Goal: Communication & Community: Participate in discussion

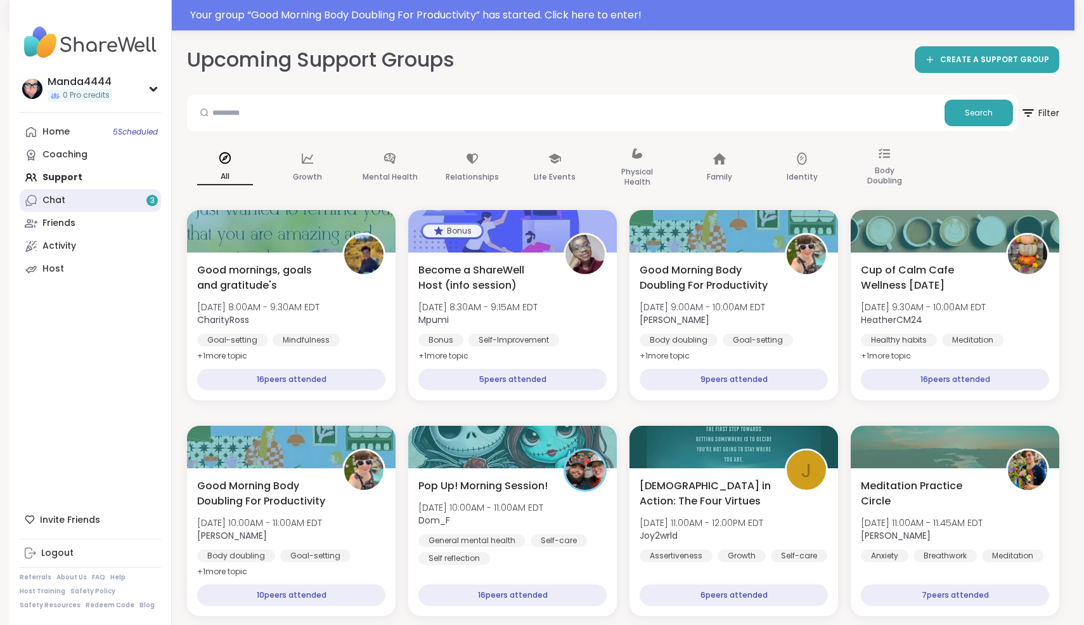
click at [93, 210] on link "Chat 3" at bounding box center [90, 200] width 141 height 23
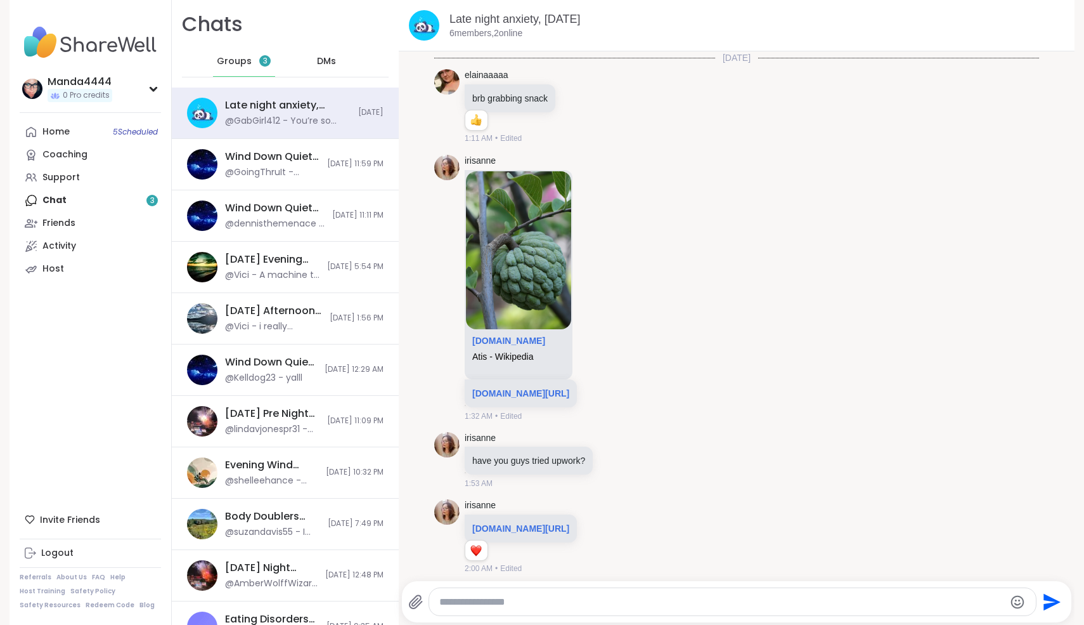
scroll to position [846, 0]
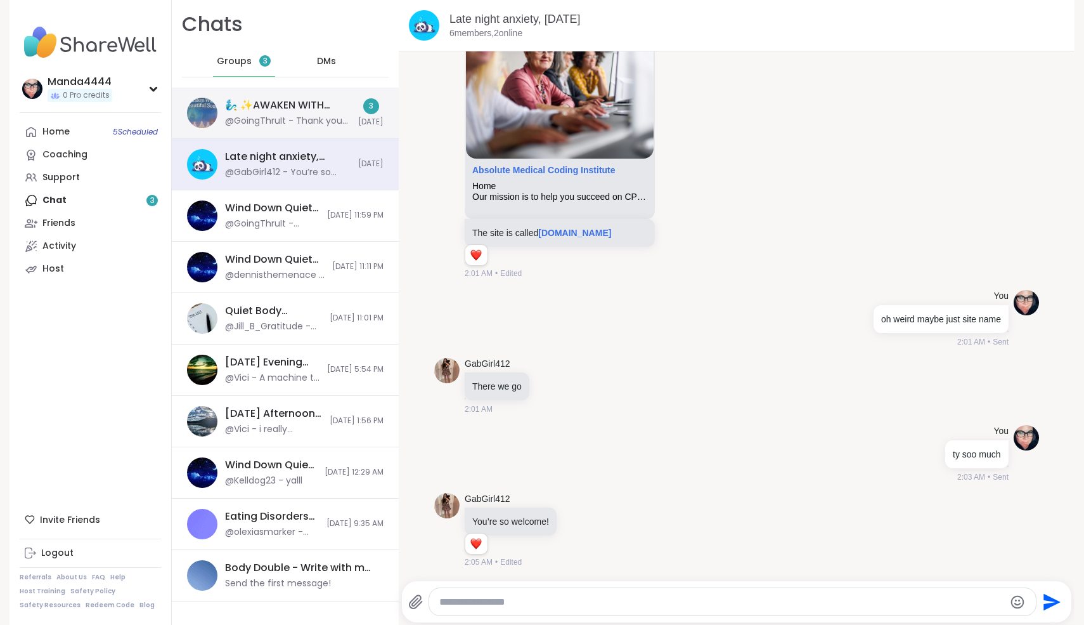
click at [283, 128] on div "🧞‍♂️ ✨AWAKEN WITH BEAUTIFUL SOULS 🧜‍♀️, [DATE] @GoingThruIt - Thank you [PERSON…" at bounding box center [285, 113] width 227 height 51
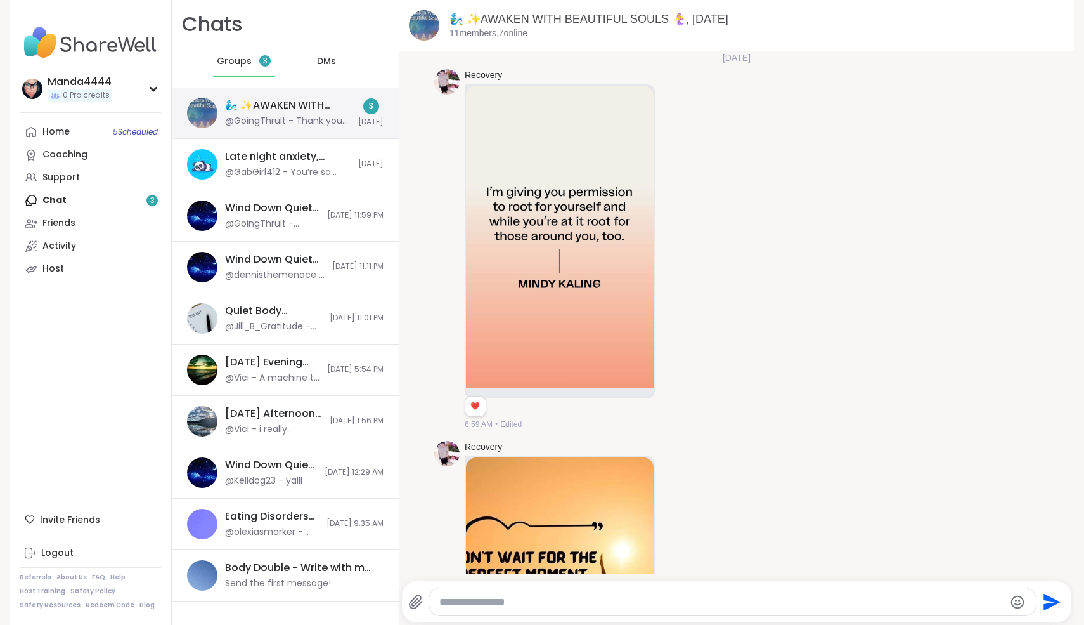
scroll to position [3147, 0]
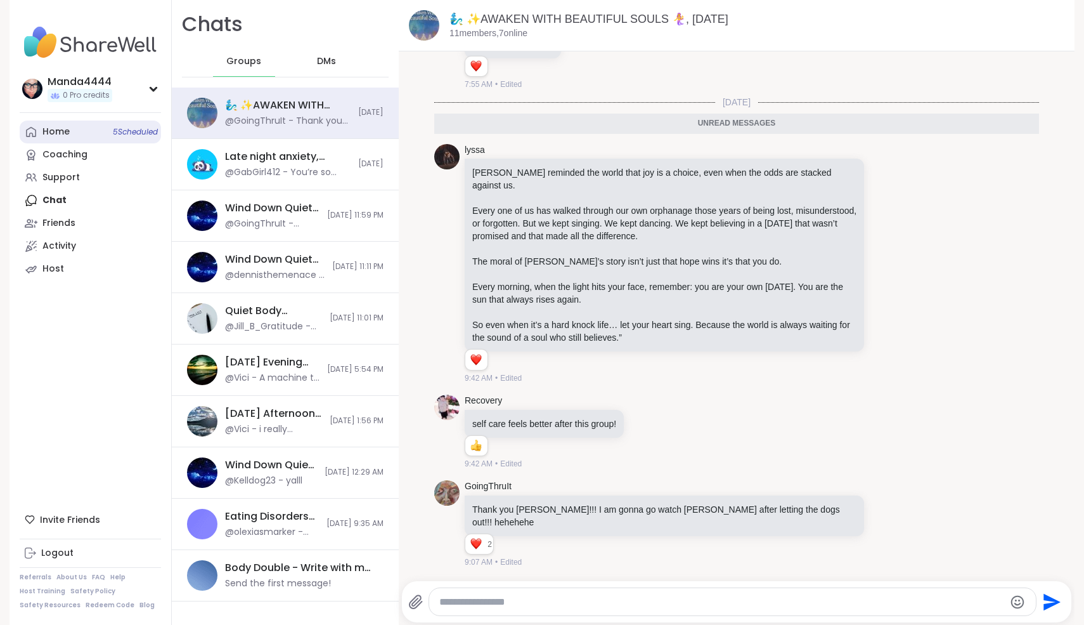
click at [67, 134] on div "Home 5 Scheduled" at bounding box center [55, 132] width 27 height 13
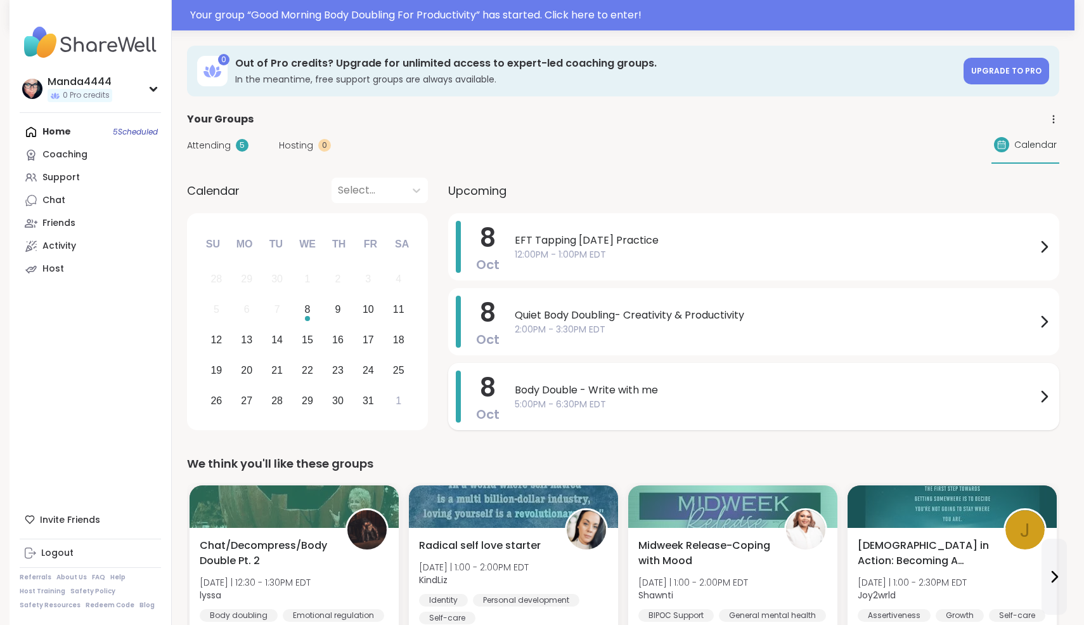
click at [891, 389] on span "Body Double - Write with me" at bounding box center [776, 389] width 522 height 15
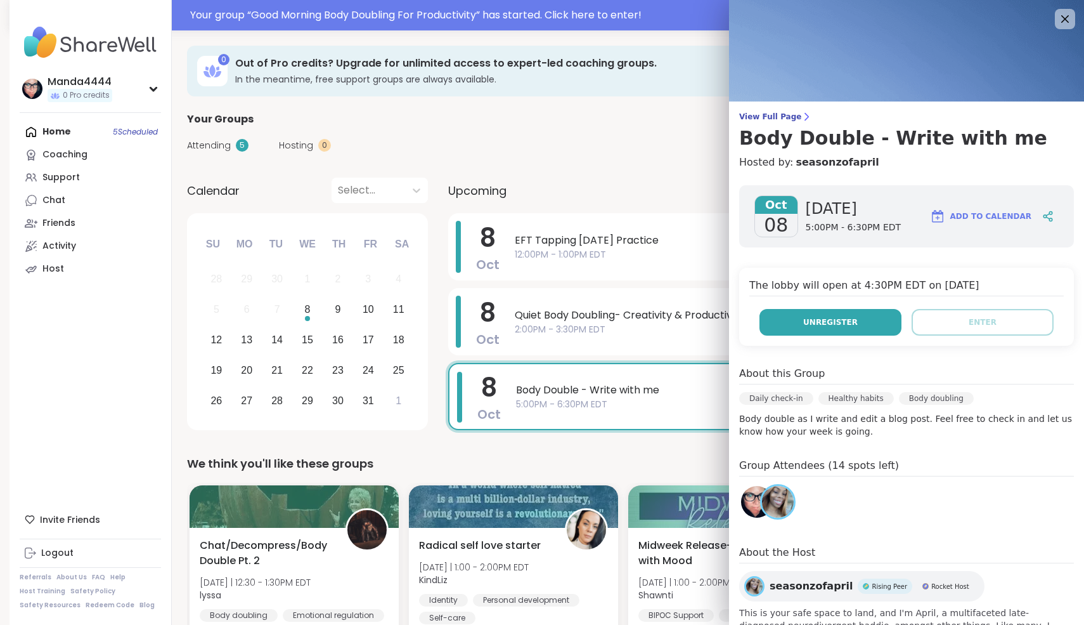
click at [848, 324] on span "Unregister" at bounding box center [830, 321] width 55 height 11
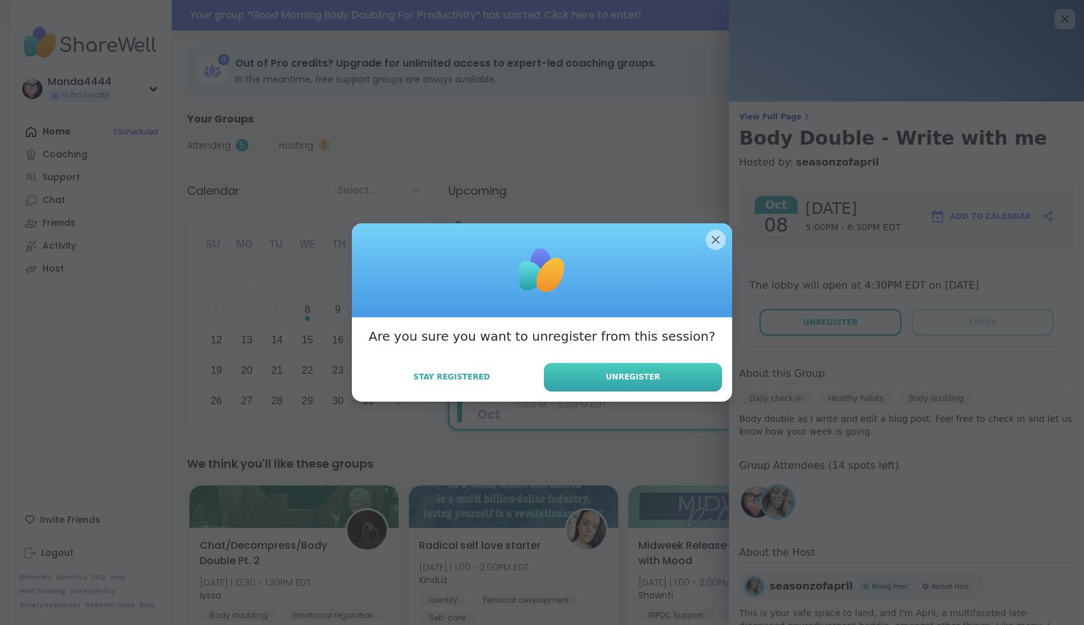
click at [681, 379] on button "Unregister" at bounding box center [633, 377] width 178 height 29
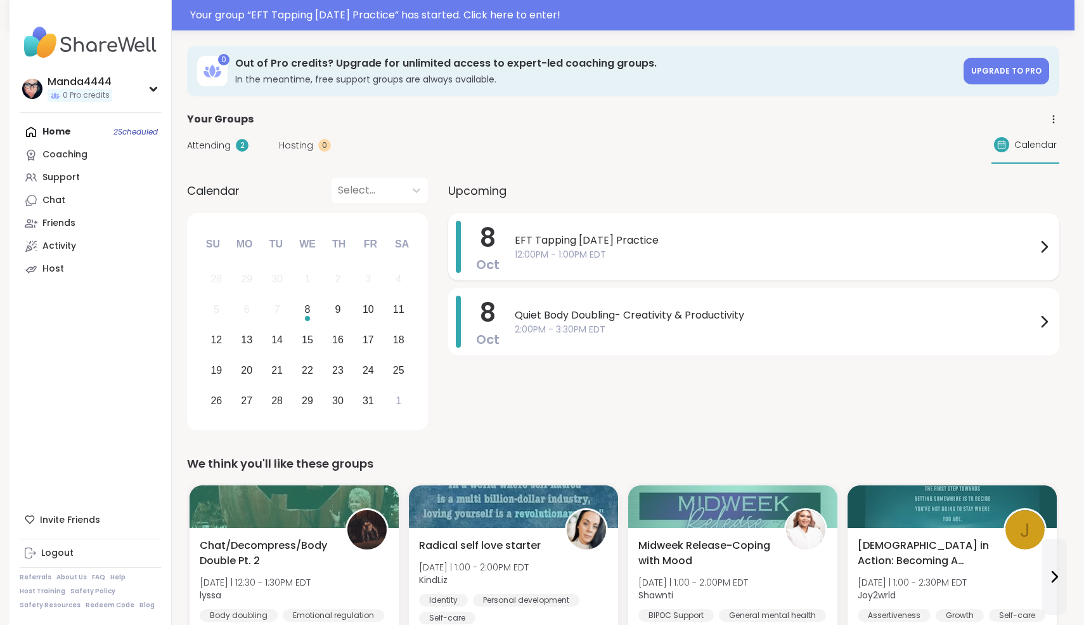
click at [793, 228] on div "EFT Tapping [DATE] Practice 12:00PM - 1:00PM EDT" at bounding box center [783, 247] width 537 height 52
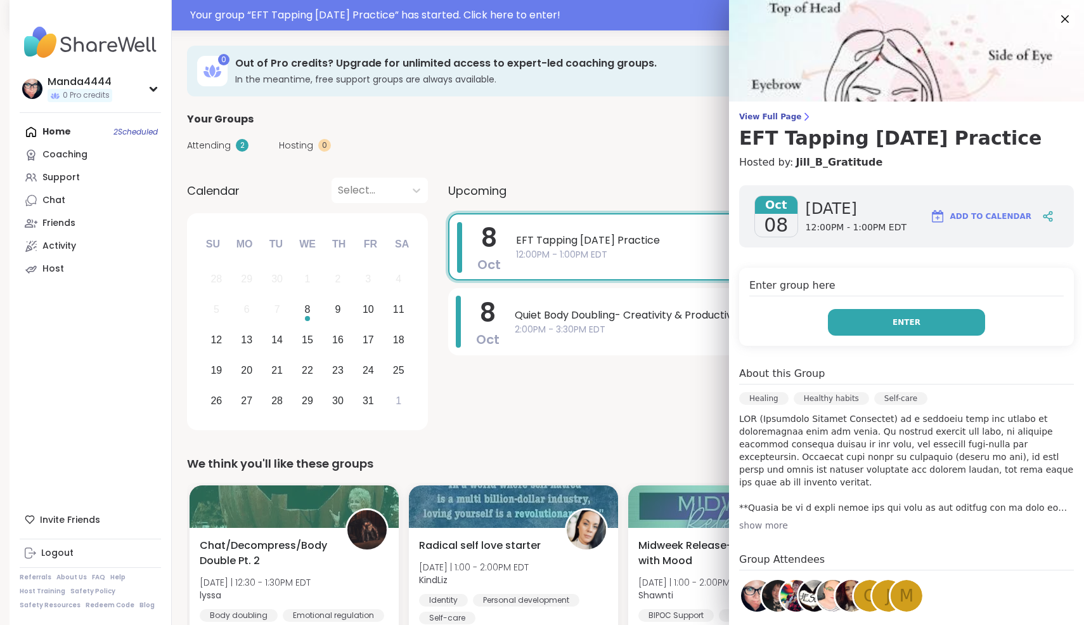
click at [857, 324] on button "Enter" at bounding box center [906, 322] width 157 height 27
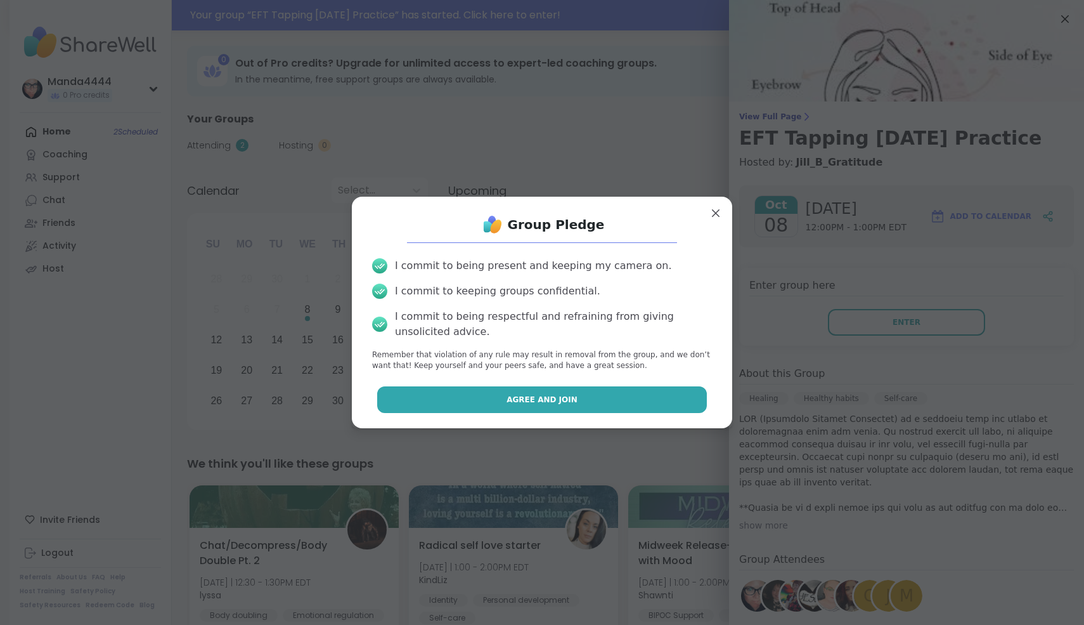
click at [656, 410] on button "Agree and Join" at bounding box center [542, 399] width 330 height 27
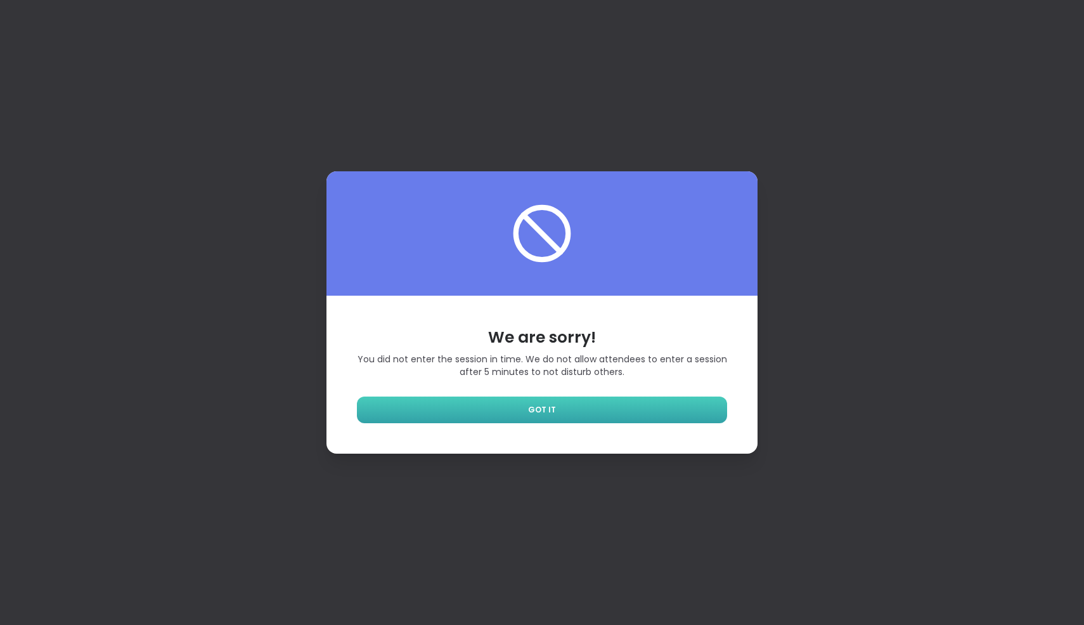
click at [571, 415] on link "GOT IT" at bounding box center [542, 409] width 370 height 27
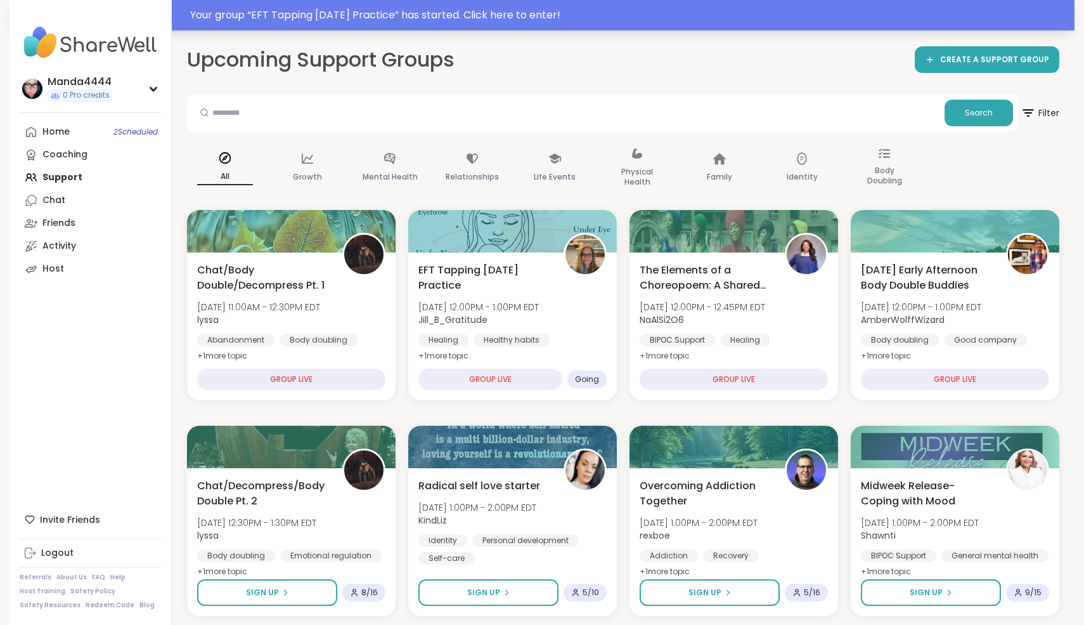
click at [512, 11] on div "Your group “ EFT Tapping [DATE] Practice ” has started. Click here to enter!" at bounding box center [628, 15] width 877 height 15
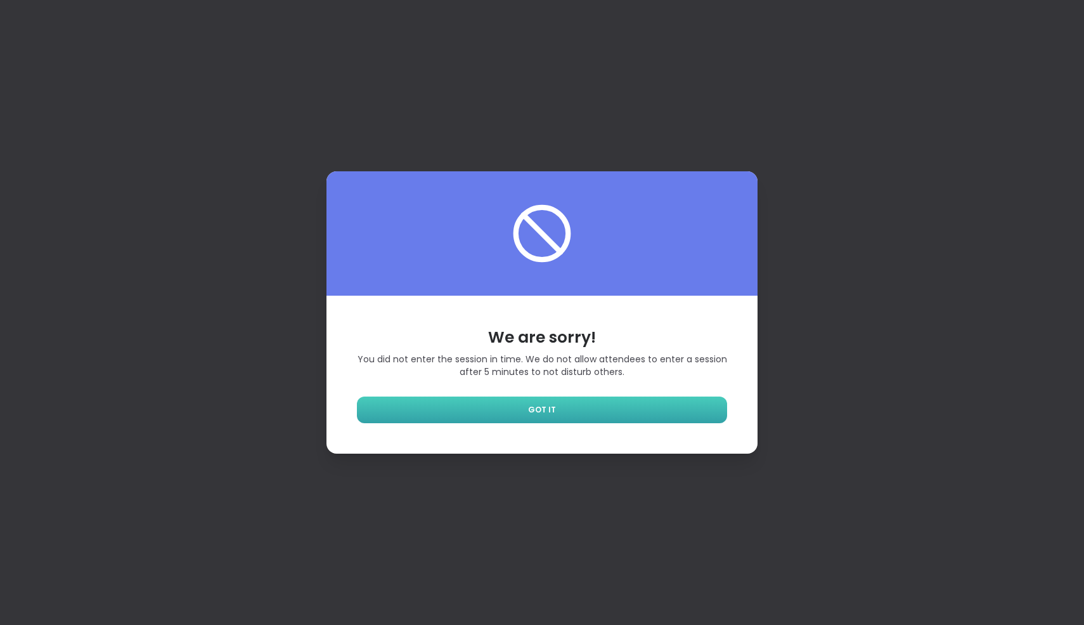
click at [600, 419] on link "GOT IT" at bounding box center [542, 409] width 370 height 27
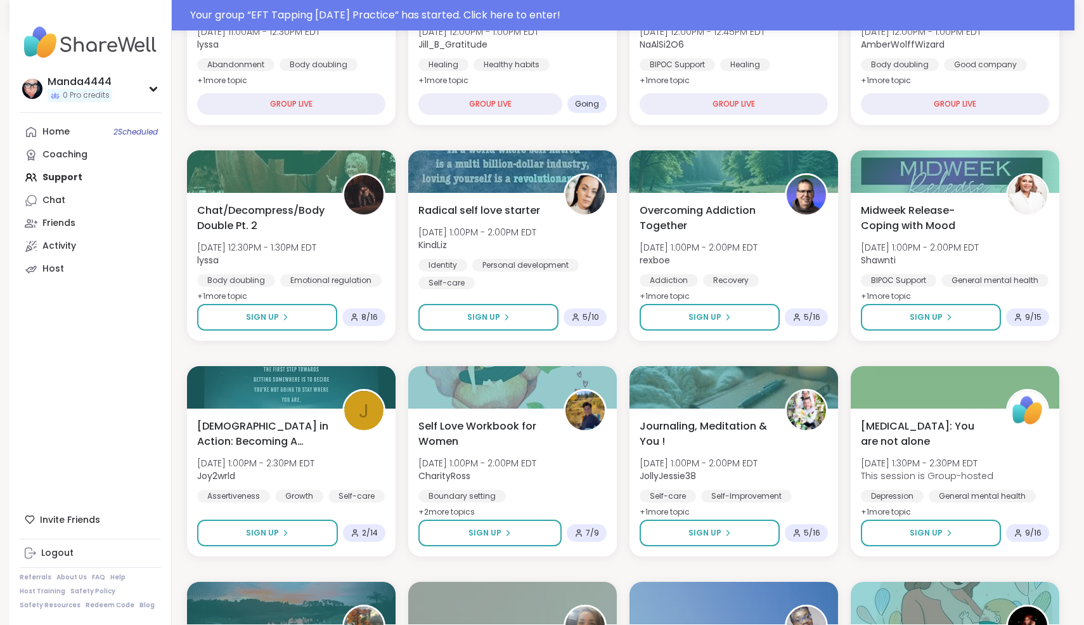
scroll to position [277, 0]
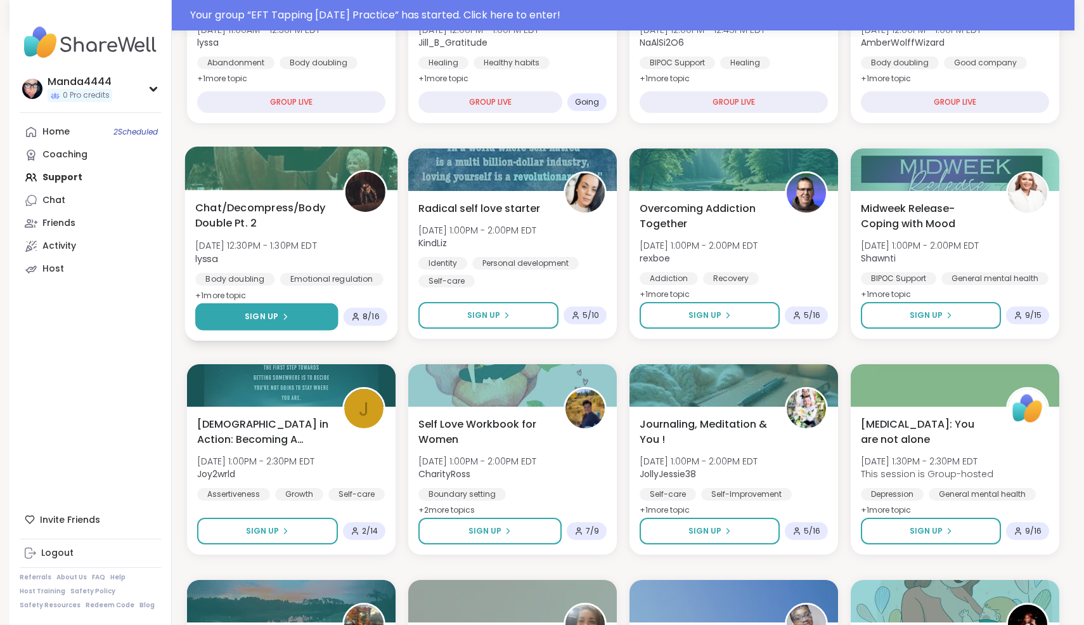
click at [300, 310] on button "Sign Up" at bounding box center [266, 316] width 143 height 27
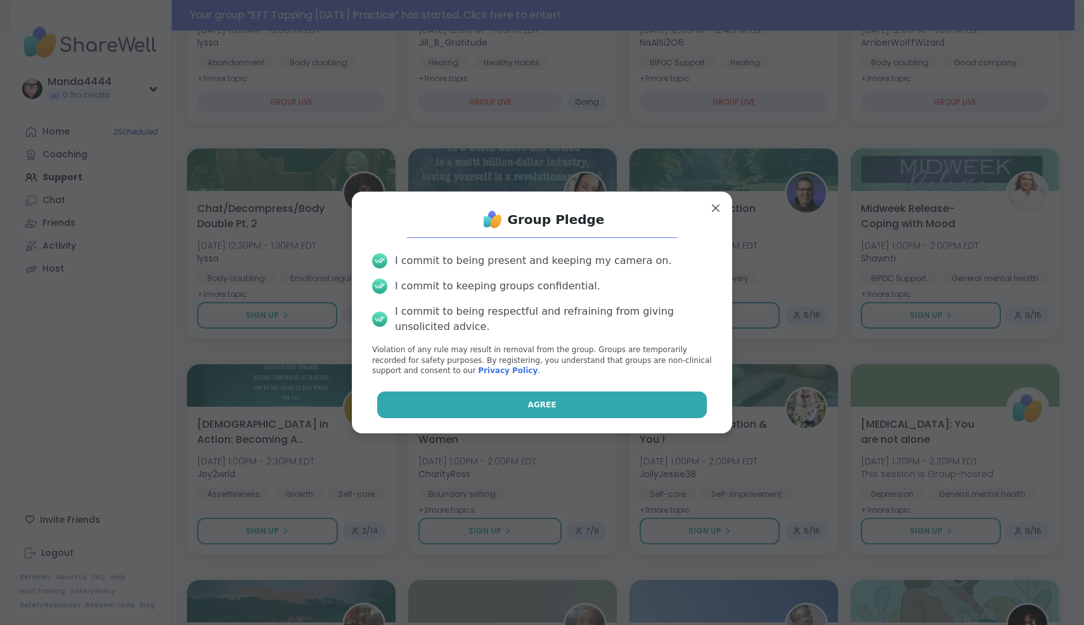
click at [535, 401] on span "Agree" at bounding box center [542, 404] width 29 height 11
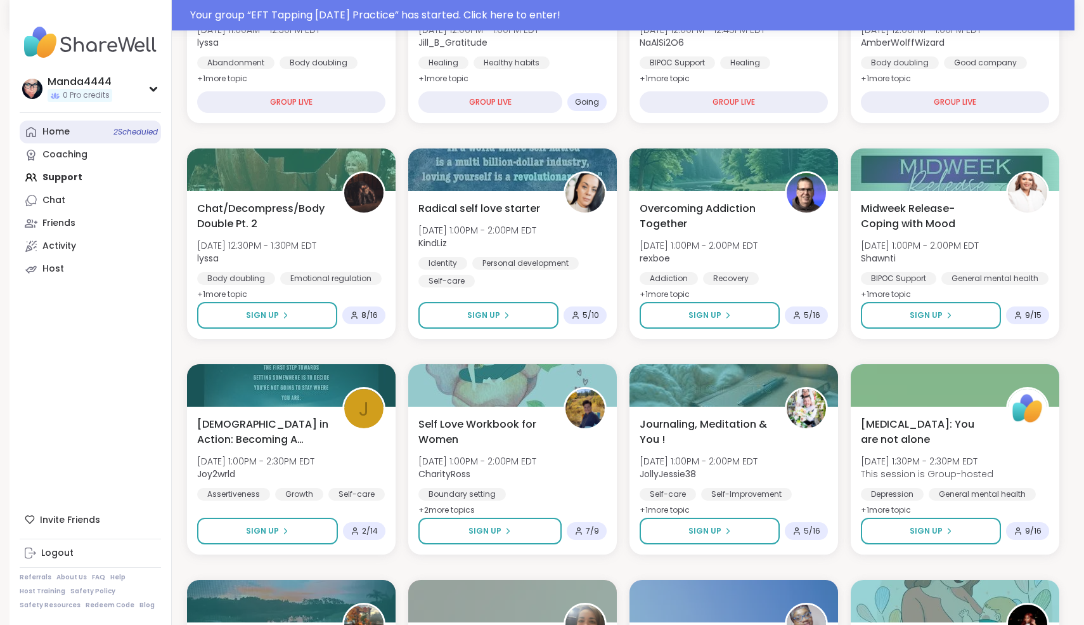
click at [79, 136] on link "Home 2 Scheduled" at bounding box center [90, 131] width 141 height 23
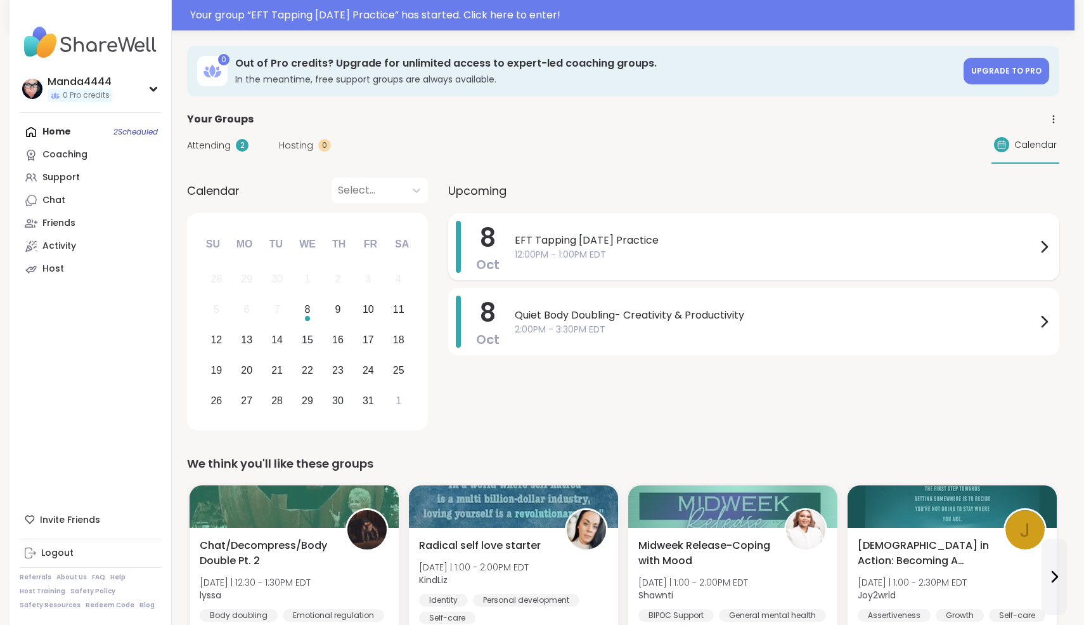
click at [1008, 256] on span "12:00PM - 1:00PM EDT" at bounding box center [776, 254] width 522 height 13
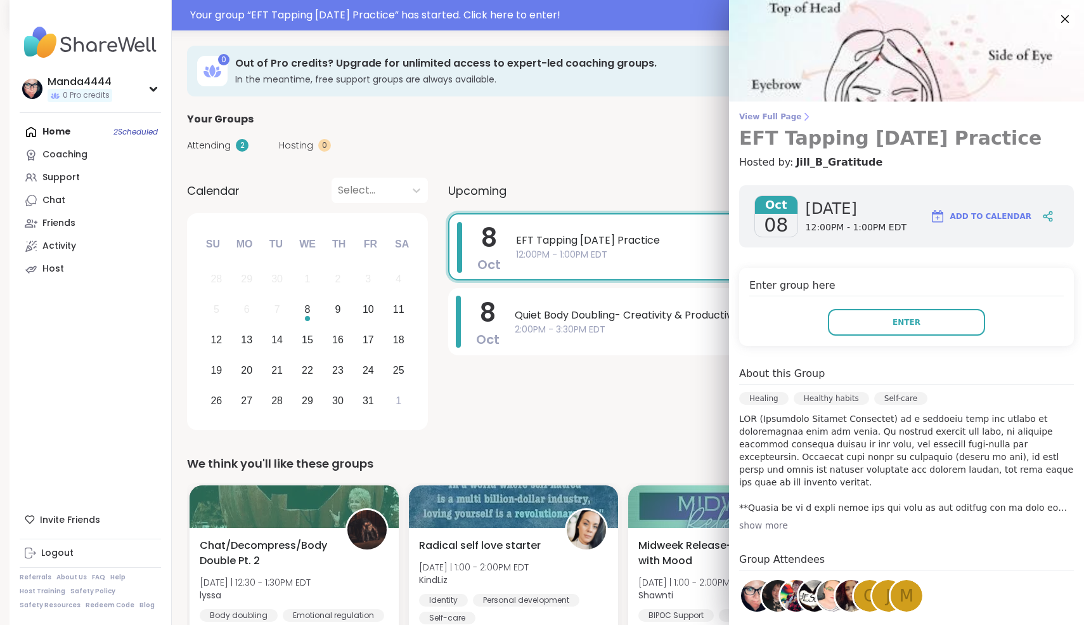
click at [786, 120] on span "View Full Page" at bounding box center [906, 117] width 335 height 10
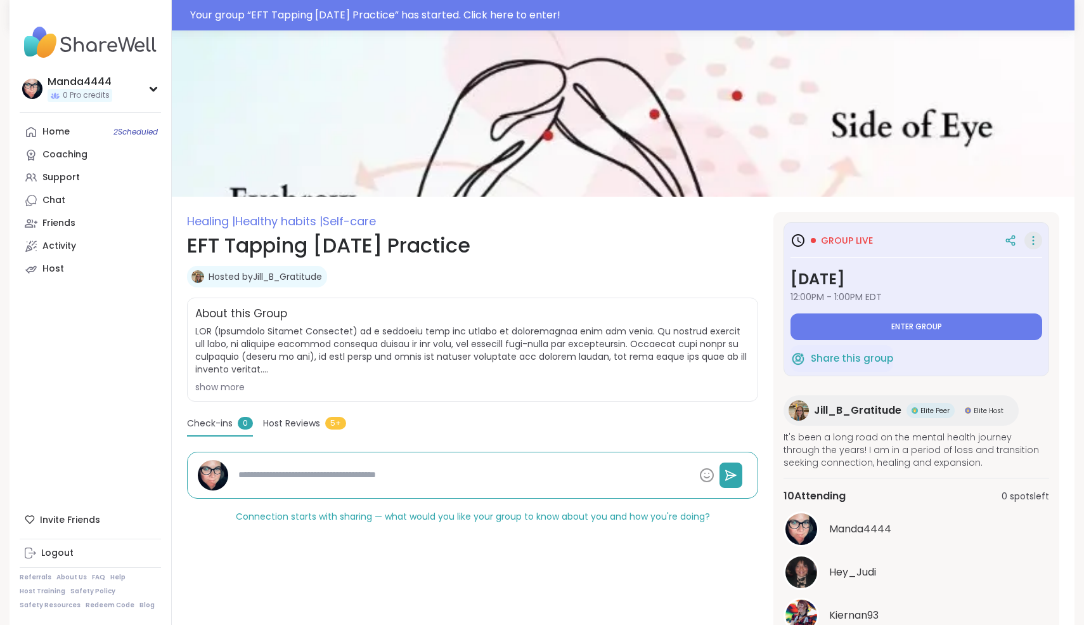
click at [1034, 244] on icon at bounding box center [1033, 243] width 1 height 1
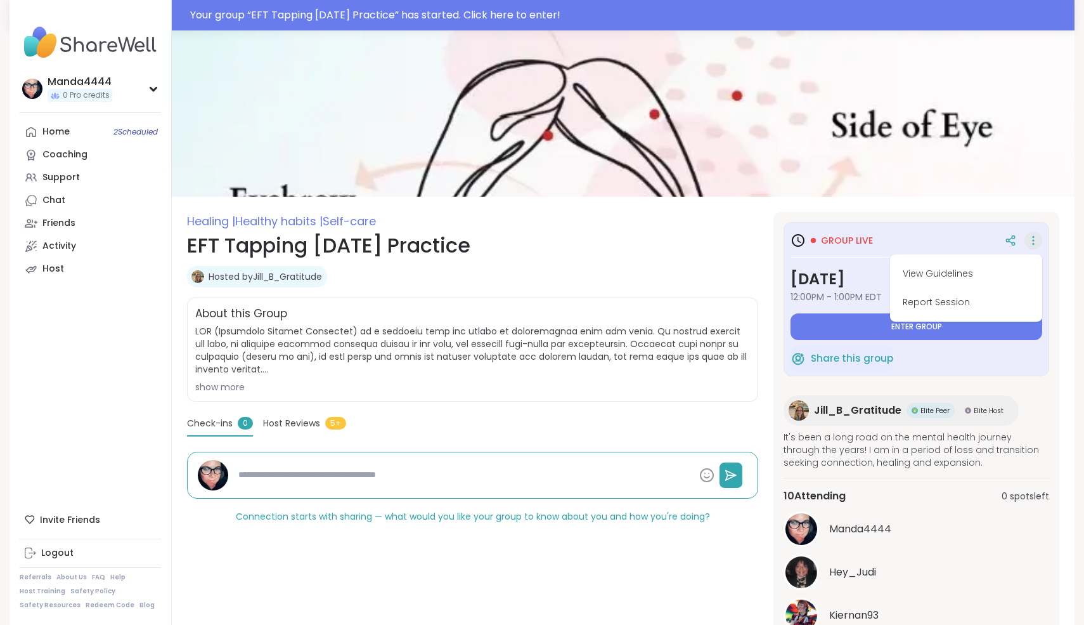
click at [1065, 257] on section "Healing | Healthy habits | Self-care EFT Tapping [DATE] Practice Hosted by [PER…" at bounding box center [623, 443] width 903 height 462
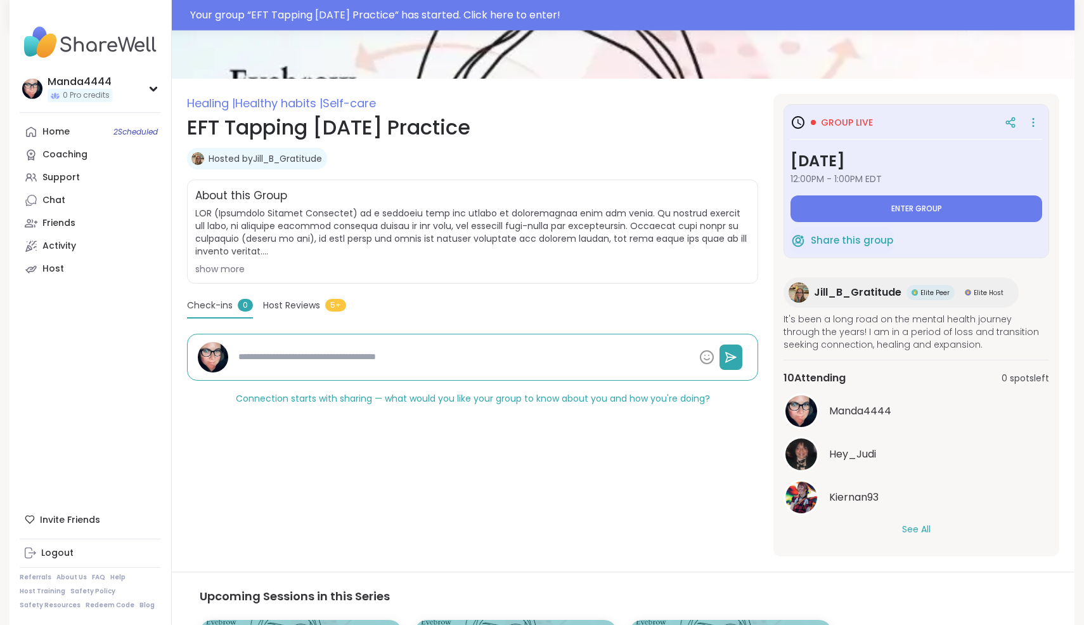
scroll to position [126, 0]
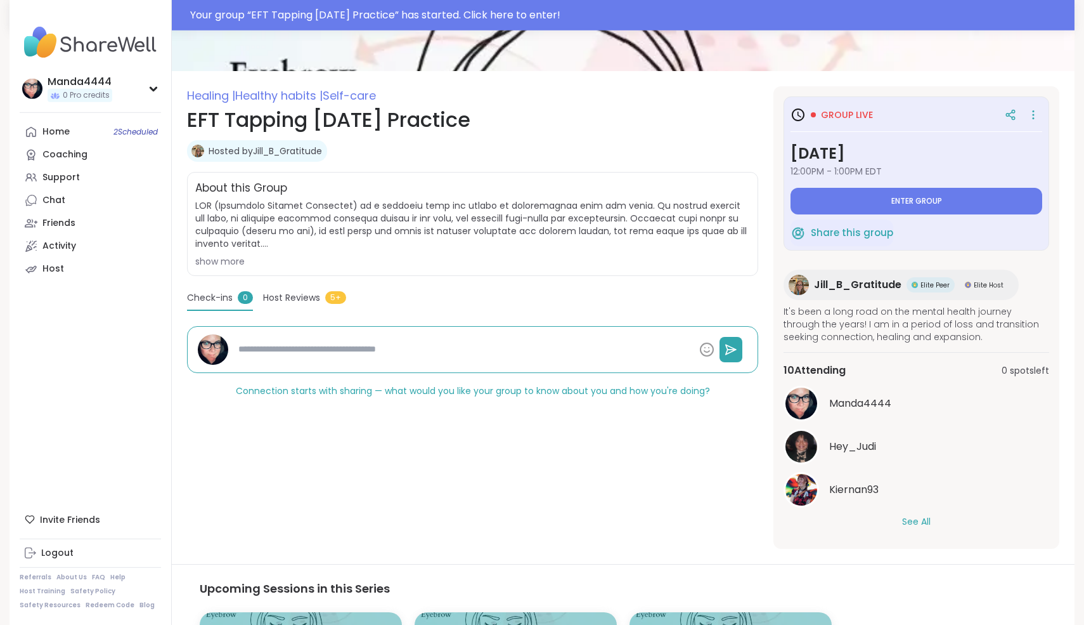
click at [916, 524] on button "See All" at bounding box center [916, 521] width 29 height 13
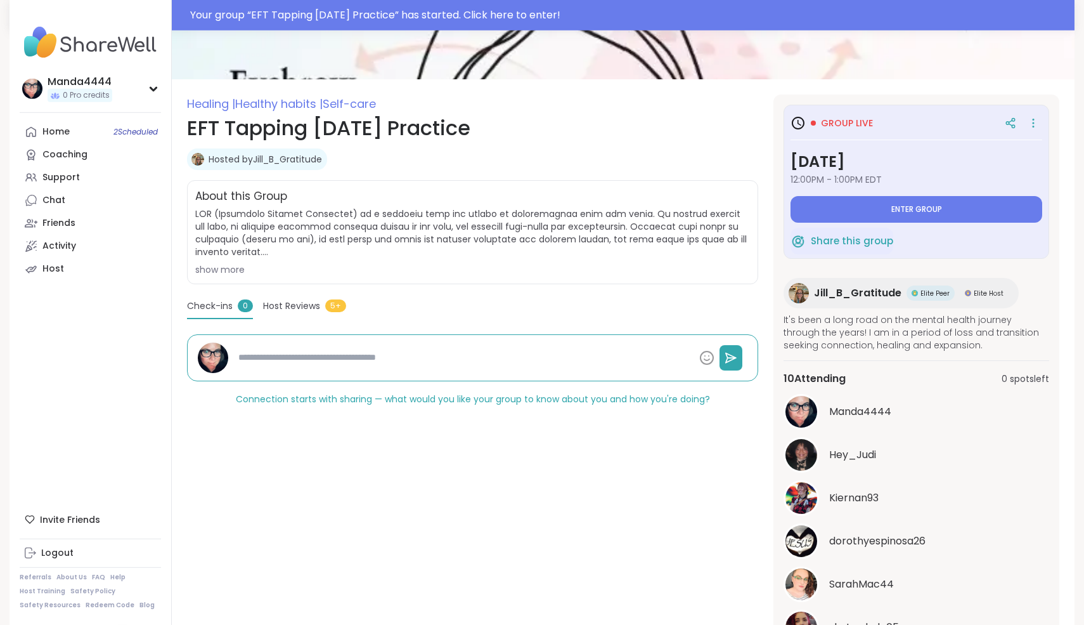
scroll to position [0, 0]
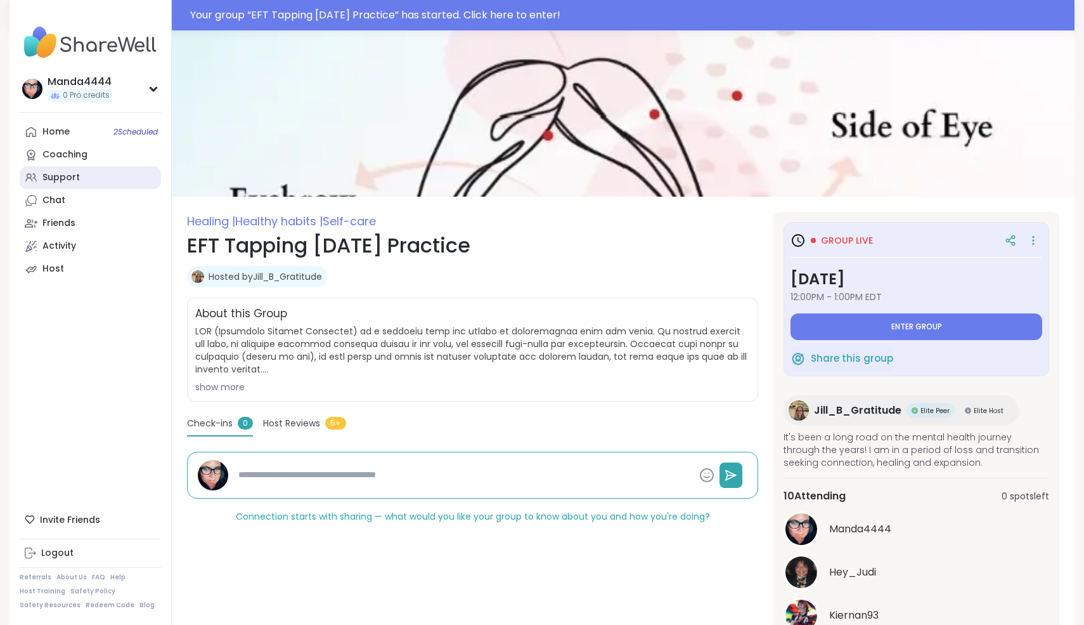
click at [95, 178] on link "Support" at bounding box center [90, 177] width 141 height 23
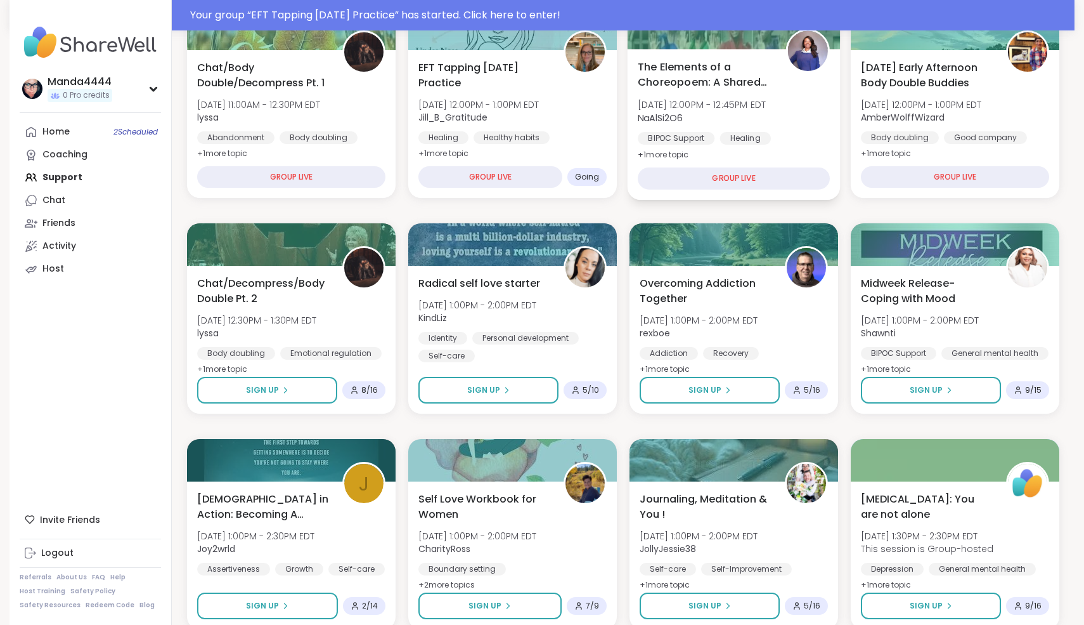
scroll to position [204, 0]
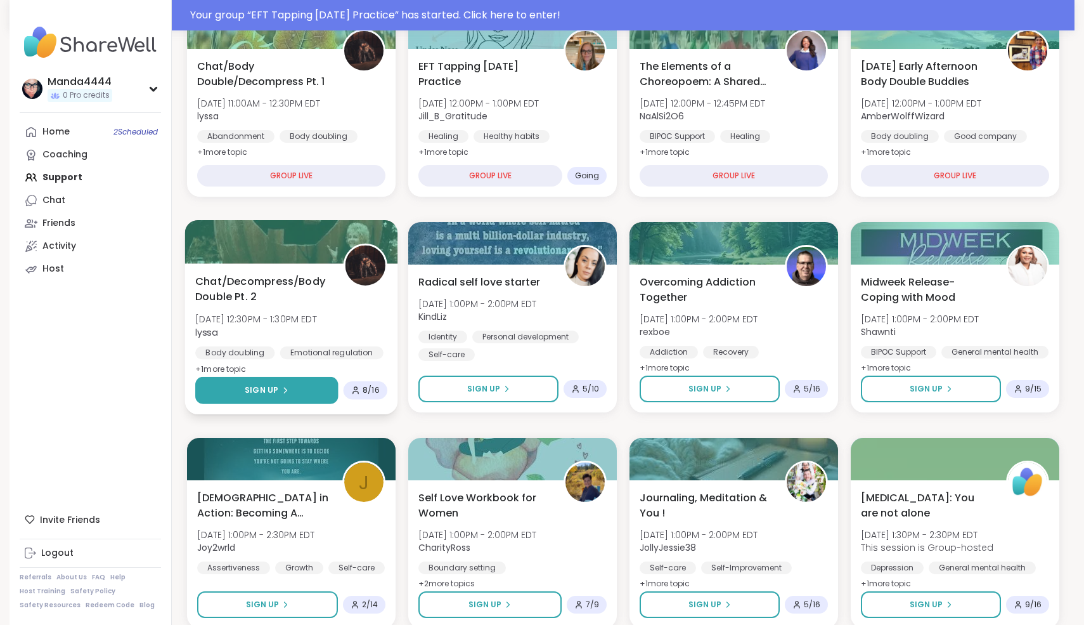
click at [269, 389] on span "Sign Up" at bounding box center [262, 389] width 34 height 11
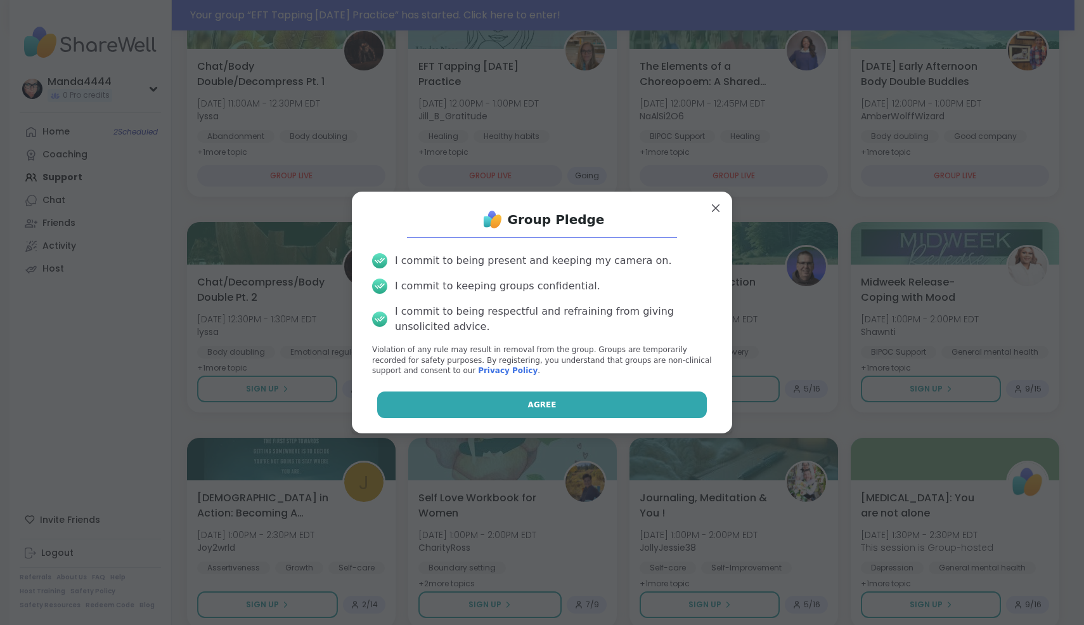
click at [545, 398] on button "Agree" at bounding box center [542, 404] width 330 height 27
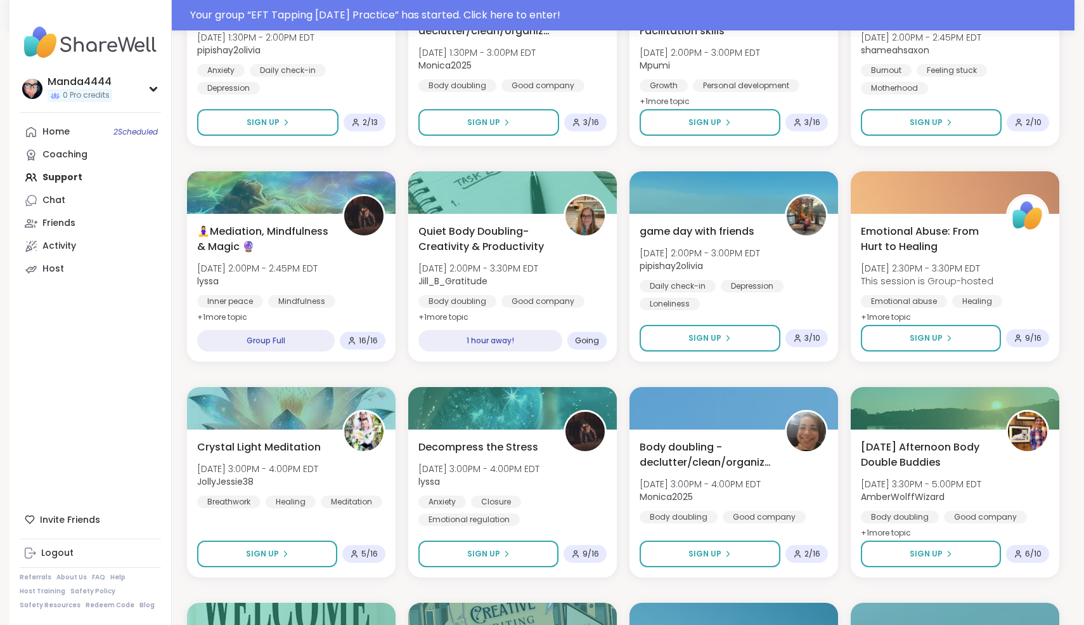
scroll to position [902, 0]
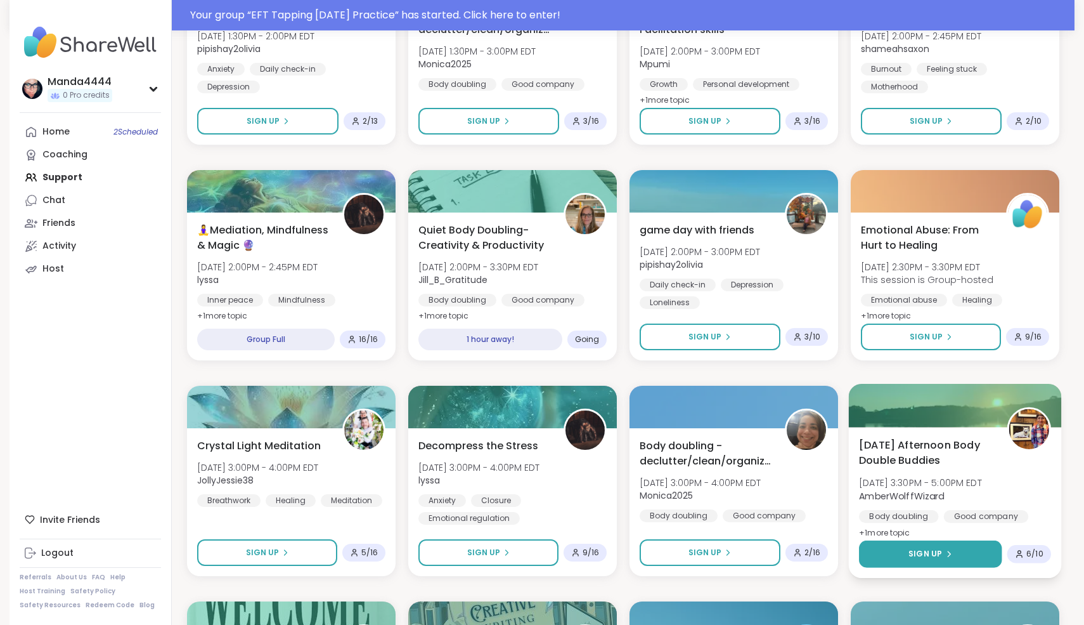
click at [939, 552] on span "Sign Up" at bounding box center [926, 553] width 34 height 11
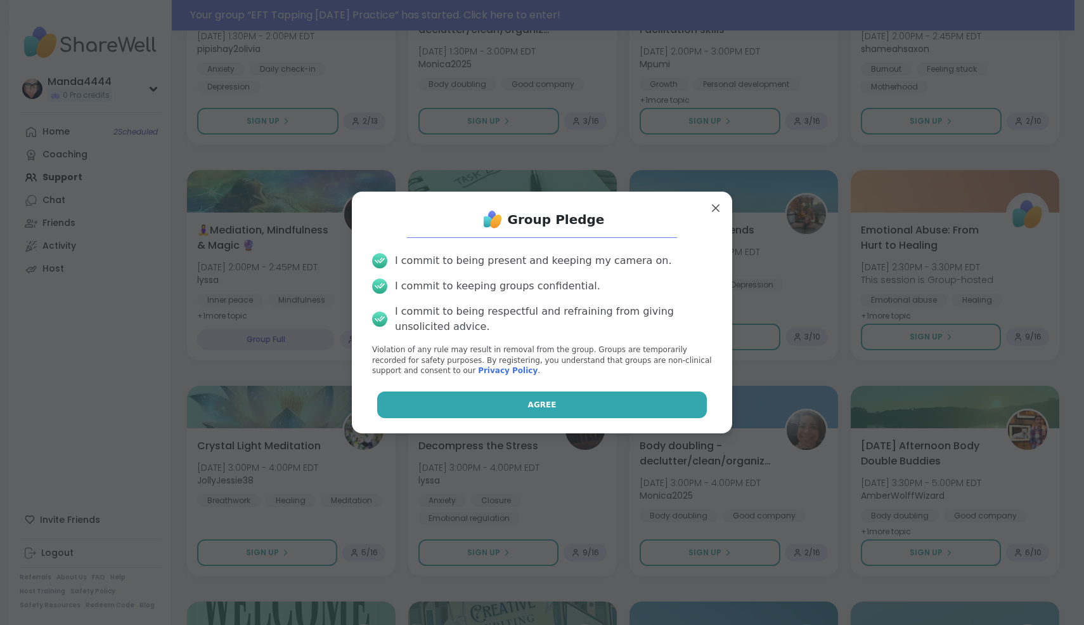
click at [643, 406] on button "Agree" at bounding box center [542, 404] width 330 height 27
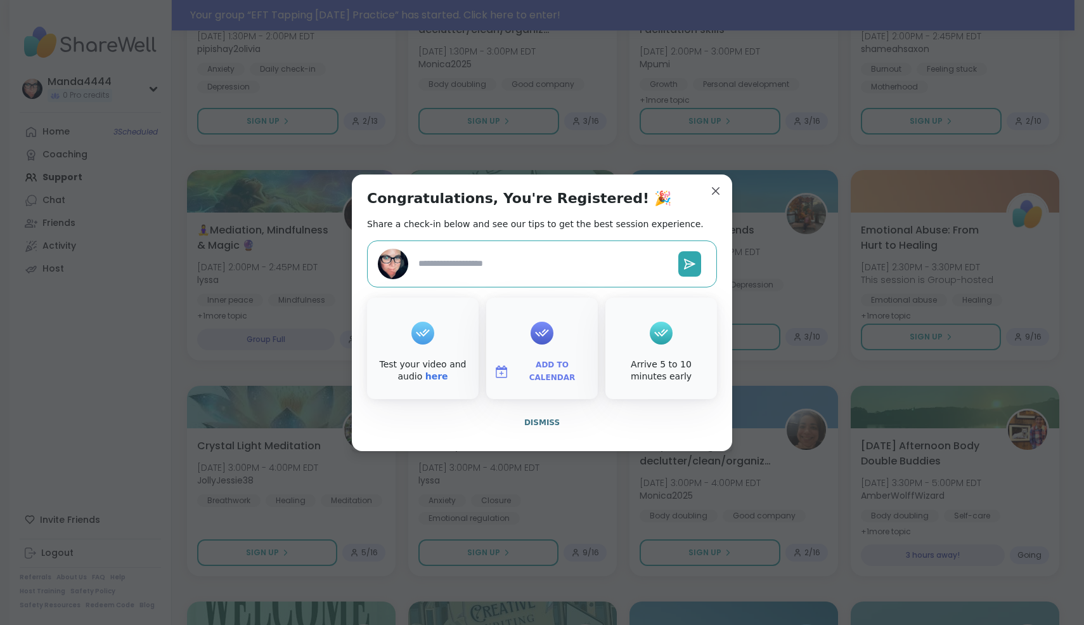
click at [549, 342] on icon at bounding box center [542, 333] width 20 height 20
click at [547, 375] on span "Add to Calendar" at bounding box center [552, 371] width 76 height 25
click at [526, 228] on button "Apple Calendar" at bounding box center [542, 229] width 96 height 28
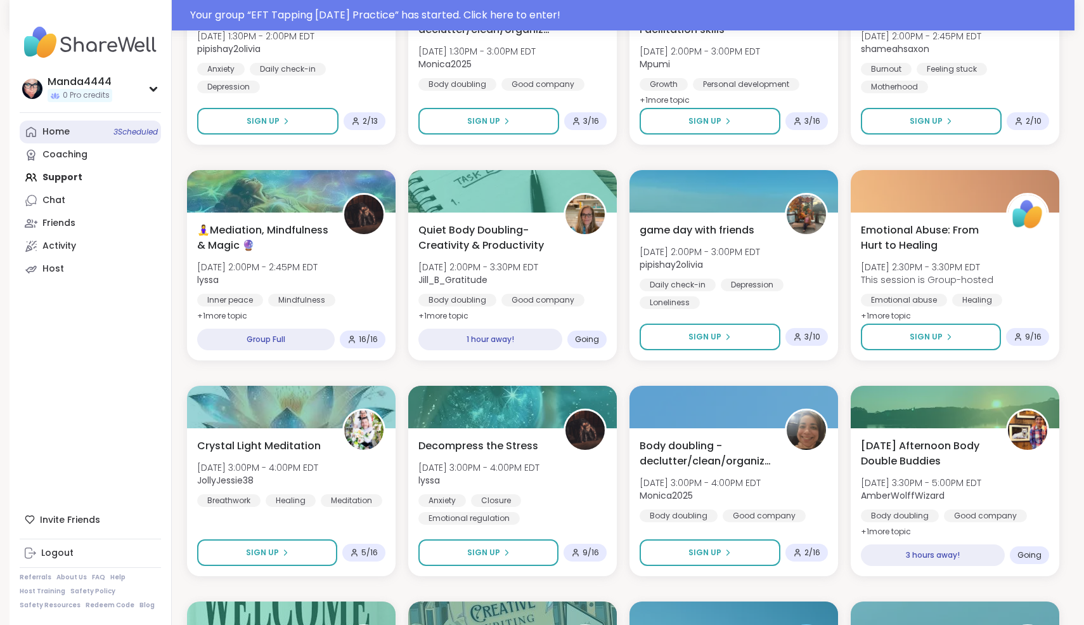
click at [65, 134] on div "Home 3 Scheduled" at bounding box center [55, 132] width 27 height 13
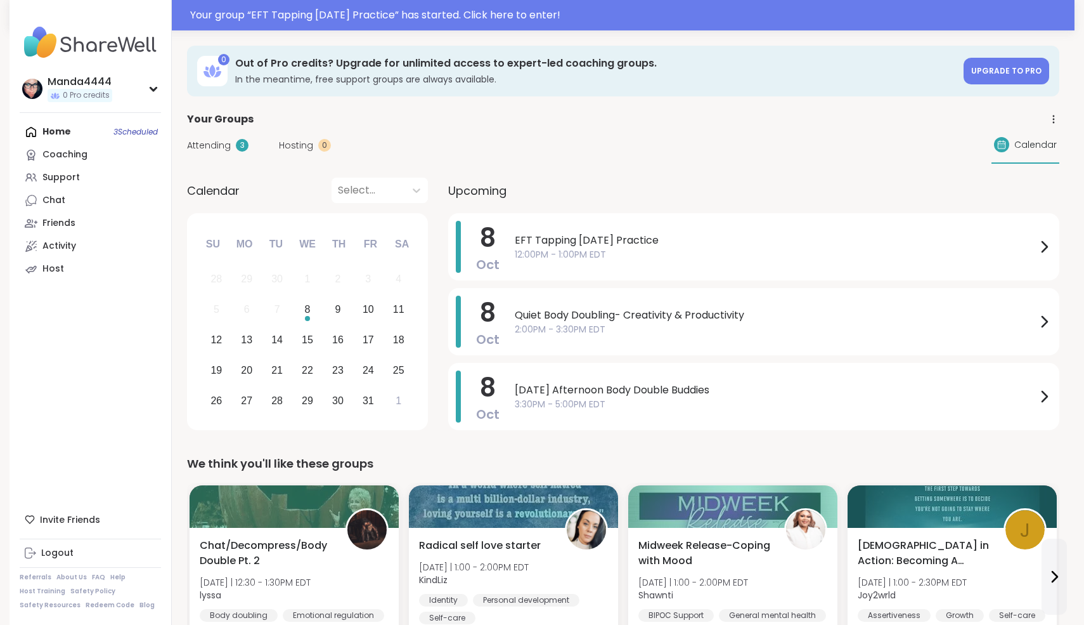
click at [63, 133] on div "Home 3 Scheduled Coaching Support Chat Friends Activity Host" at bounding box center [90, 200] width 141 height 160
click at [65, 173] on div "Support" at bounding box center [60, 177] width 37 height 13
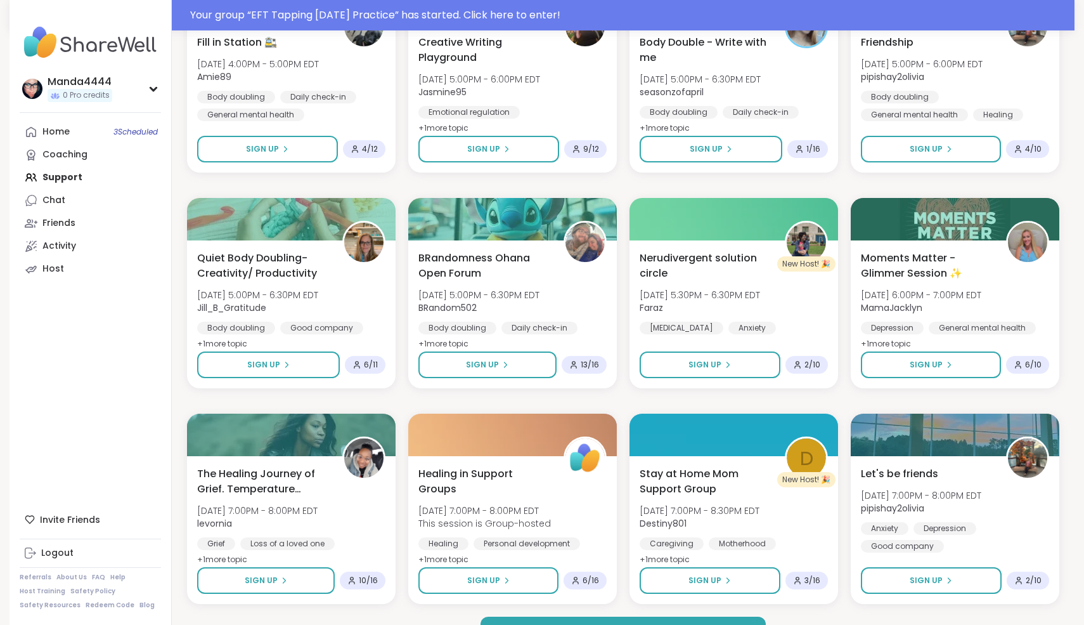
scroll to position [1552, 0]
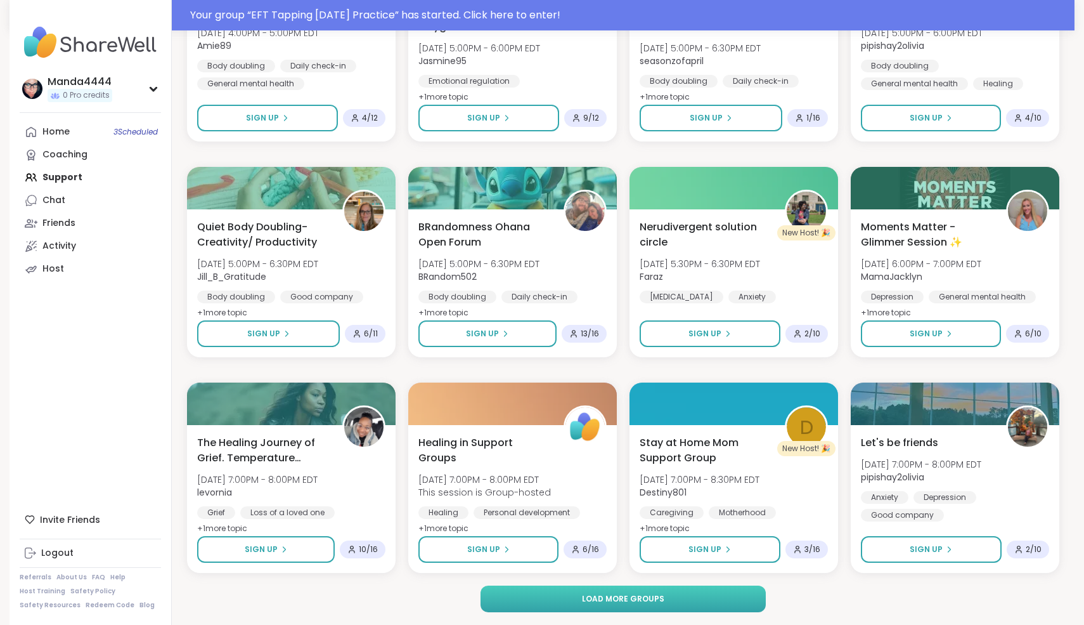
click at [625, 605] on button "Load more groups" at bounding box center [624, 598] width 286 height 27
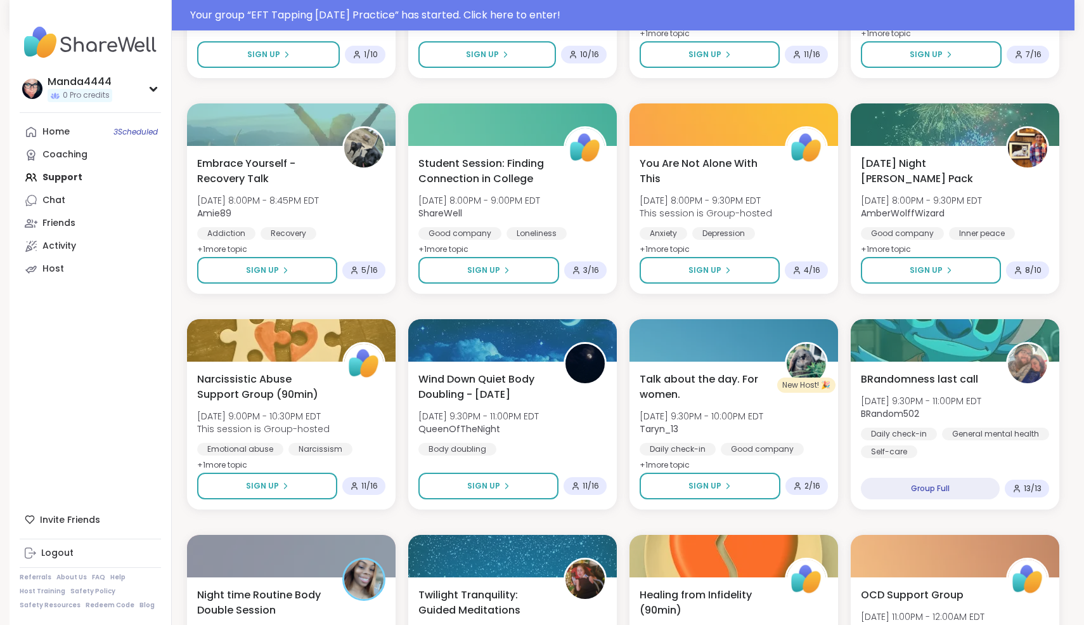
scroll to position [2266, 0]
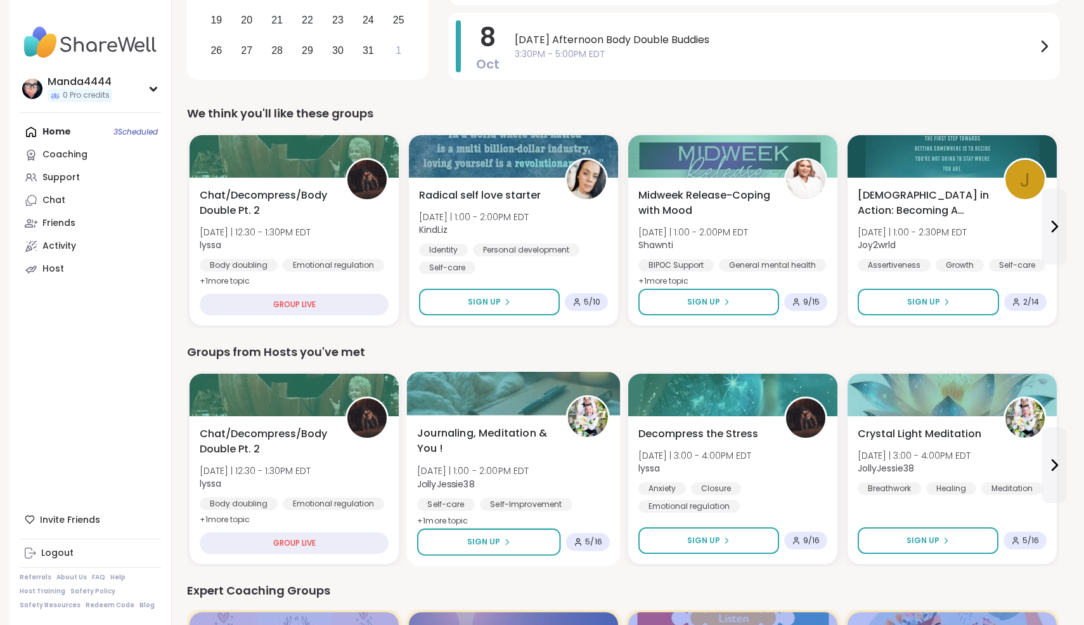
scroll to position [322, 0]
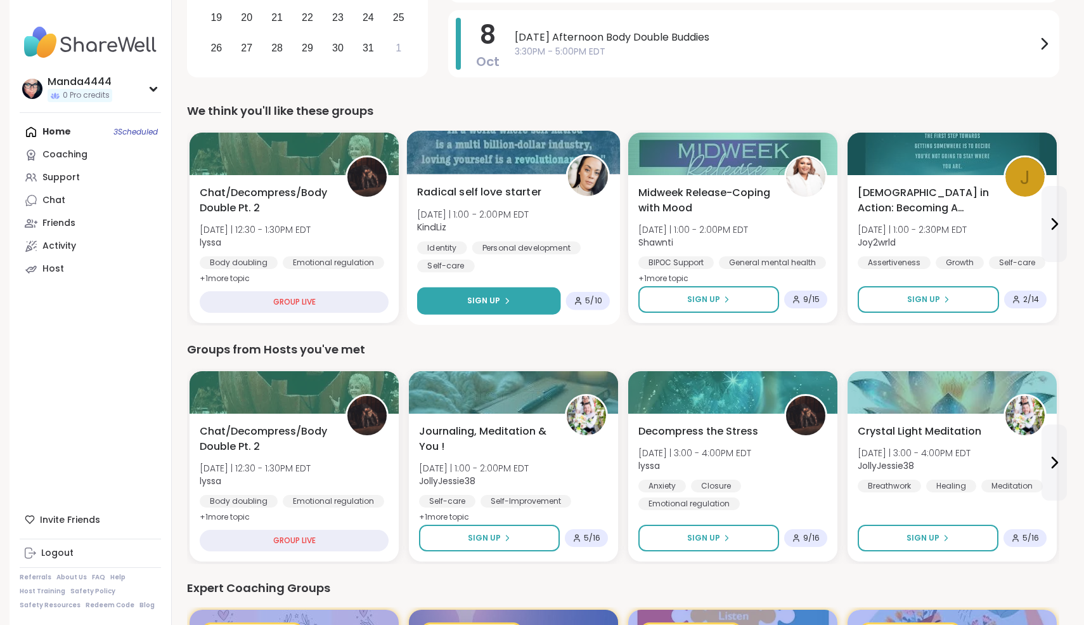
click at [498, 304] on span "Sign Up" at bounding box center [484, 300] width 34 height 11
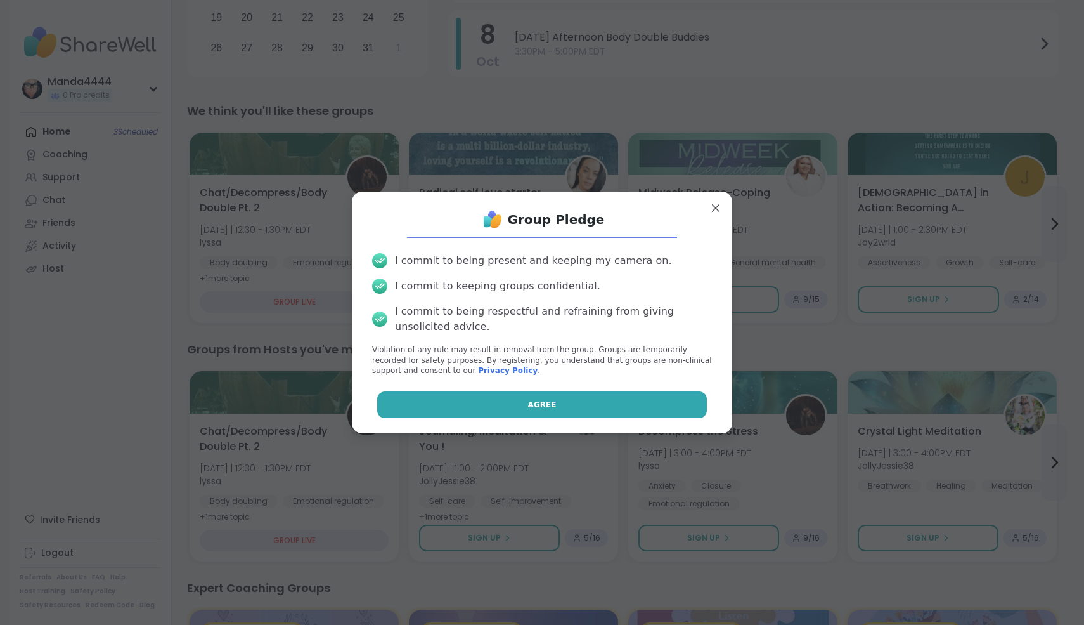
click at [529, 396] on button "Agree" at bounding box center [542, 404] width 330 height 27
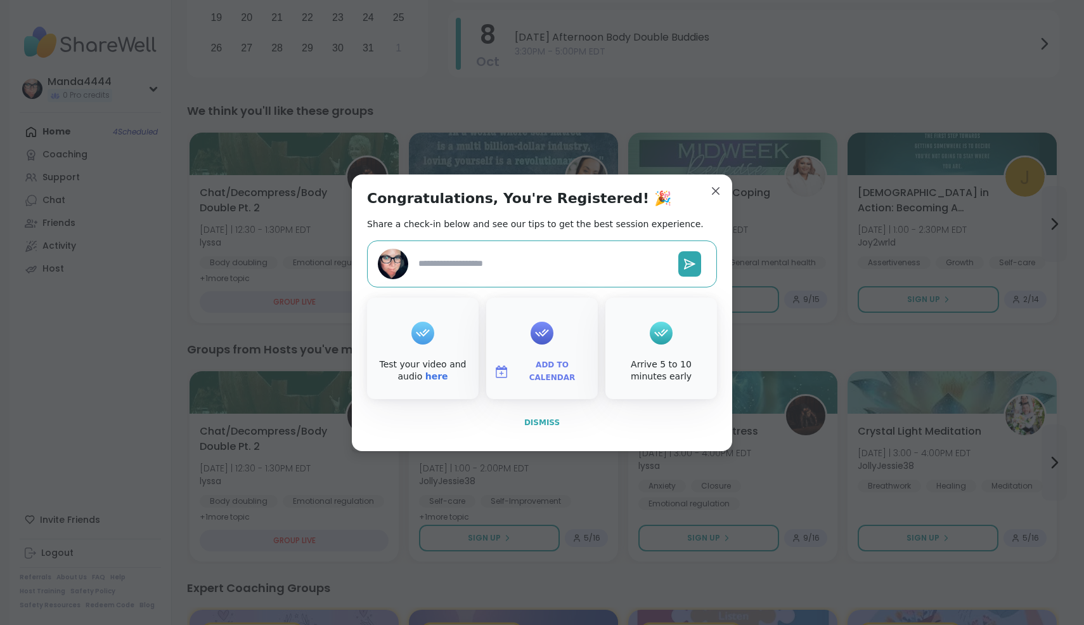
click at [540, 419] on span "Dismiss" at bounding box center [542, 422] width 36 height 9
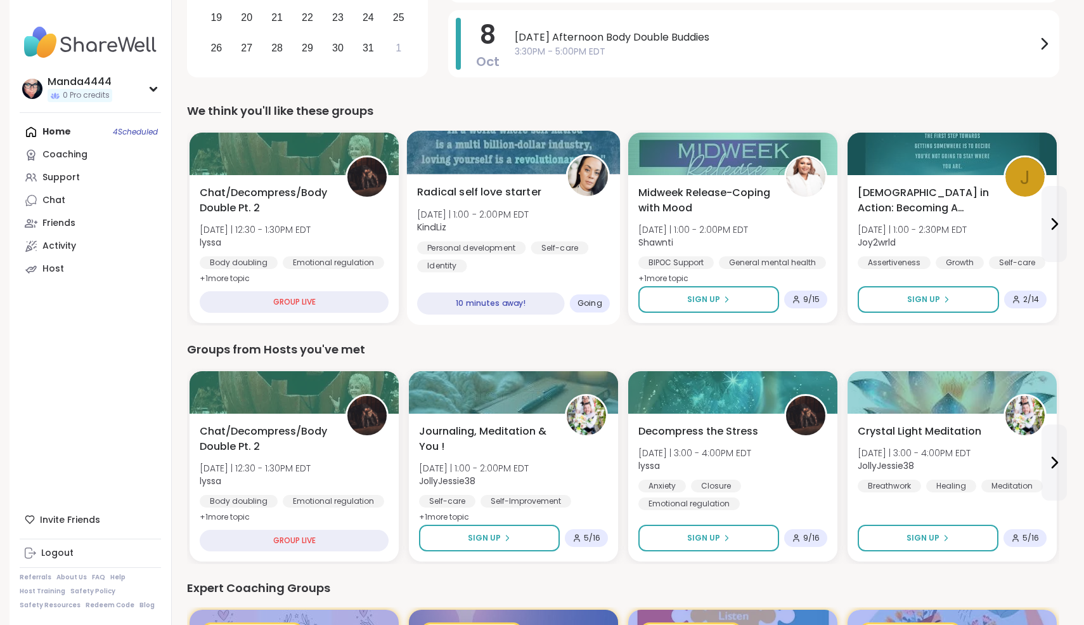
click at [530, 187] on span "Radical self love starter" at bounding box center [479, 192] width 124 height 15
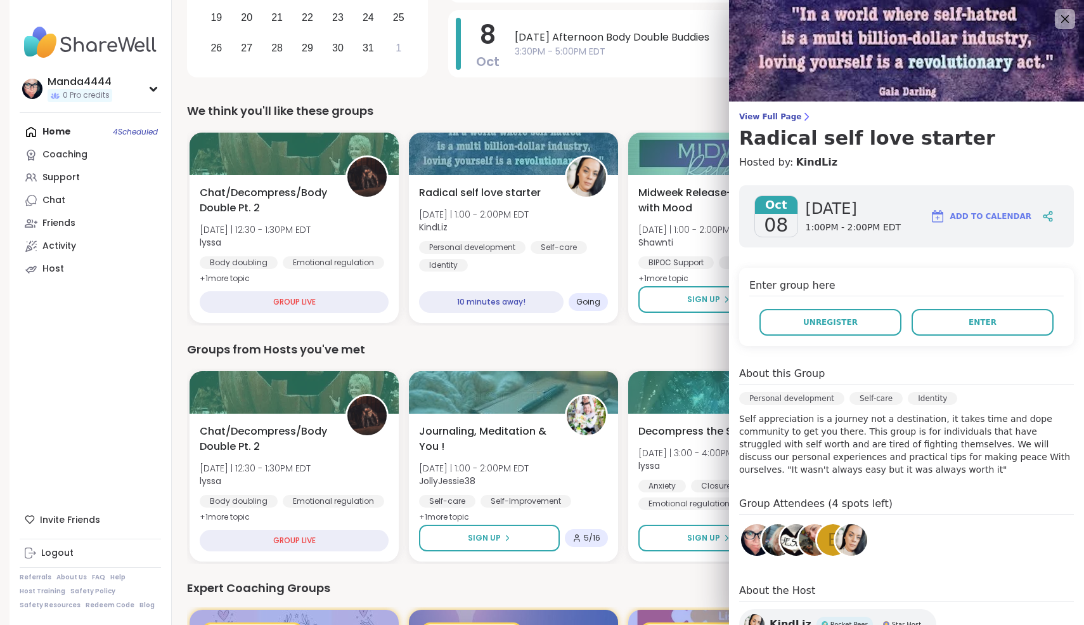
click at [969, 216] on span "Add to Calendar" at bounding box center [990, 216] width 81 height 11
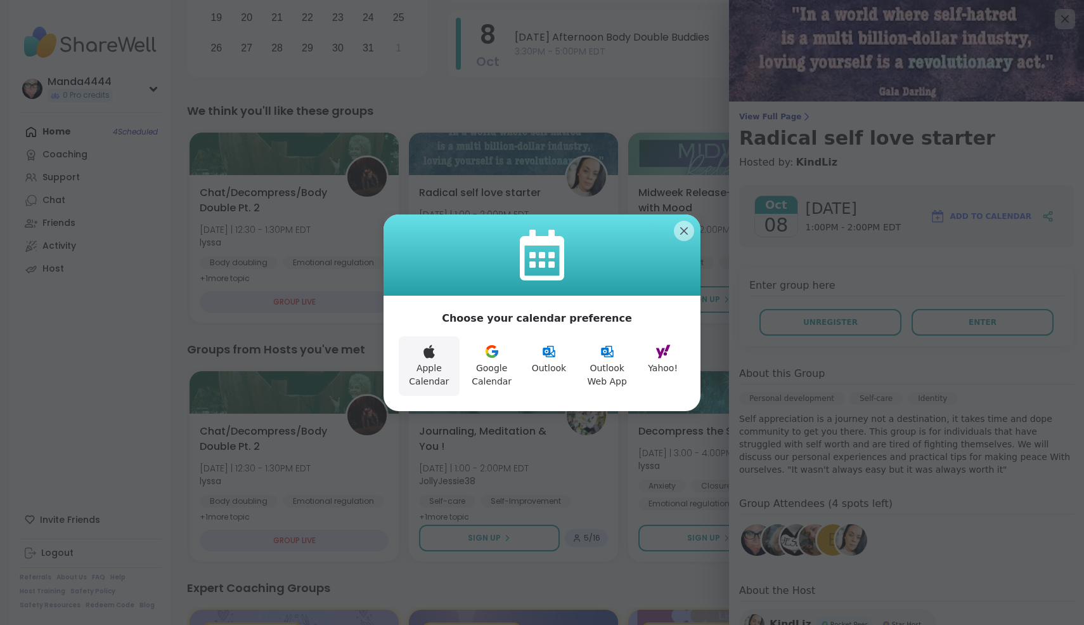
click at [427, 380] on button "Apple Calendar" at bounding box center [429, 366] width 61 height 60
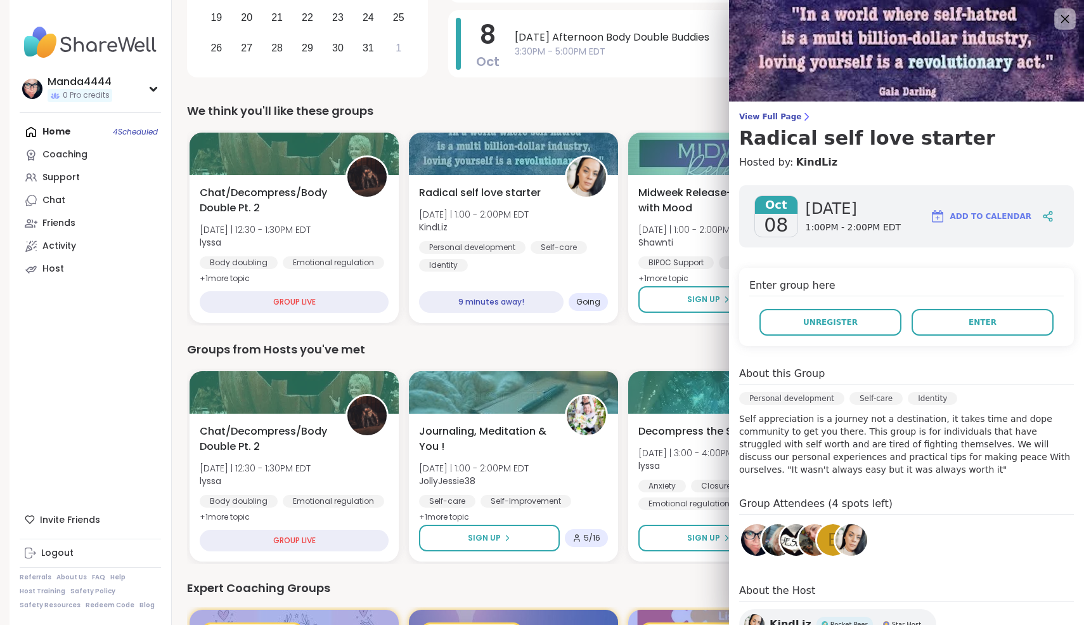
click at [1065, 16] on icon at bounding box center [1065, 19] width 16 height 16
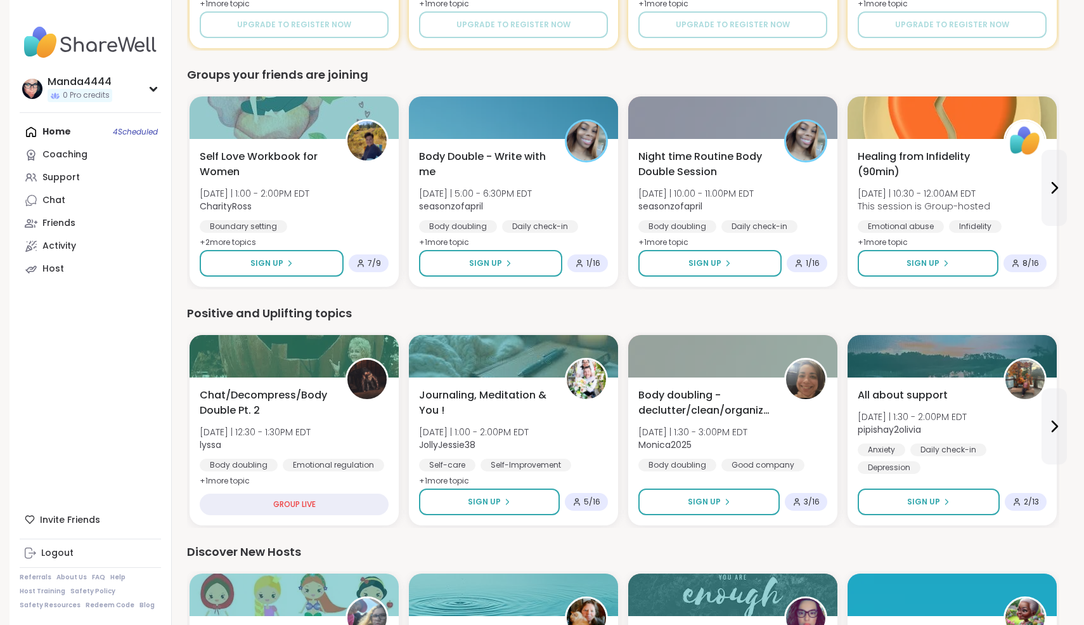
scroll to position [1074, 0]
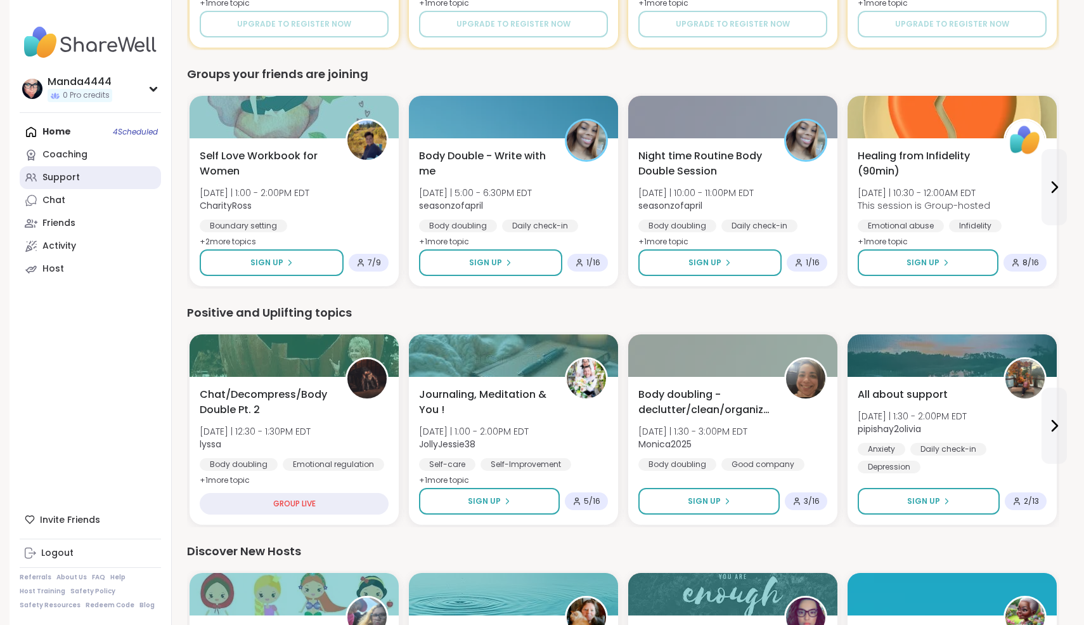
click at [60, 184] on div "Support" at bounding box center [60, 177] width 37 height 13
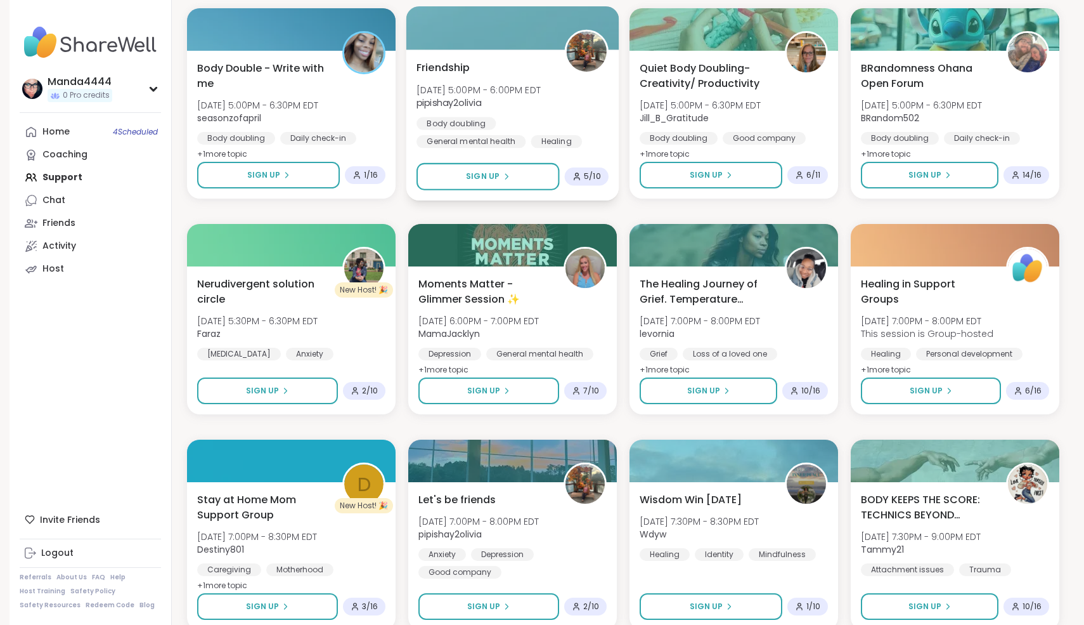
scroll to position [1522, 0]
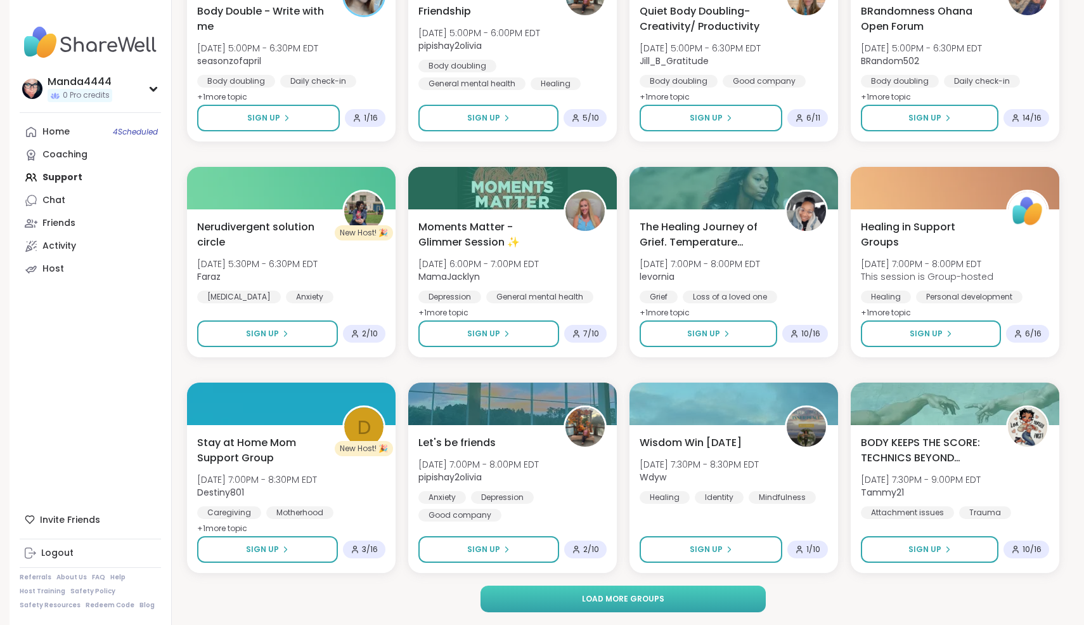
click at [641, 592] on button "Load more groups" at bounding box center [624, 598] width 286 height 27
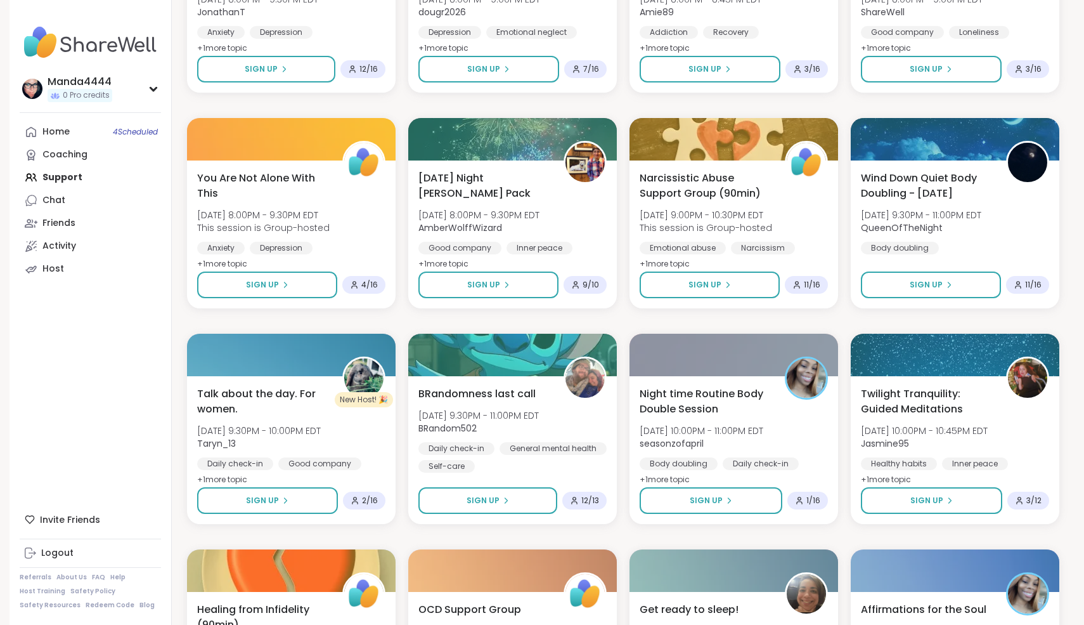
scroll to position [2214, 0]
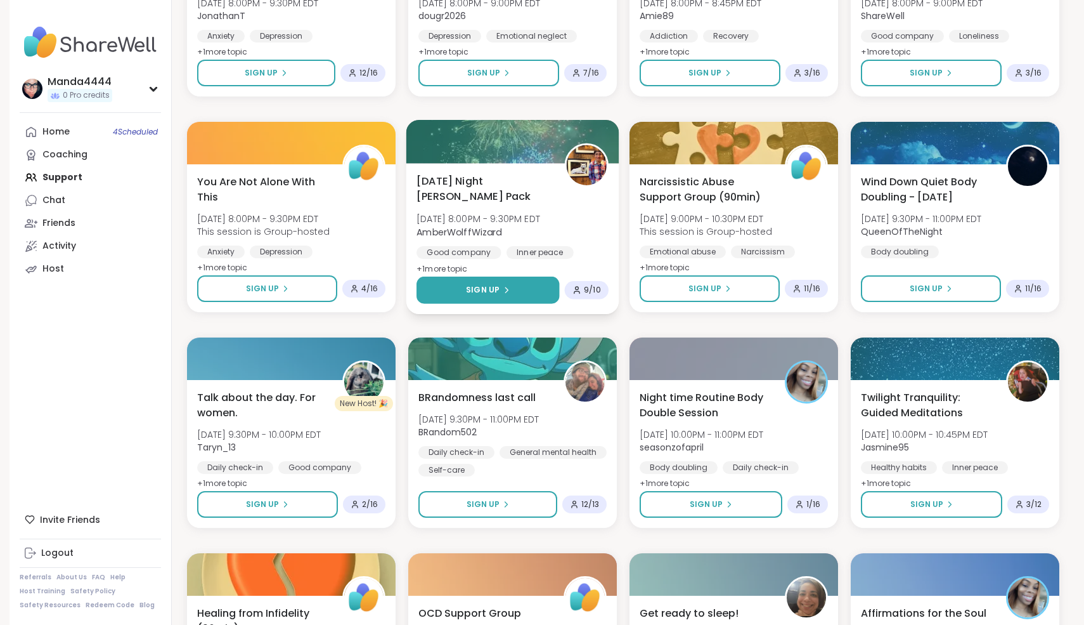
click at [484, 294] on span "Sign Up" at bounding box center [483, 289] width 34 height 11
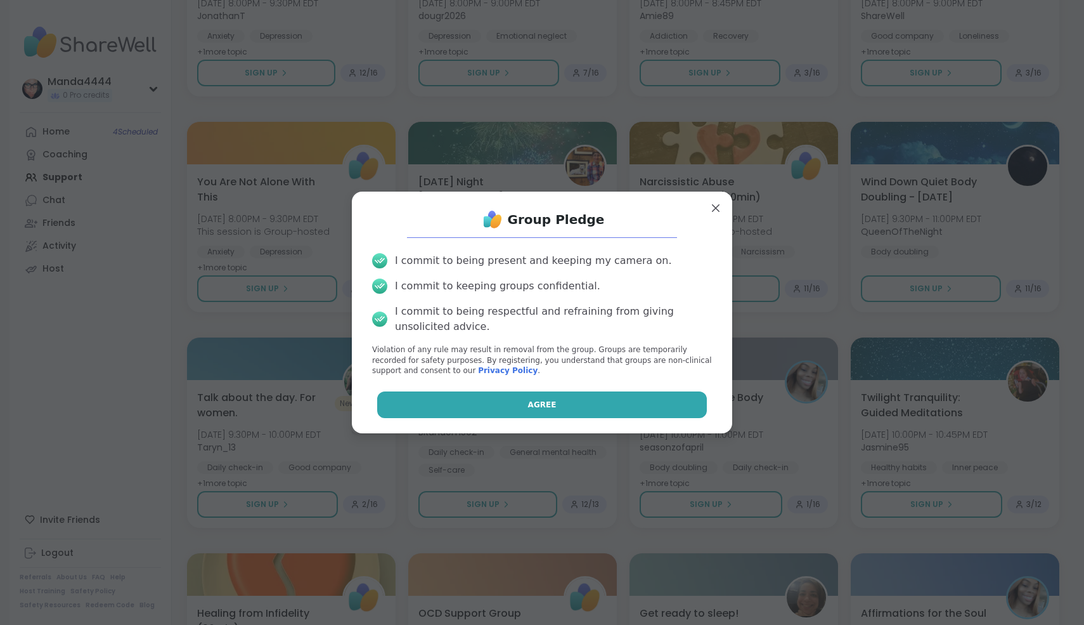
click at [538, 405] on span "Agree" at bounding box center [542, 404] width 29 height 11
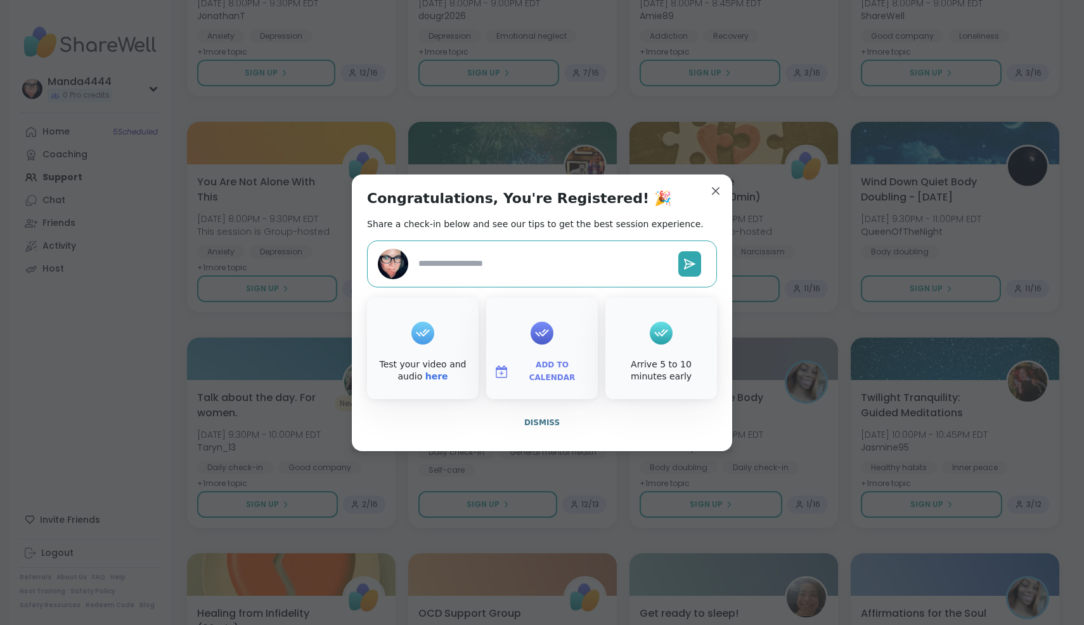
click at [547, 376] on span "Add to Calendar" at bounding box center [552, 371] width 76 height 25
click at [531, 239] on button "Apple Calendar" at bounding box center [542, 229] width 96 height 28
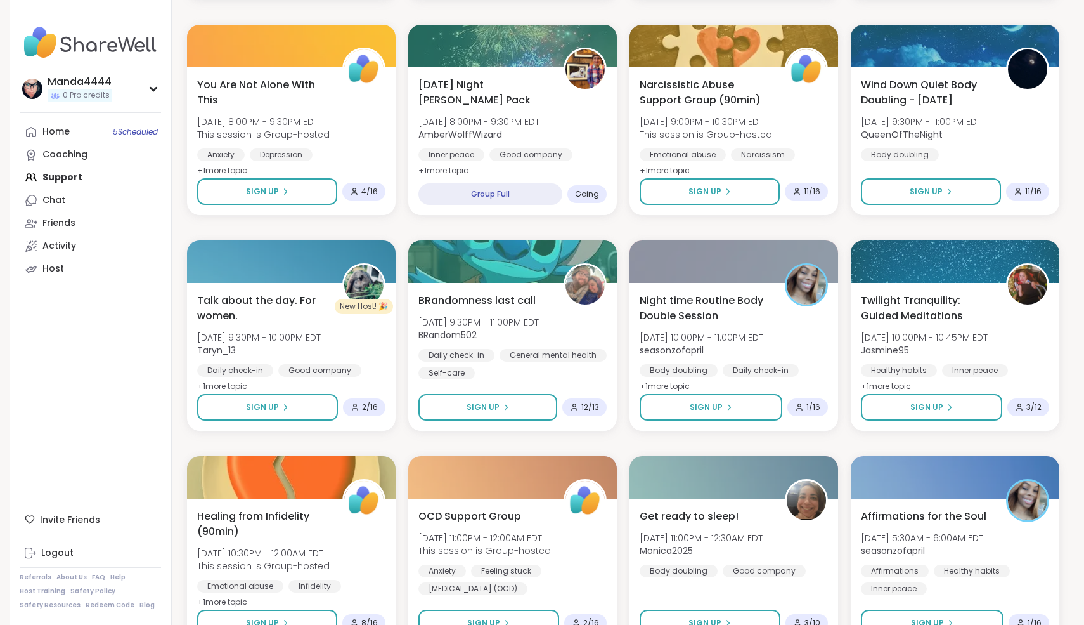
scroll to position [2311, 0]
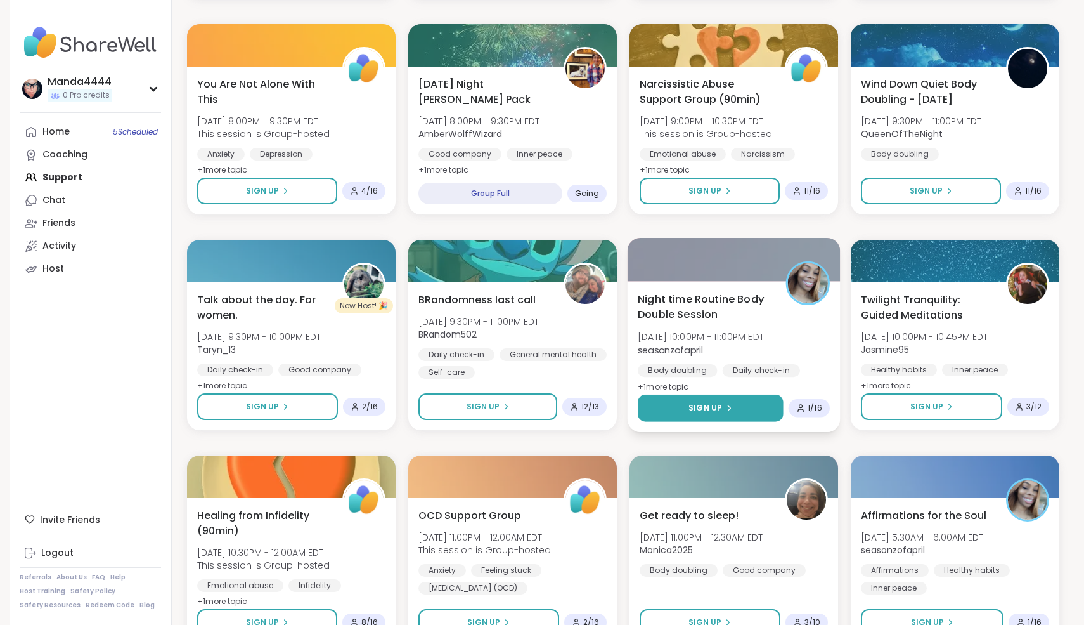
click at [710, 410] on span "Sign Up" at bounding box center [706, 407] width 34 height 11
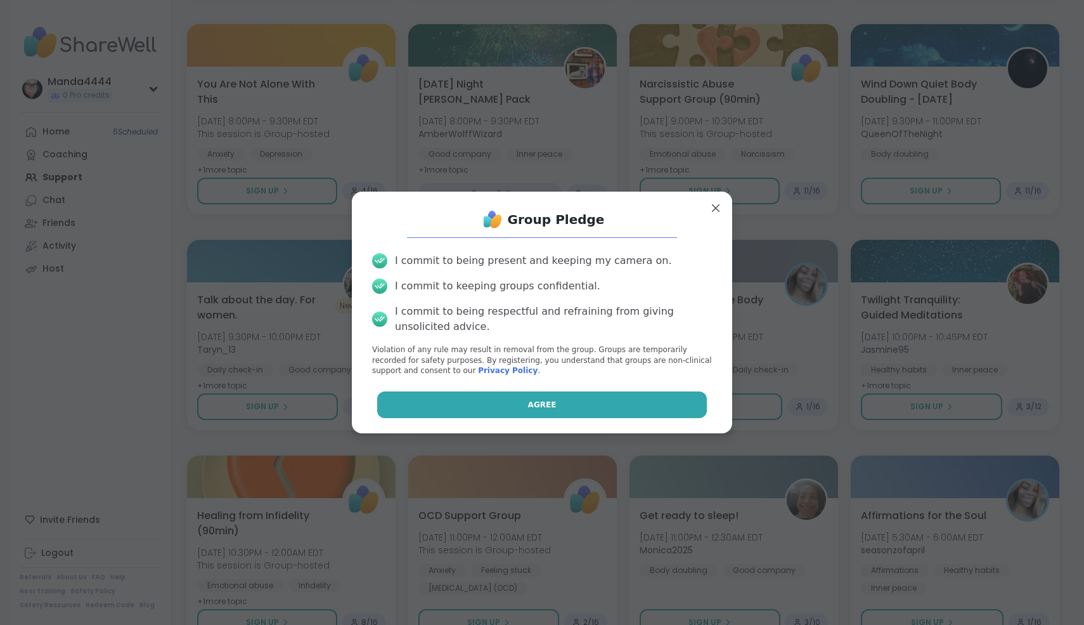
click at [675, 416] on button "Agree" at bounding box center [542, 404] width 330 height 27
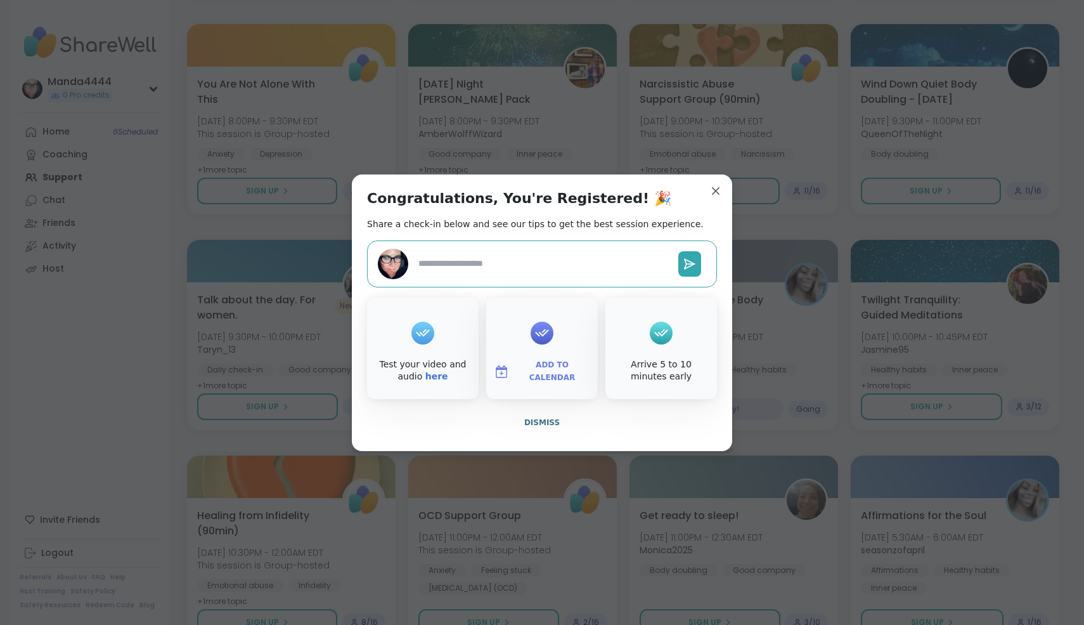
click at [548, 364] on button "Add to Calendar" at bounding box center [542, 371] width 107 height 27
click at [532, 229] on button "Apple Calendar" at bounding box center [542, 229] width 96 height 28
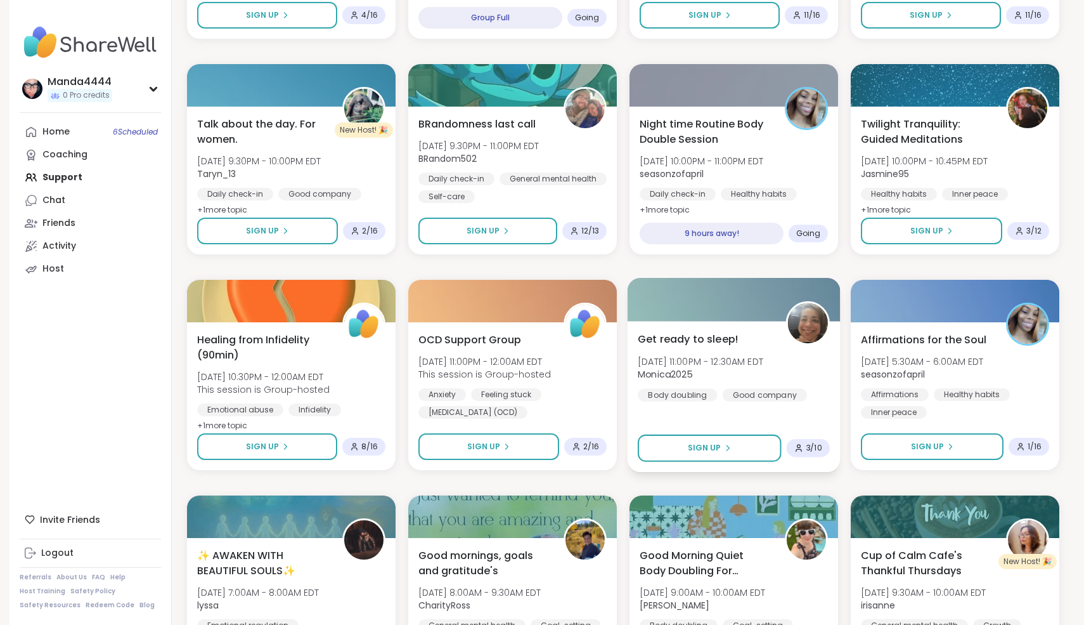
scroll to position [2489, 0]
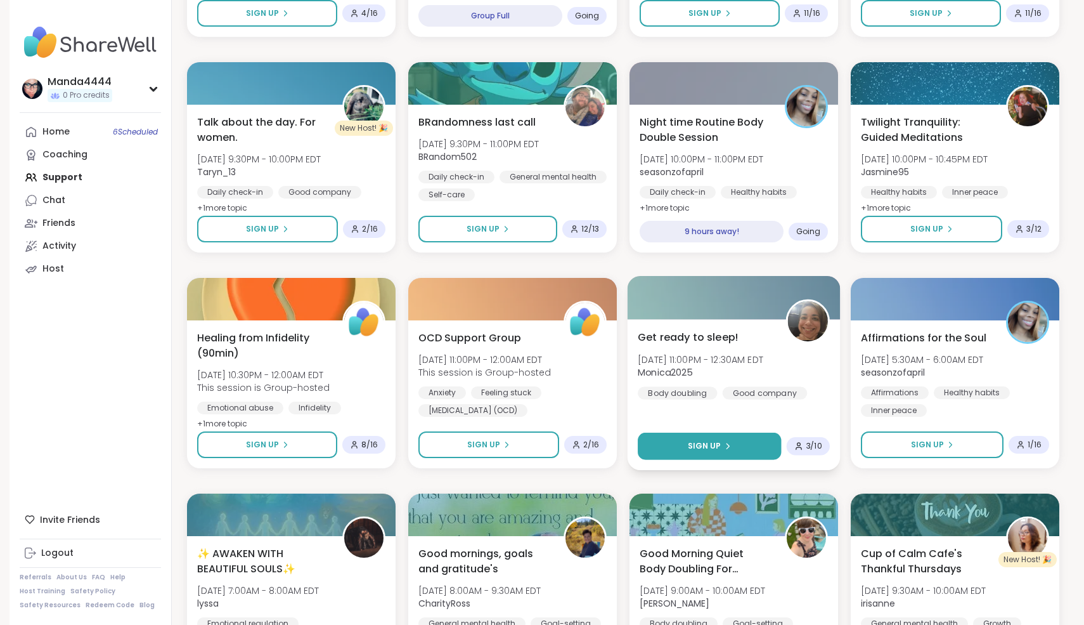
click at [701, 450] on span "Sign Up" at bounding box center [705, 445] width 34 height 11
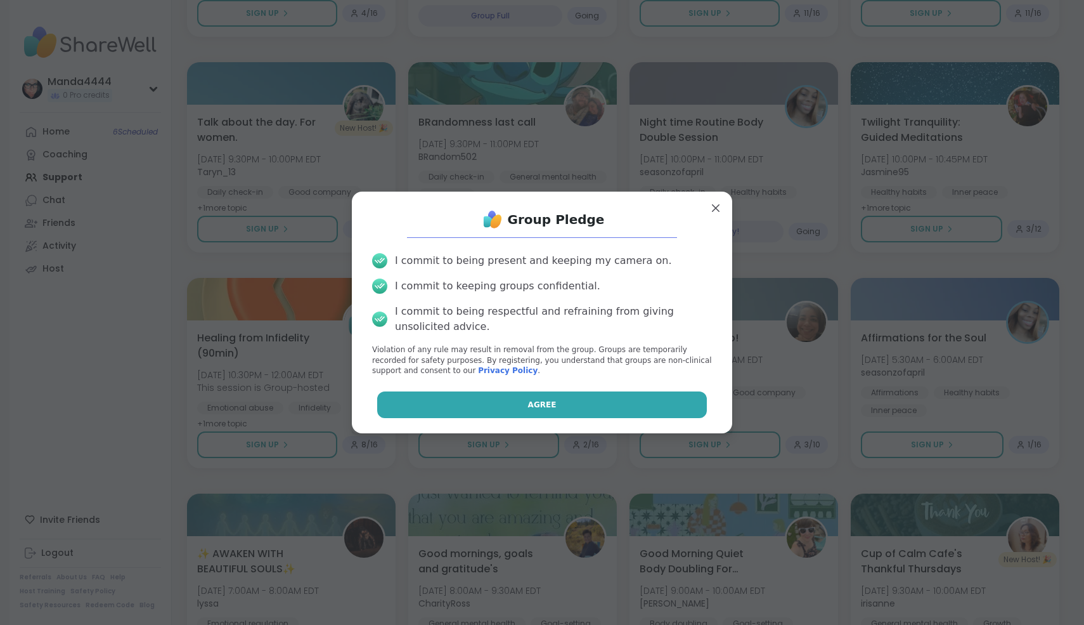
click at [602, 418] on button "Agree" at bounding box center [542, 404] width 330 height 27
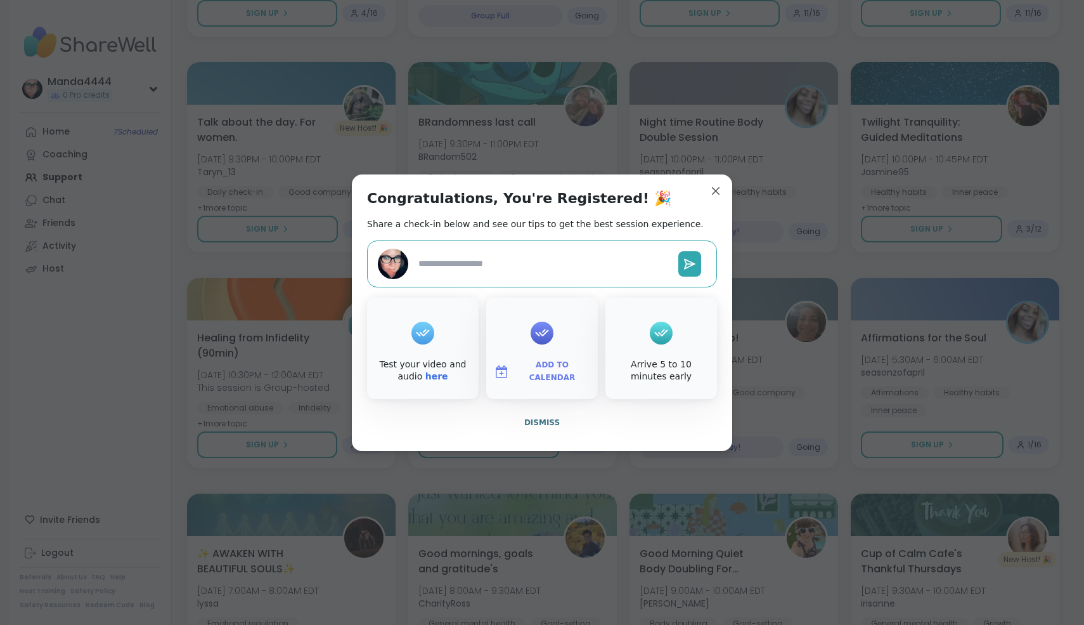
click at [558, 372] on span "Add to Calendar" at bounding box center [552, 371] width 76 height 25
click at [543, 224] on button "Apple Calendar" at bounding box center [542, 229] width 96 height 28
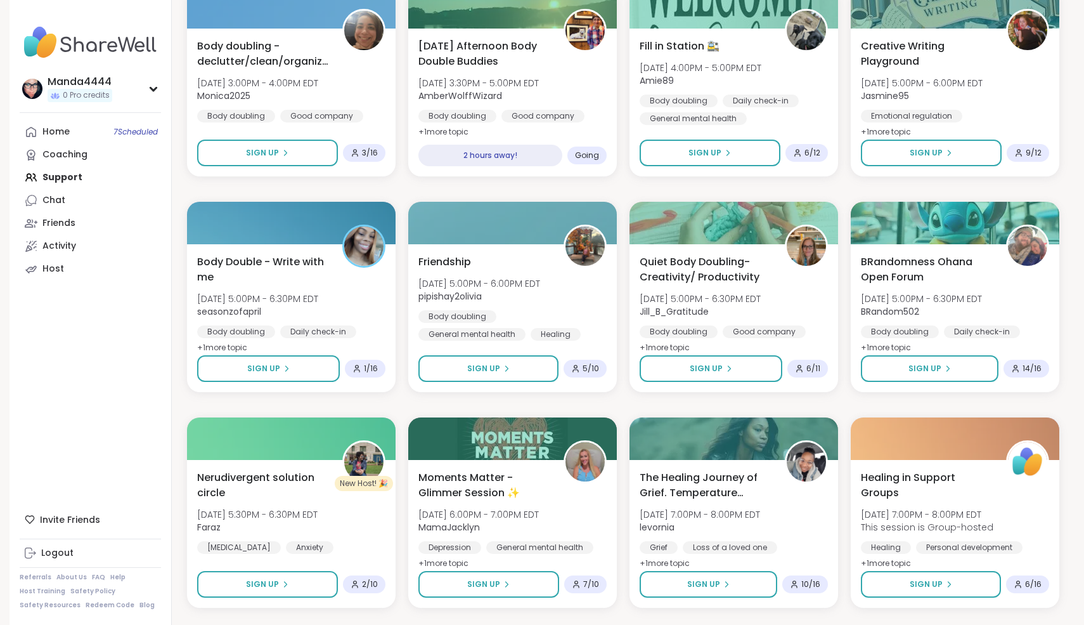
scroll to position [1129, 0]
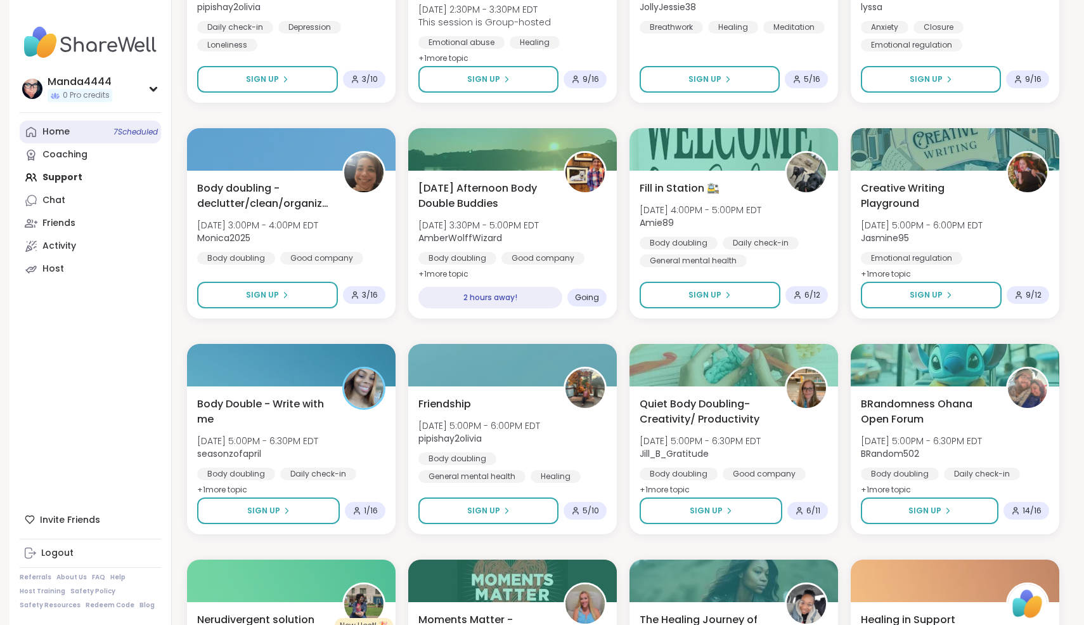
click at [62, 136] on div "Home 7 Scheduled" at bounding box center [55, 132] width 27 height 13
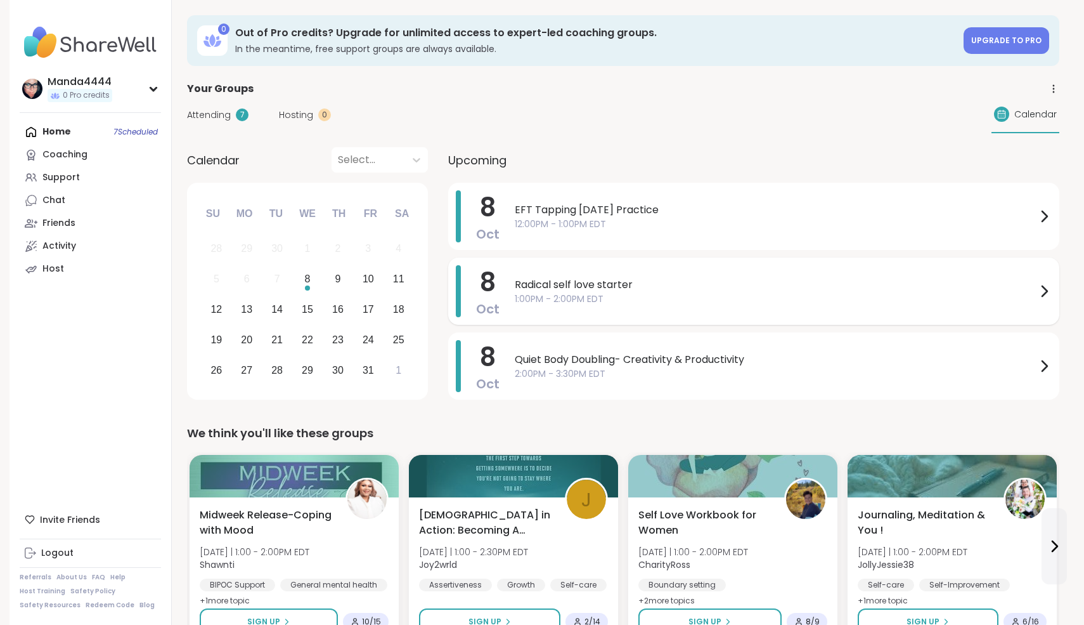
click at [767, 287] on span "Radical self love starter" at bounding box center [776, 284] width 522 height 15
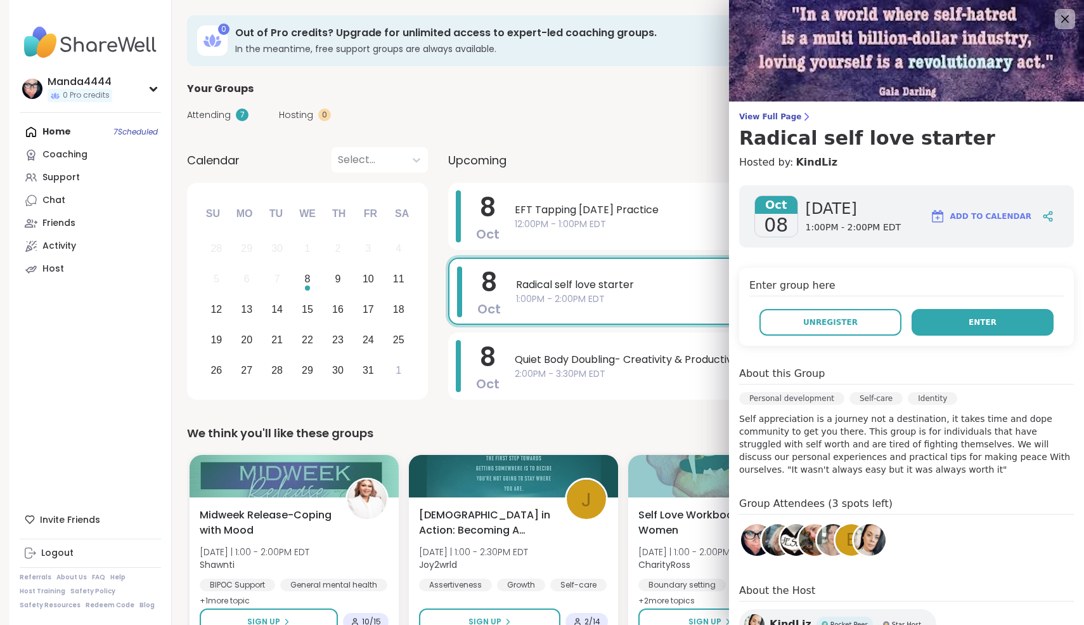
click at [995, 318] on span "Enter" at bounding box center [983, 321] width 28 height 11
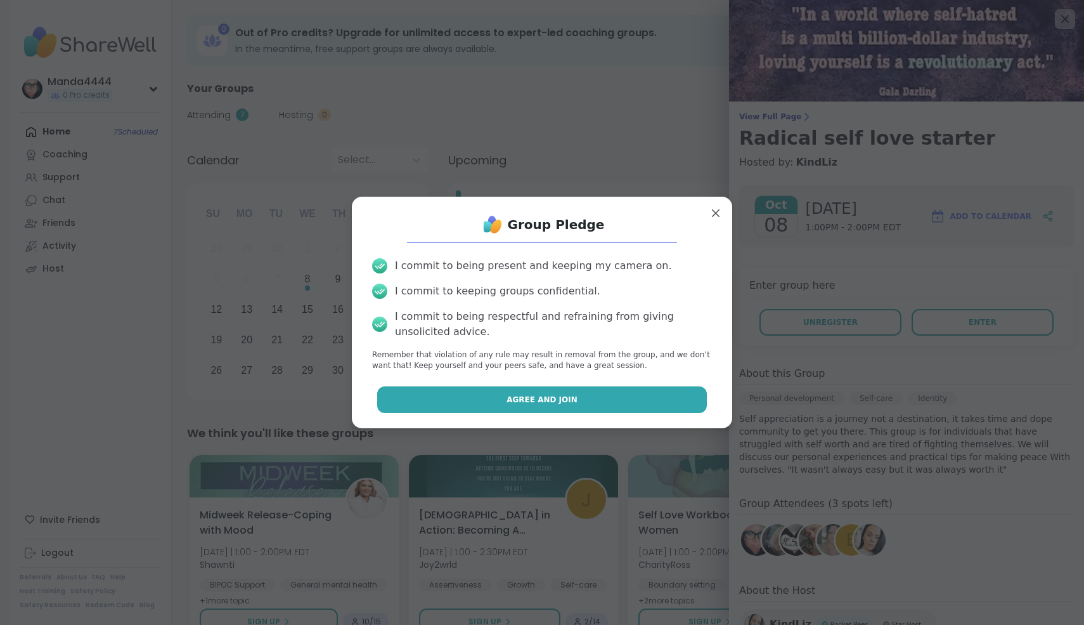
click at [570, 401] on span "Agree and Join" at bounding box center [542, 399] width 71 height 11
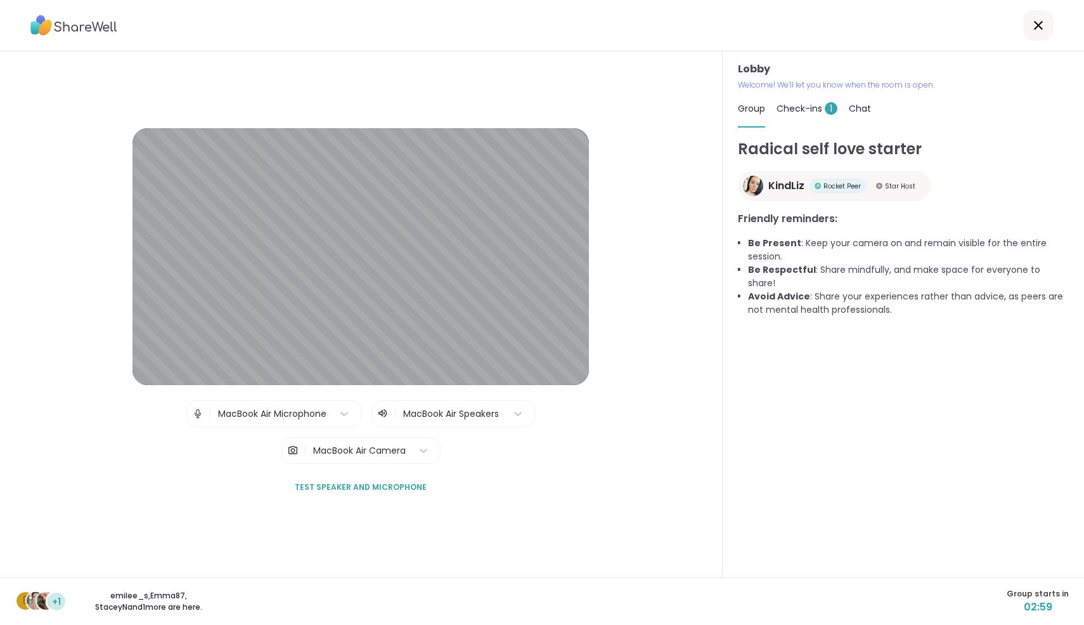
click at [811, 108] on span "Check-ins 1" at bounding box center [807, 108] width 61 height 13
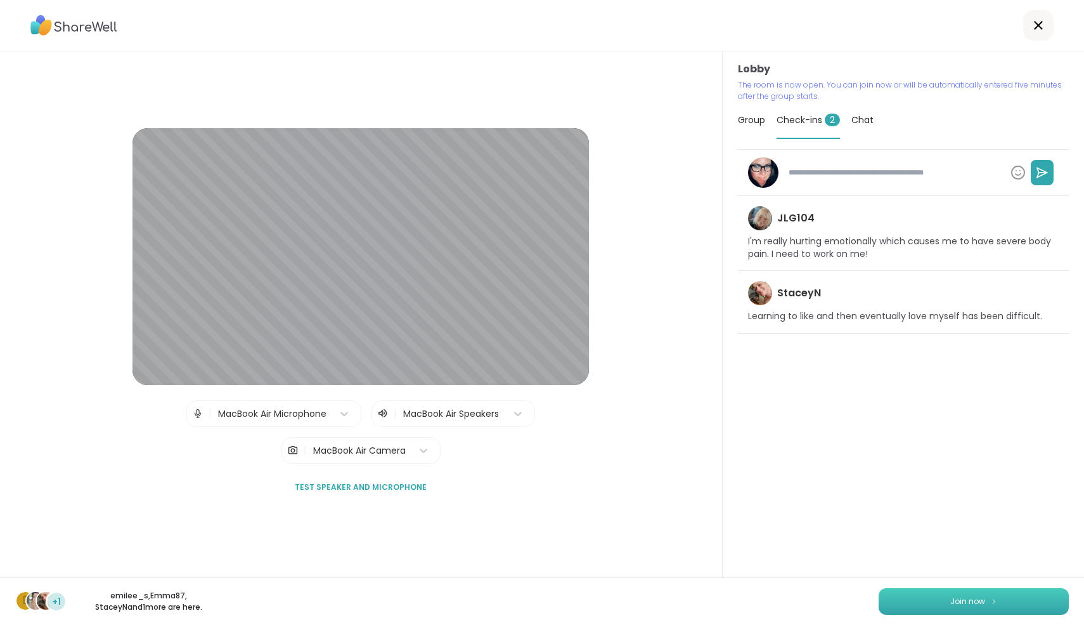
click at [989, 601] on button "Join now" at bounding box center [974, 601] width 190 height 27
type textarea "*"
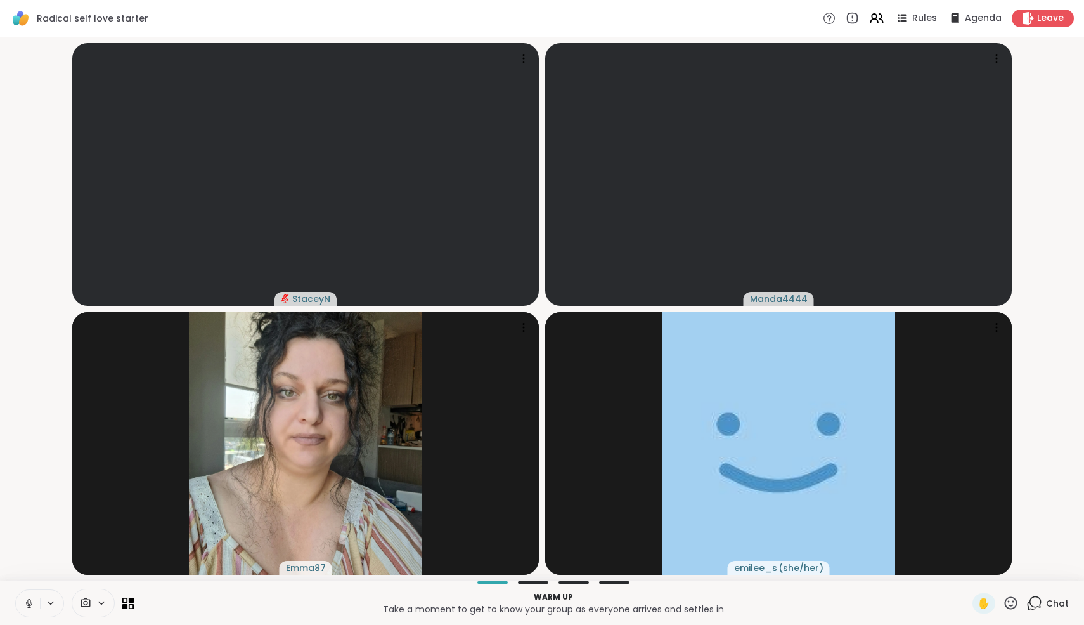
click at [34, 602] on icon at bounding box center [28, 602] width 11 height 11
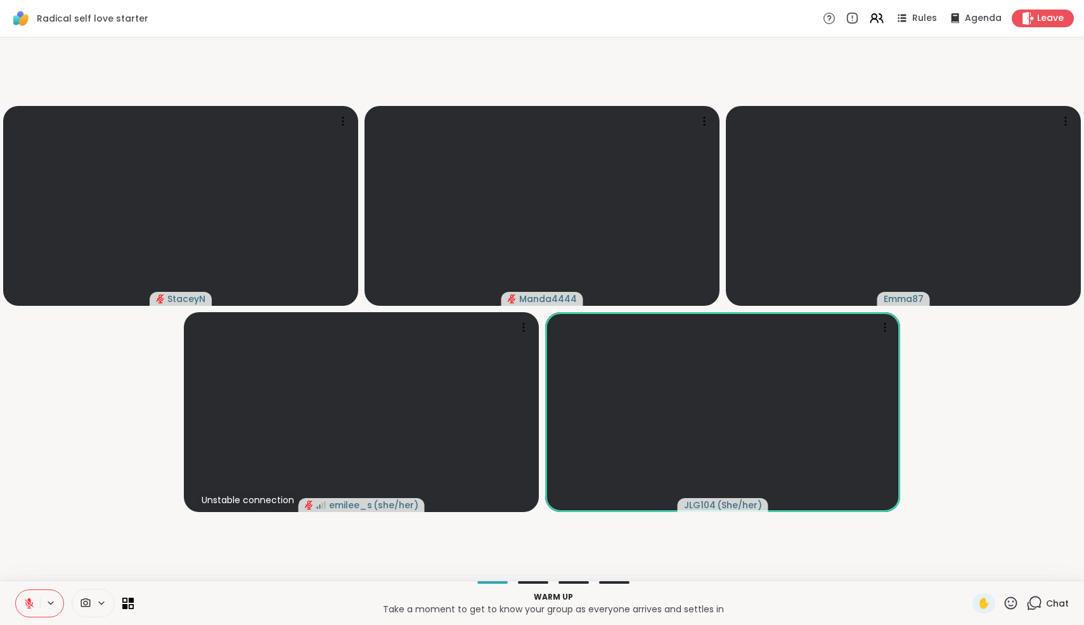
click at [1036, 606] on icon at bounding box center [1035, 603] width 16 height 16
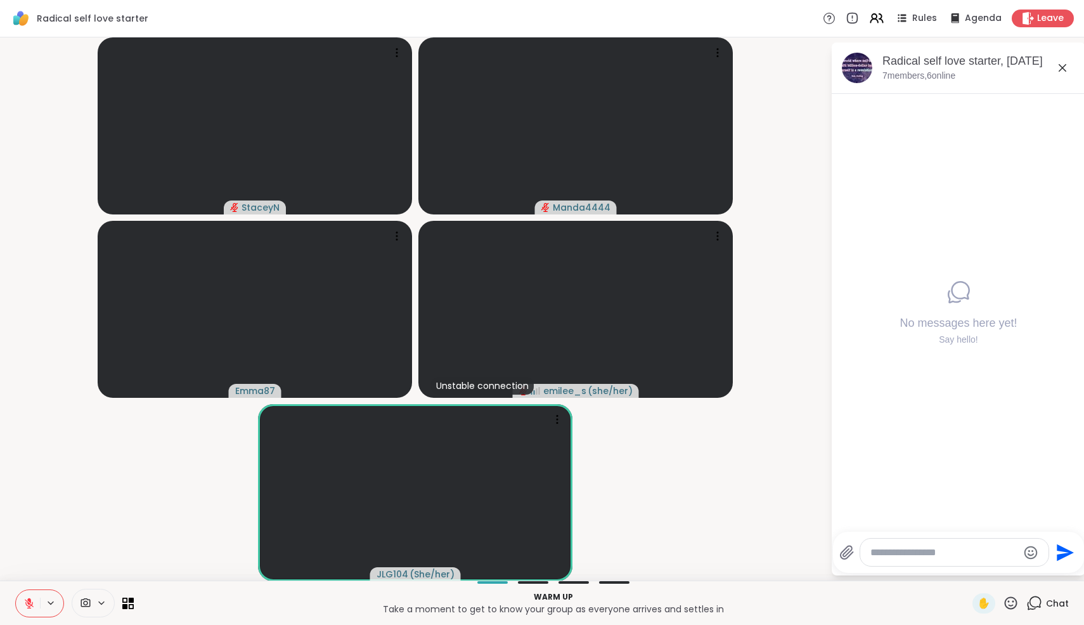
click at [920, 555] on textarea "Type your message" at bounding box center [945, 552] width 148 height 13
type textarea "**********"
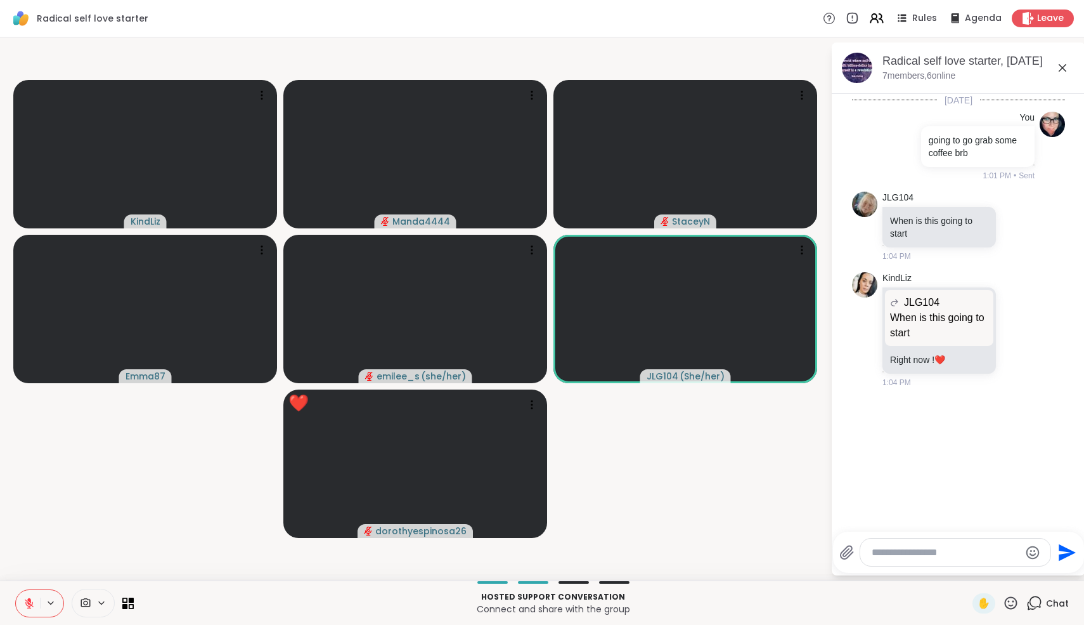
click at [1061, 68] on icon at bounding box center [1062, 67] width 15 height 15
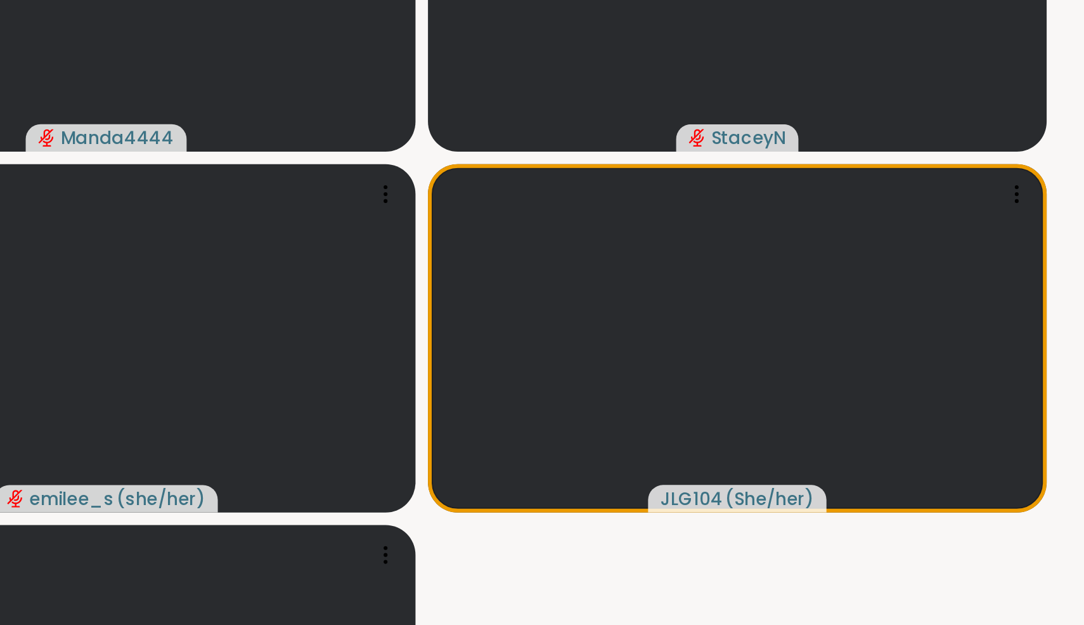
scroll to position [1, 0]
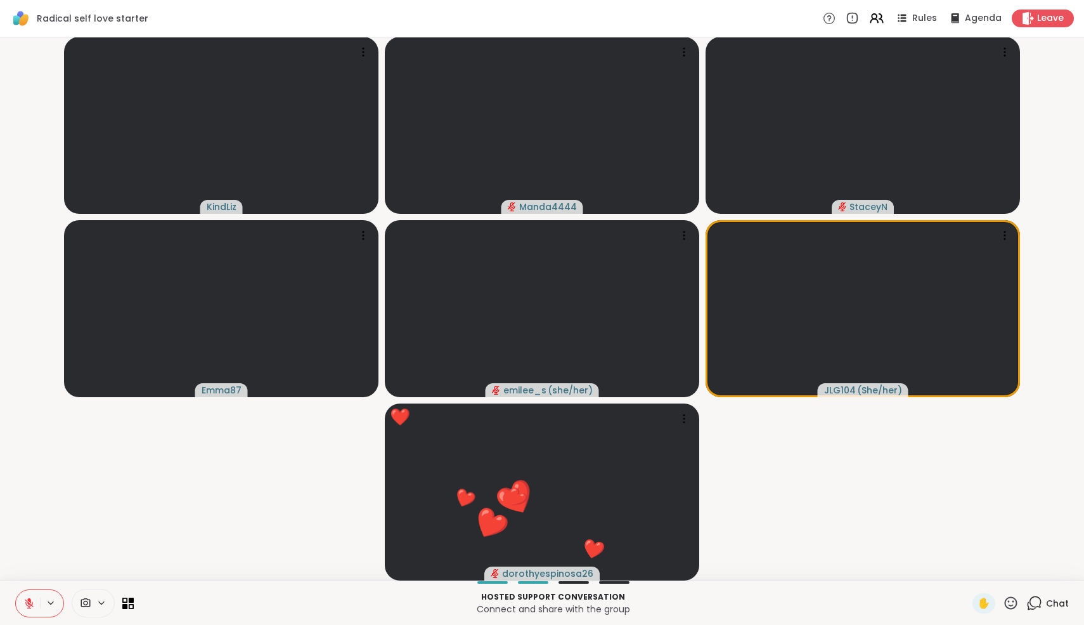
click at [1013, 601] on icon at bounding box center [1011, 603] width 16 height 16
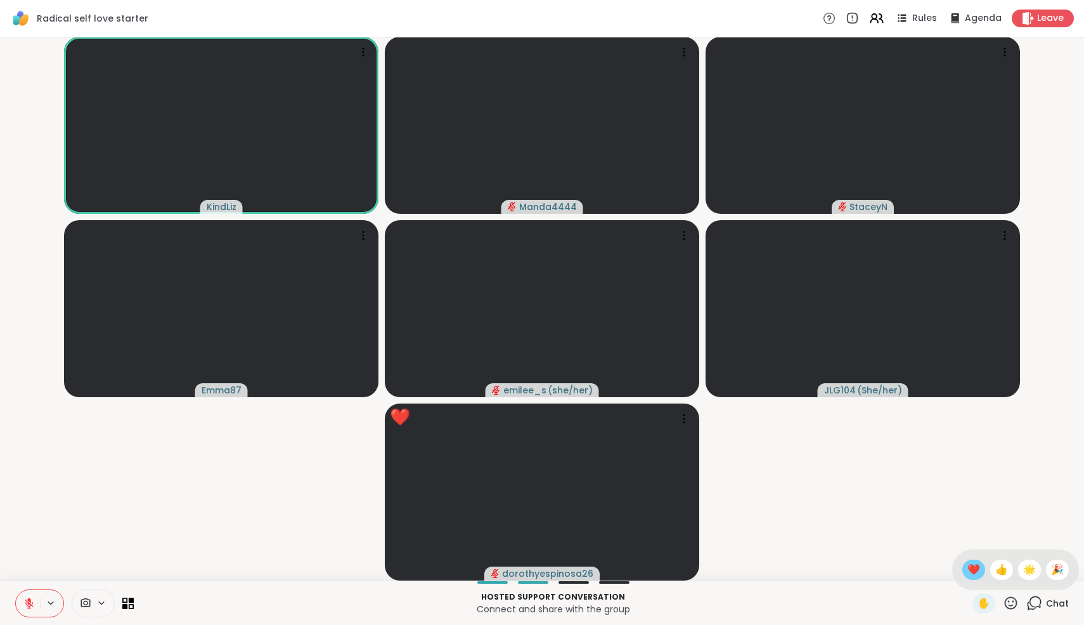
click at [980, 570] on span "❤️" at bounding box center [974, 569] width 13 height 15
click at [1015, 606] on icon at bounding box center [1011, 603] width 16 height 16
click at [976, 567] on div "❤️" at bounding box center [974, 569] width 23 height 20
click at [24, 602] on icon at bounding box center [28, 602] width 11 height 11
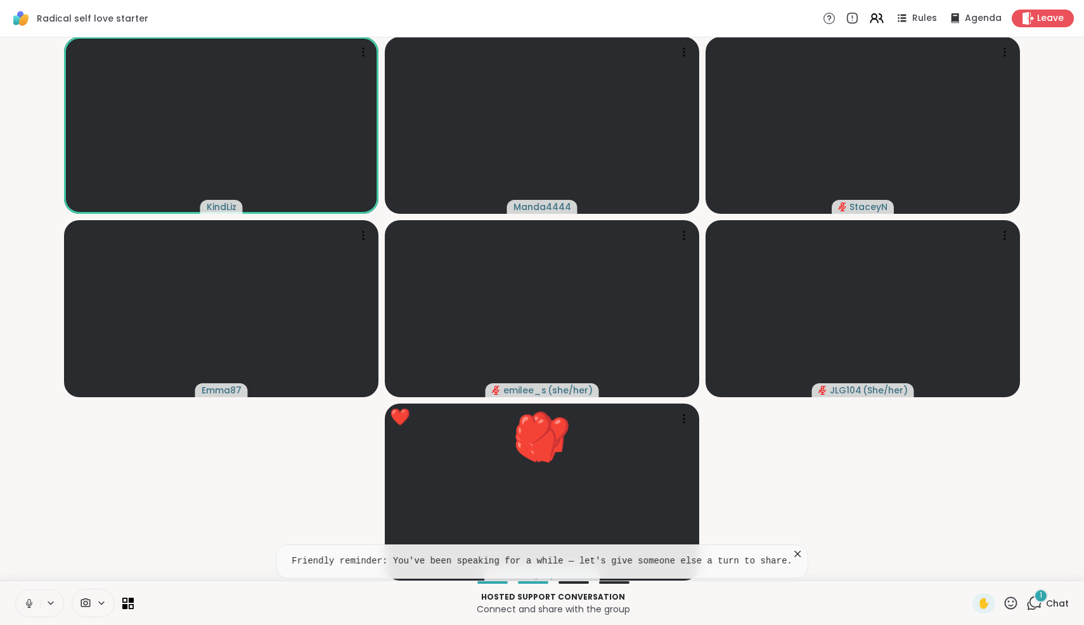
click at [34, 600] on icon at bounding box center [28, 602] width 11 height 11
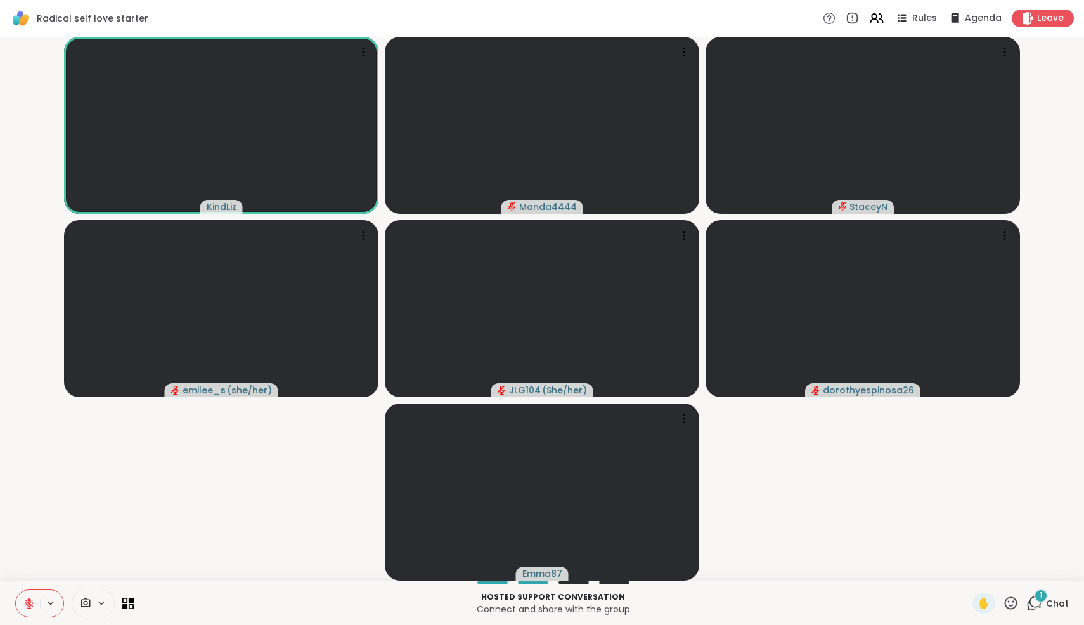
click at [1039, 605] on icon at bounding box center [1035, 603] width 16 height 16
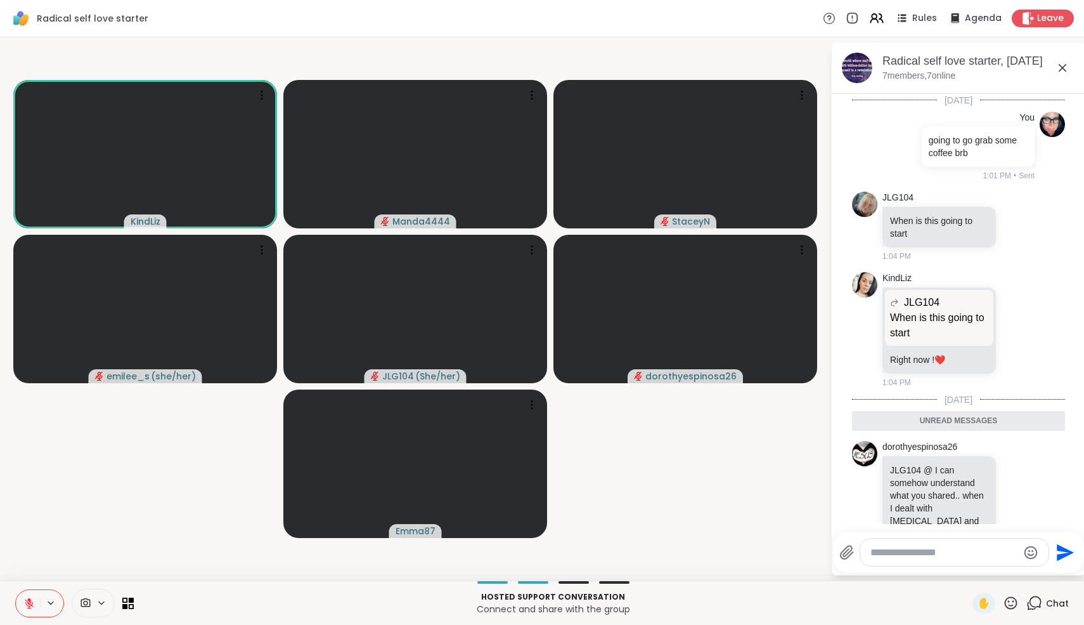
scroll to position [107, 0]
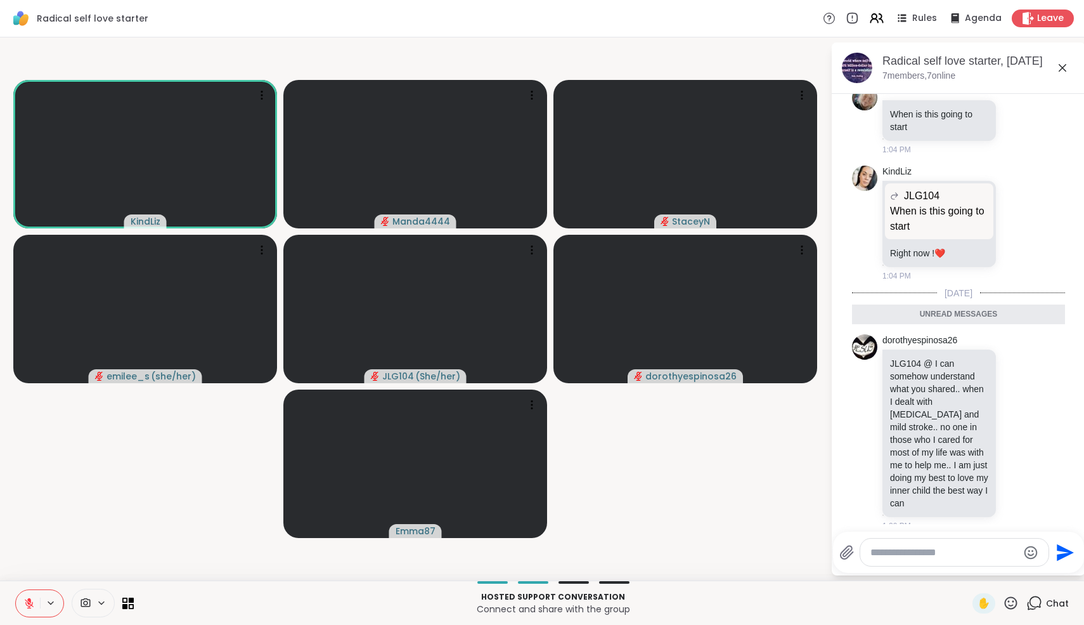
click at [963, 557] on textarea "Type your message" at bounding box center [945, 552] width 148 height 13
type textarea "**********"
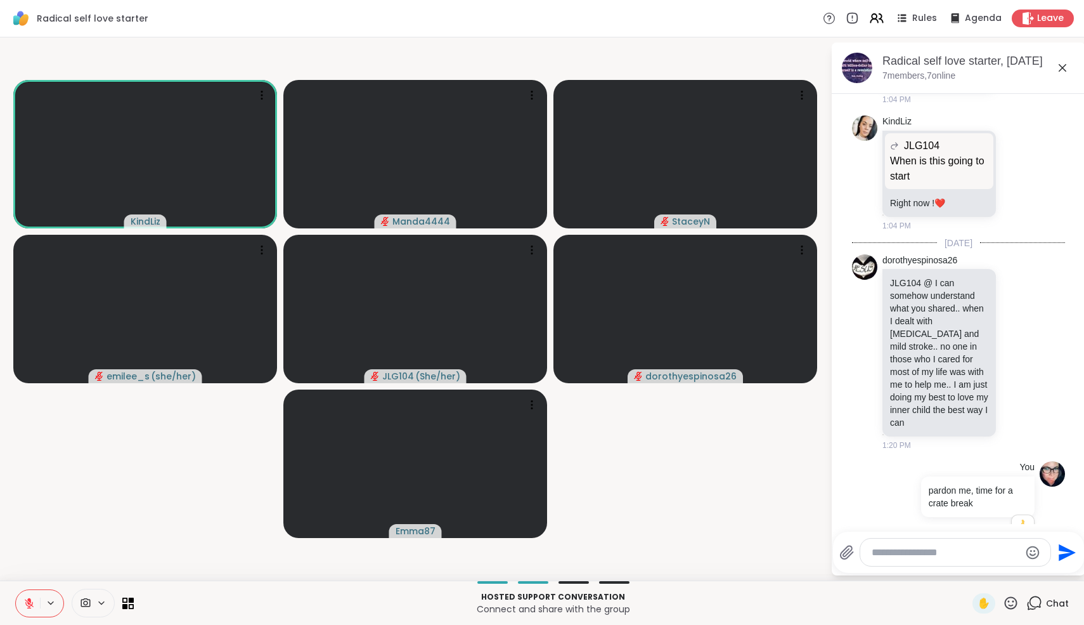
scroll to position [175, 0]
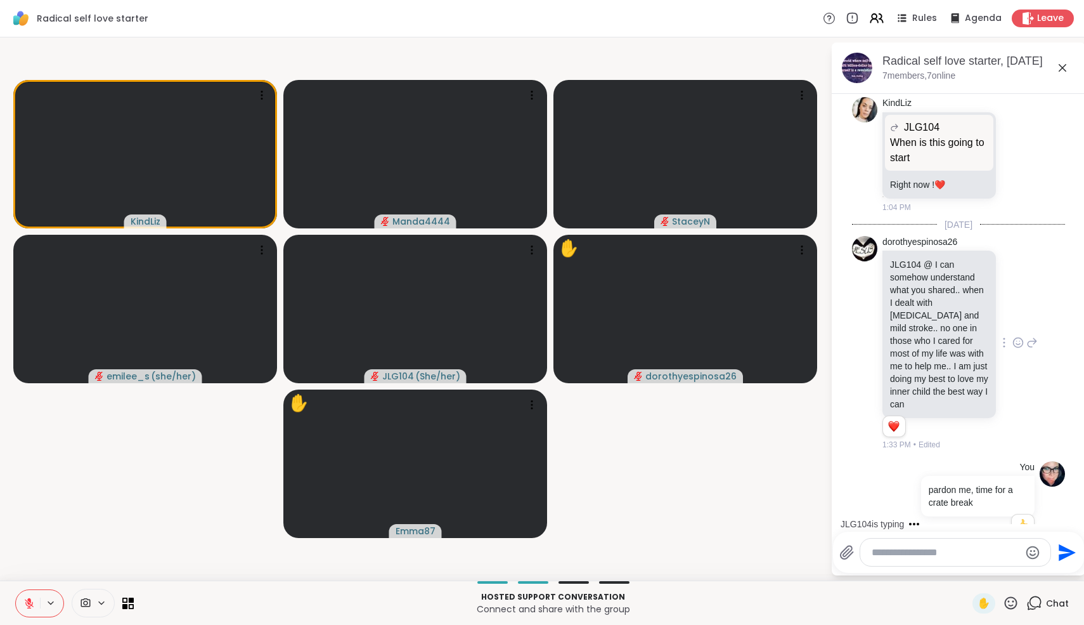
click at [1019, 337] on icon at bounding box center [1018, 342] width 11 height 13
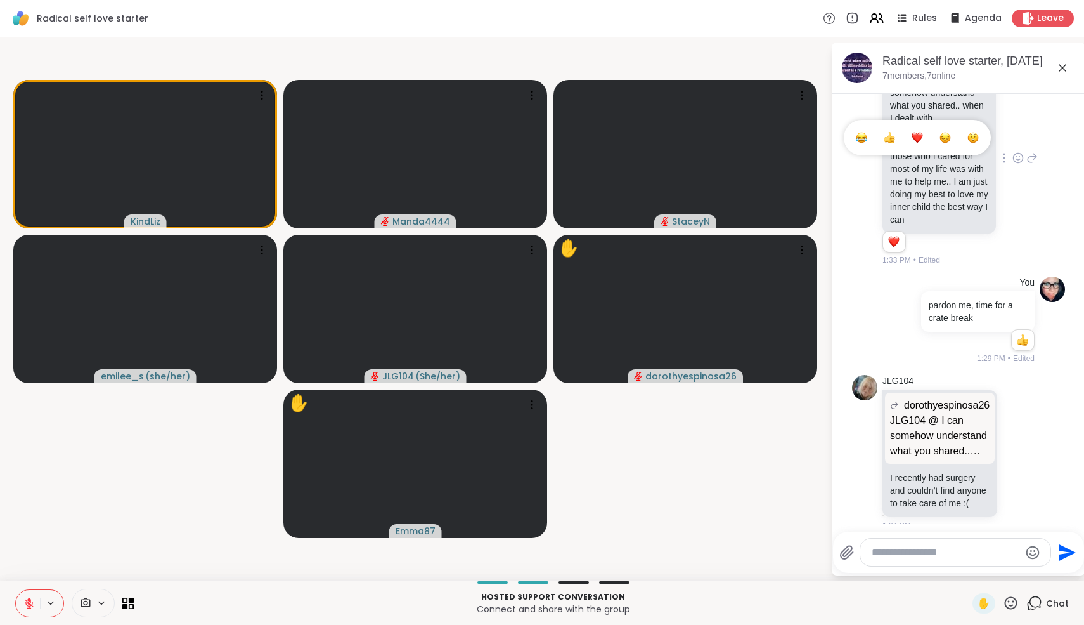
click at [1020, 156] on icon at bounding box center [1019, 158] width 10 height 10
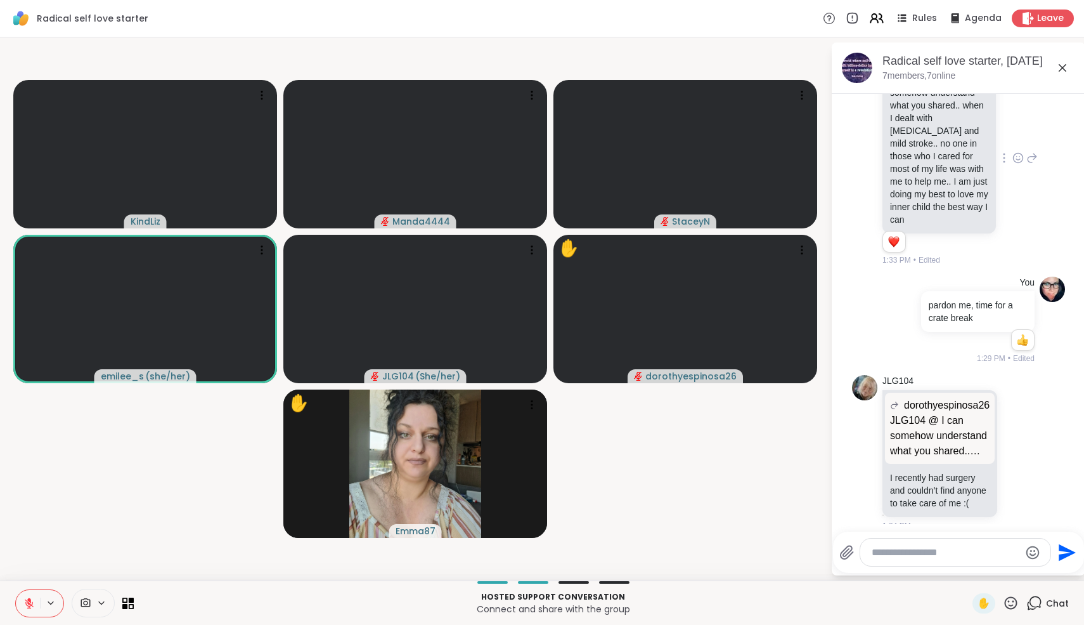
click at [1020, 156] on icon at bounding box center [1019, 158] width 10 height 10
click at [921, 137] on div "Select Reaction: Heart" at bounding box center [917, 137] width 11 height 11
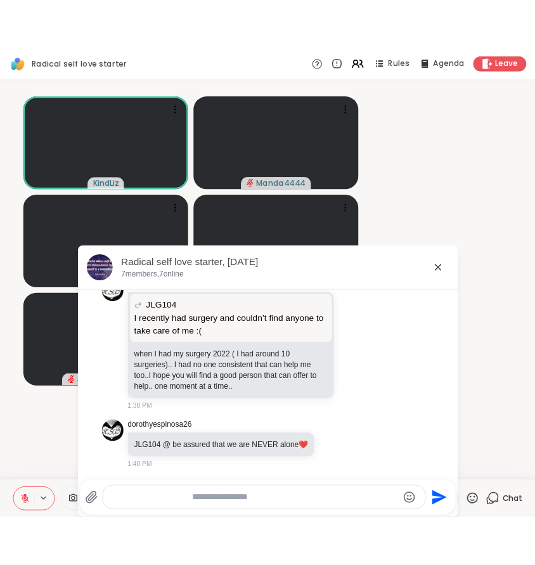
scroll to position [664, 0]
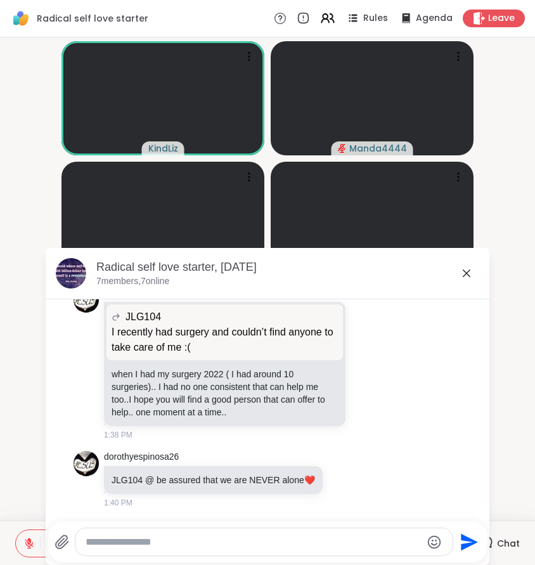
click at [465, 274] on icon at bounding box center [467, 273] width 8 height 8
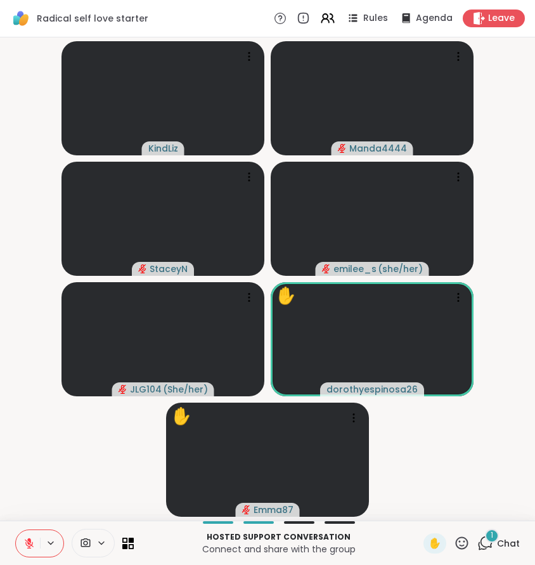
click at [469, 545] on icon at bounding box center [462, 542] width 13 height 13
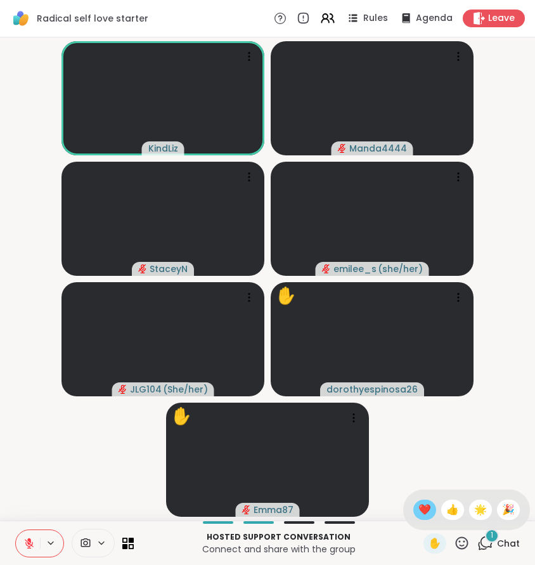
click at [429, 510] on span "❤️" at bounding box center [424, 509] width 13 height 15
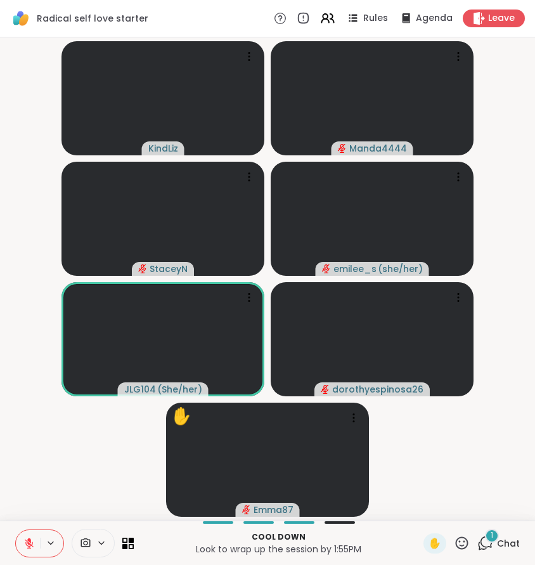
click at [485, 545] on icon at bounding box center [485, 543] width 16 height 16
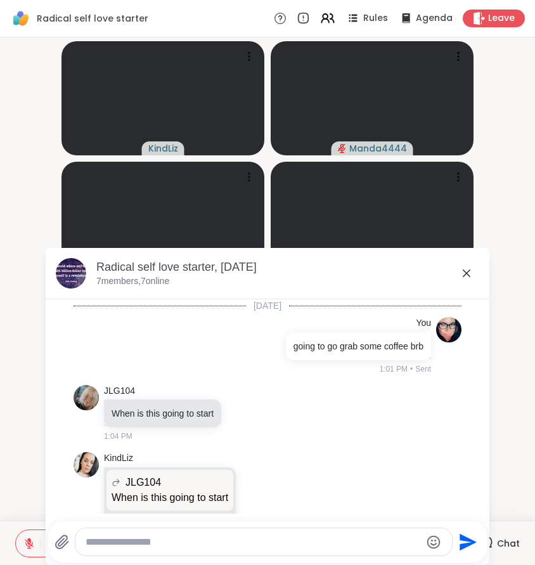
scroll to position [857, 0]
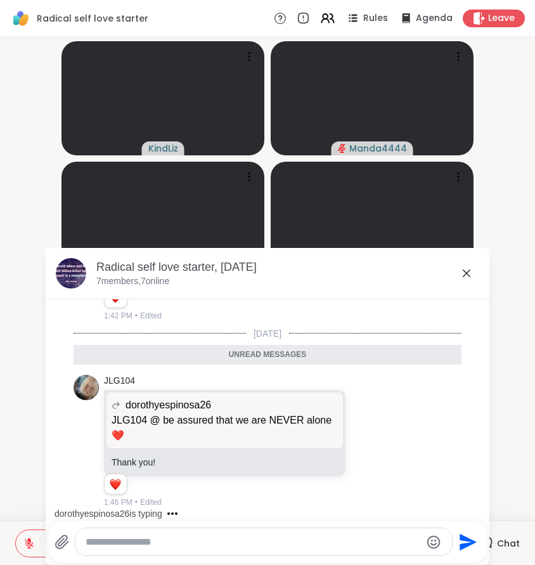
click at [396, 550] on div at bounding box center [263, 541] width 377 height 27
click at [375, 540] on textarea "Type your message" at bounding box center [253, 542] width 335 height 13
type textarea "**********"
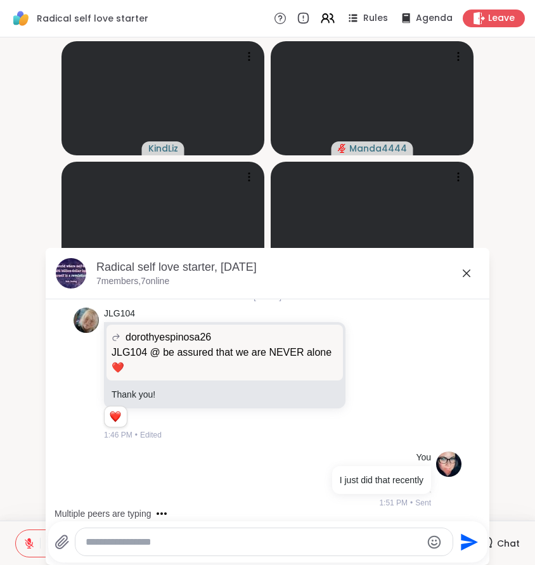
scroll to position [912, 0]
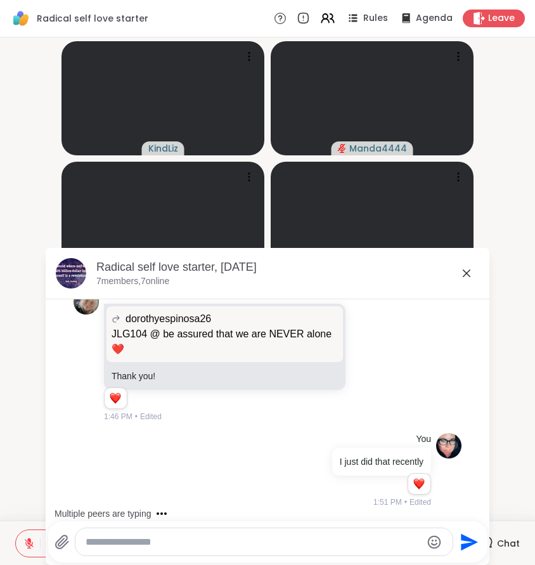
click at [466, 274] on icon at bounding box center [467, 273] width 8 height 8
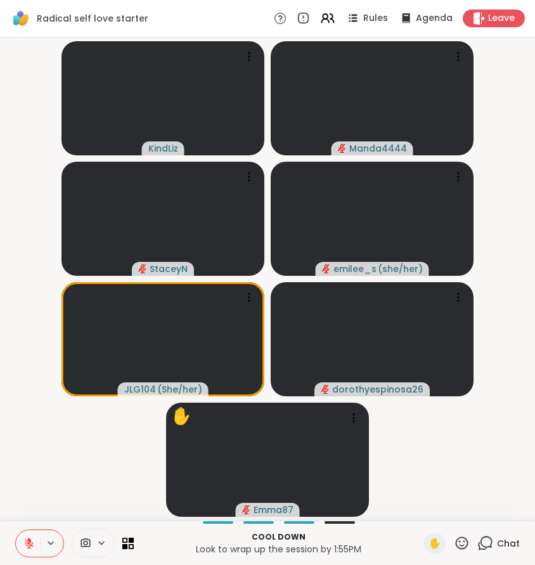
click at [486, 547] on icon at bounding box center [487, 541] width 12 height 11
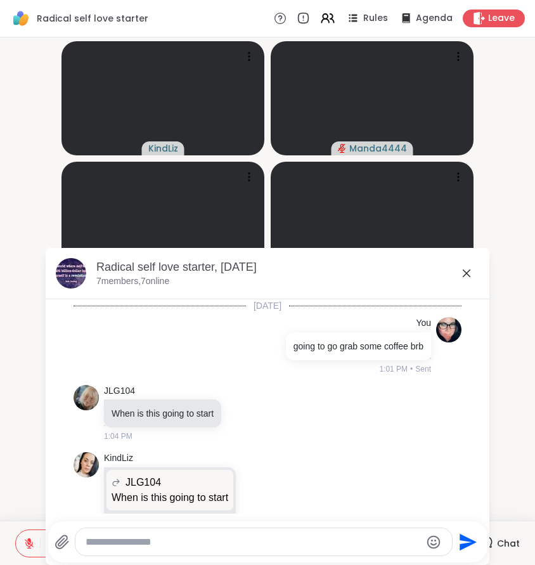
scroll to position [900, 0]
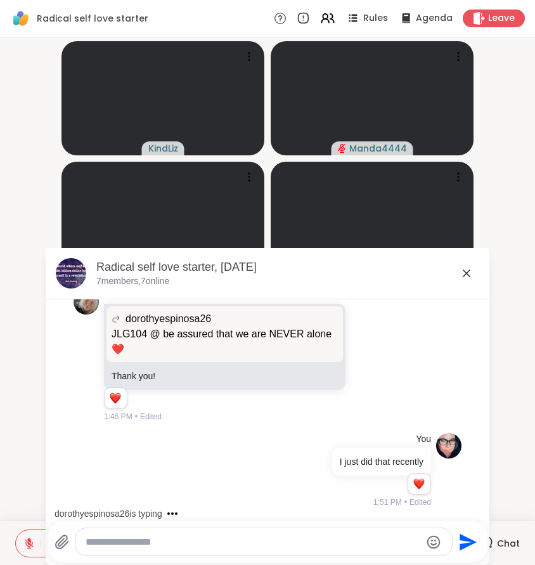
click at [465, 275] on icon at bounding box center [467, 273] width 8 height 8
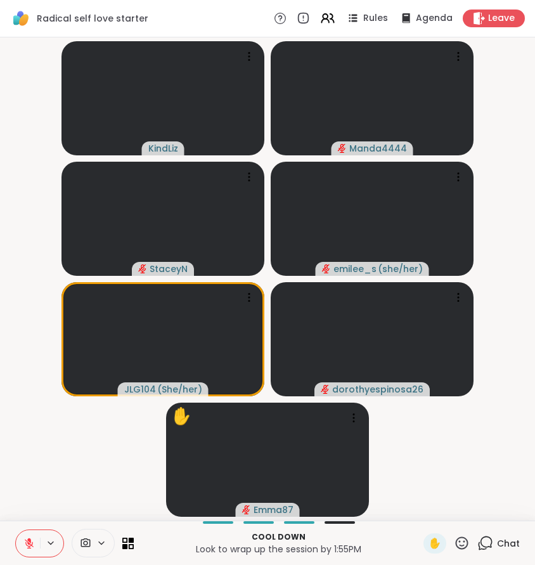
click at [488, 544] on icon at bounding box center [485, 543] width 16 height 16
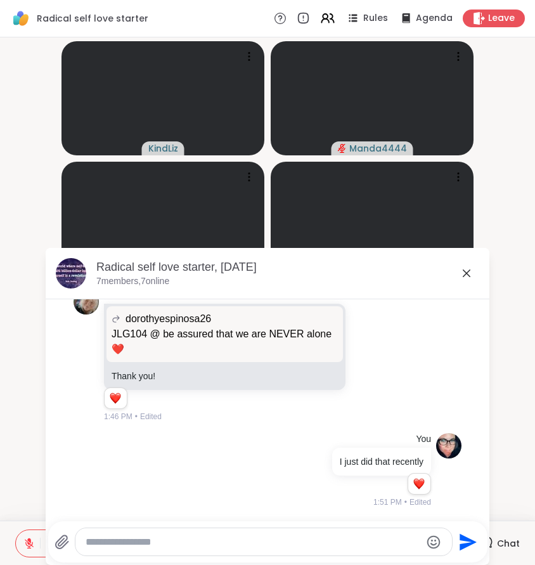
click at [377, 539] on textarea "Type your message" at bounding box center [253, 542] width 335 height 13
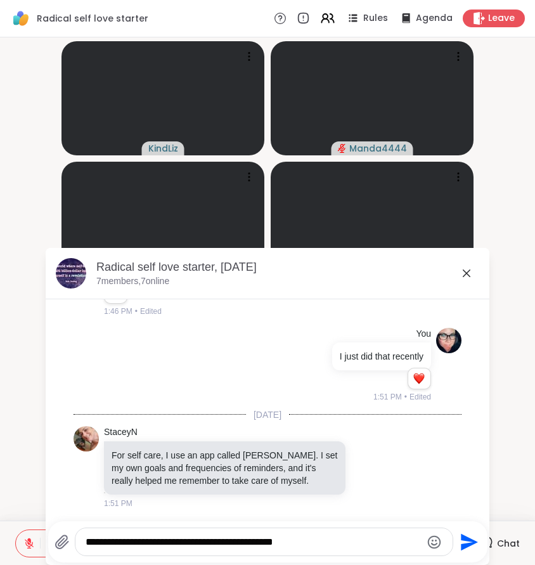
type textarea "**********"
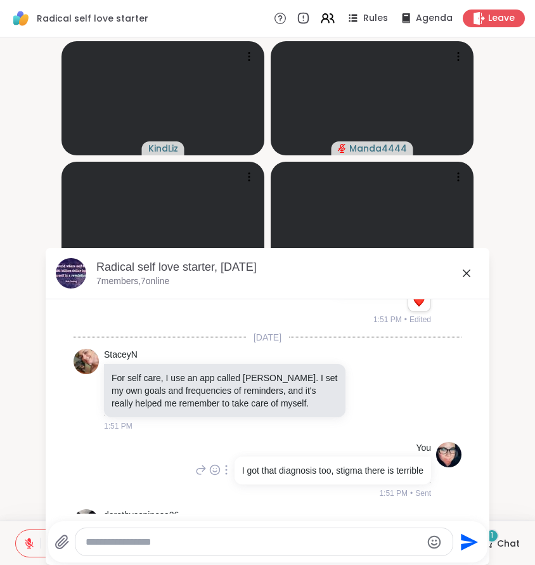
scroll to position [1070, 0]
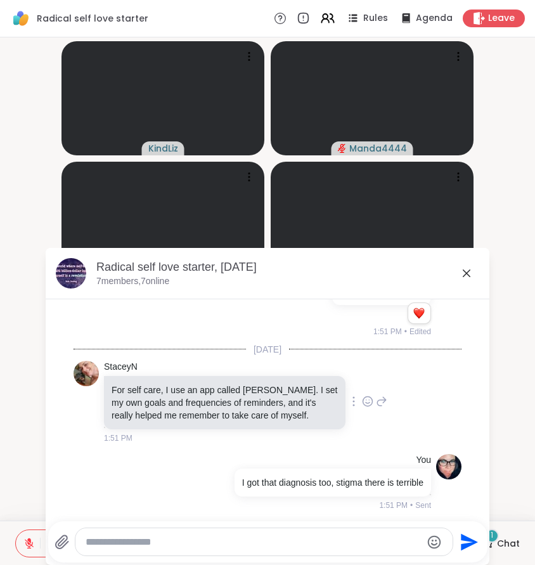
click at [367, 403] on icon at bounding box center [368, 403] width 4 height 1
click at [365, 387] on span "Select Reaction: Heart" at bounding box center [367, 381] width 11 height 13
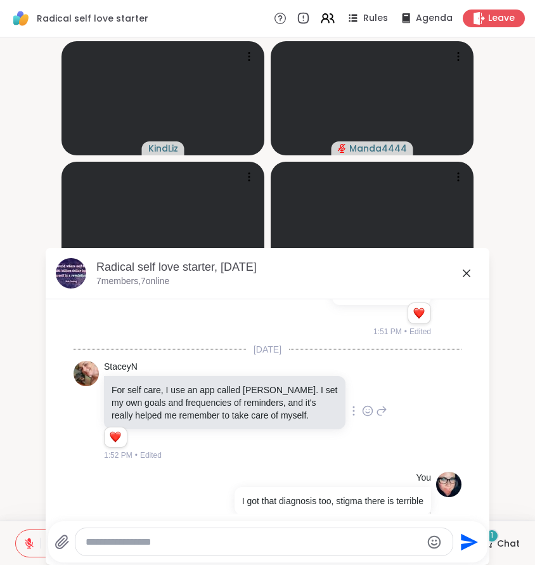
click at [382, 416] on icon at bounding box center [381, 410] width 11 height 15
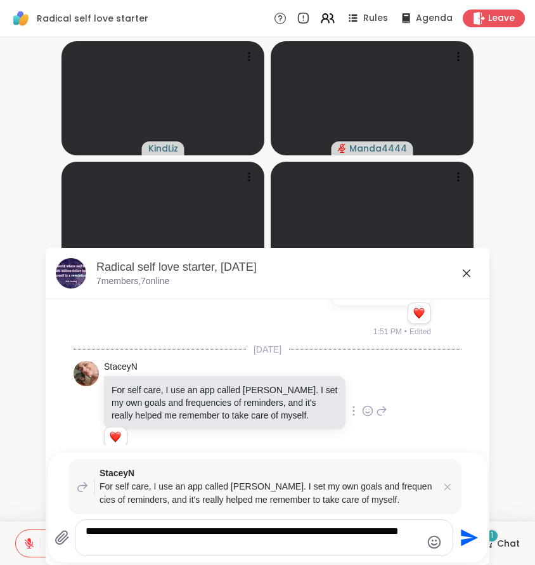
type textarea "**********"
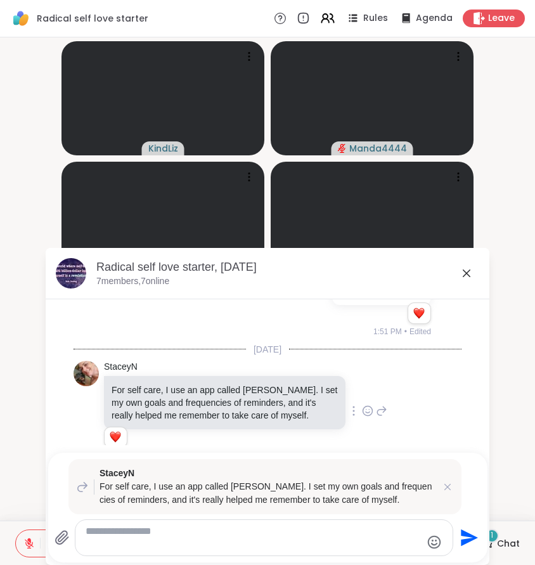
scroll to position [1351, 0]
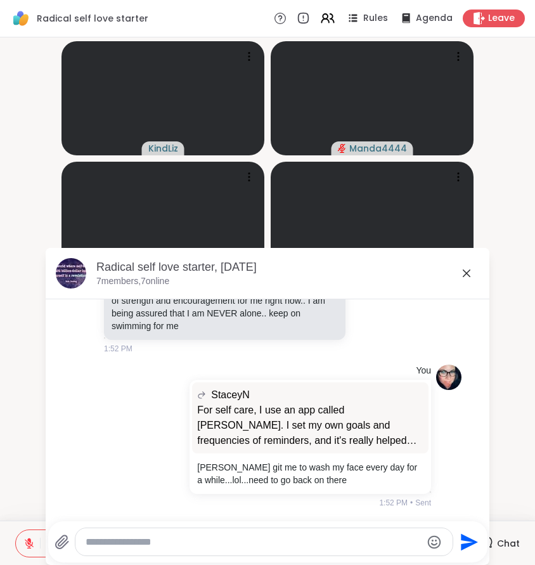
click at [470, 275] on icon at bounding box center [466, 273] width 15 height 15
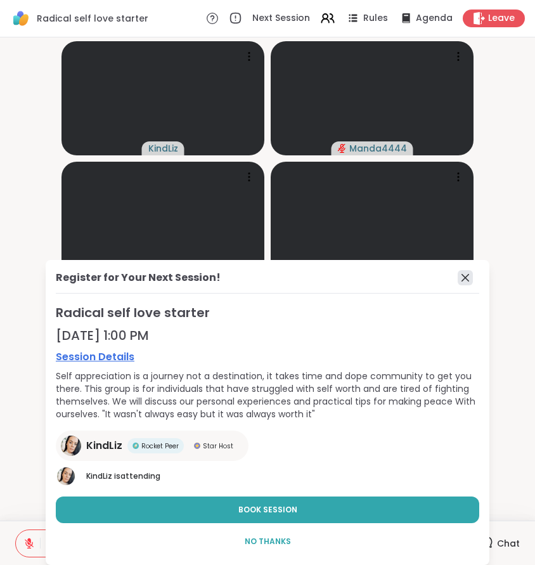
click at [466, 278] on icon at bounding box center [466, 278] width 8 height 8
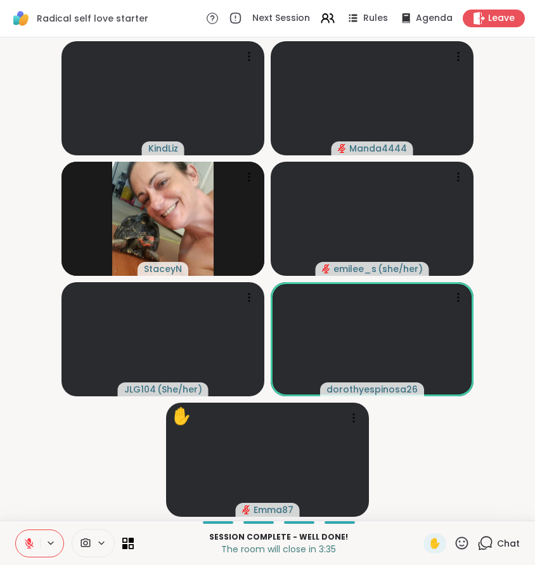
click at [429, 443] on video-player-container "KindLiz Manda4444 [PERSON_NAME] ( she/her ) JLG104 ( She/her ) dorothyespinosa2…" at bounding box center [268, 278] width 520 height 473
click at [441, 543] on span "✋" at bounding box center [435, 543] width 13 height 15
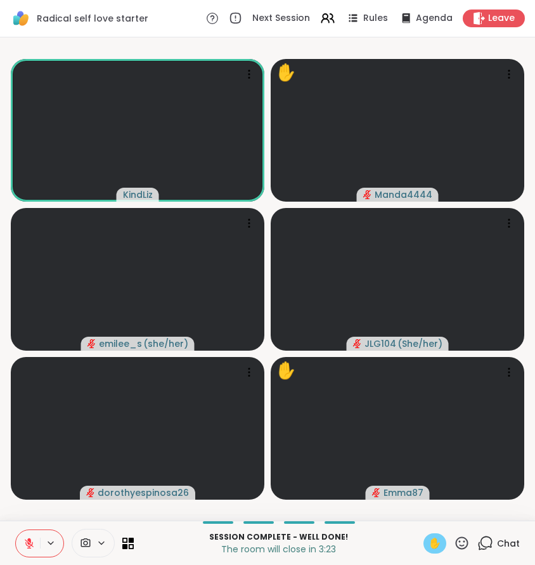
click at [434, 545] on span "✋" at bounding box center [435, 543] width 13 height 15
click at [32, 541] on icon at bounding box center [28, 543] width 11 height 11
click at [439, 545] on span "✋" at bounding box center [435, 543] width 13 height 15
click at [23, 546] on icon at bounding box center [28, 543] width 11 height 11
click at [441, 548] on span "✋" at bounding box center [435, 543] width 13 height 15
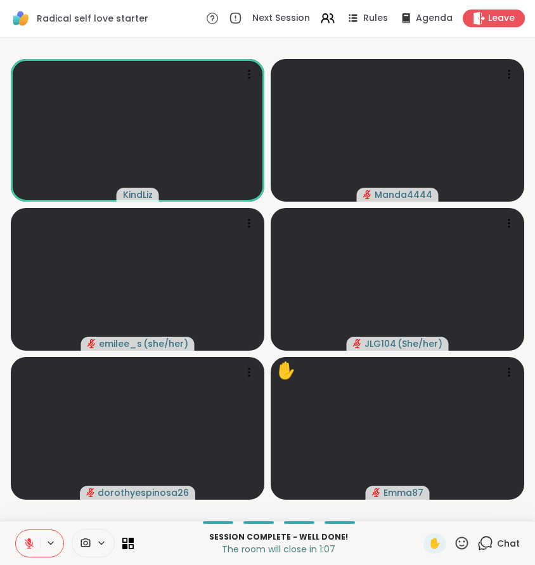
click at [487, 543] on icon at bounding box center [485, 543] width 16 height 16
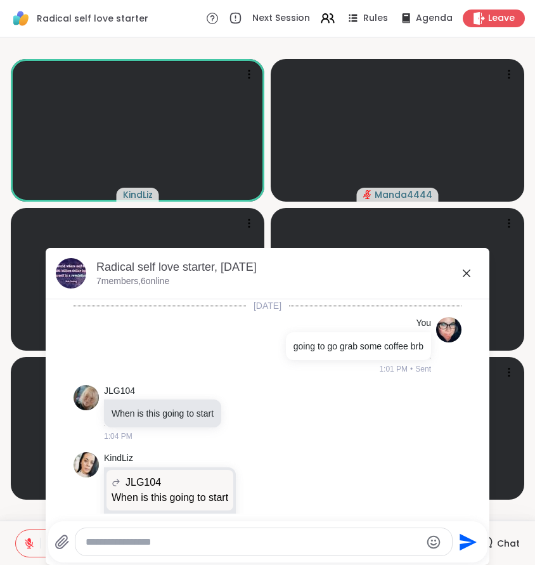
scroll to position [1356, 0]
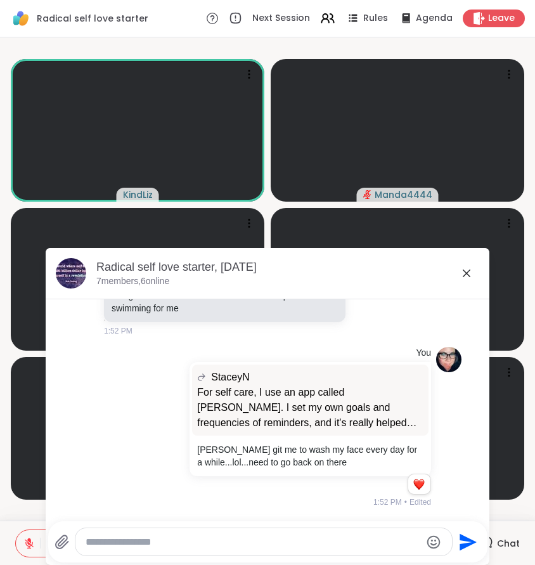
click at [327, 543] on textarea "Type your message" at bounding box center [253, 542] width 335 height 13
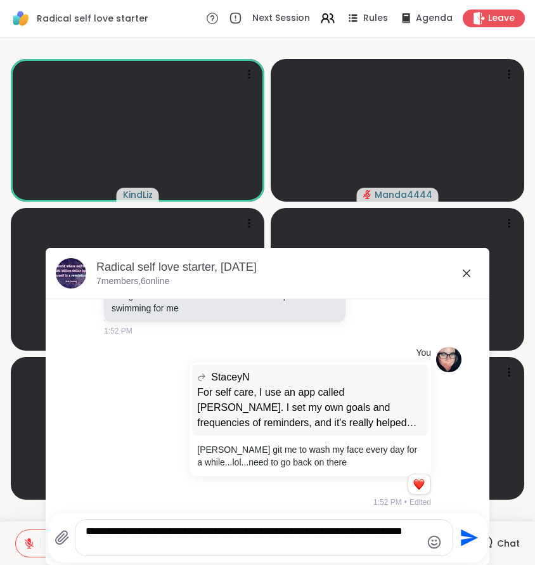
type textarea "**********"
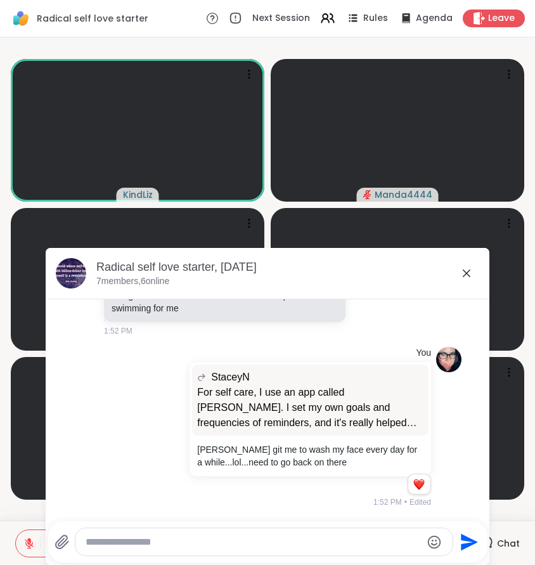
scroll to position [1436, 0]
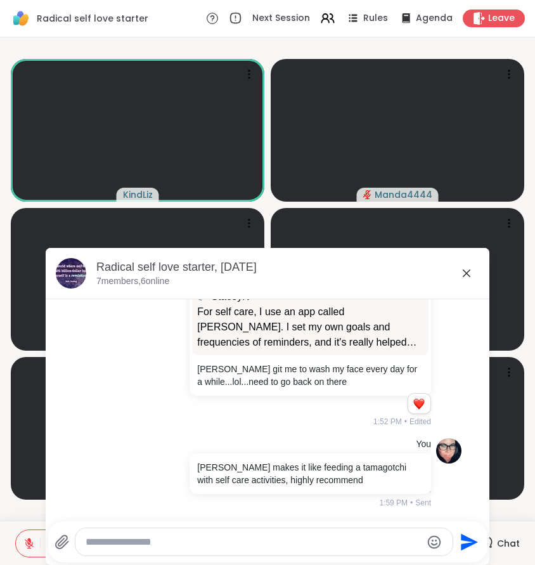
click at [465, 273] on icon at bounding box center [467, 273] width 8 height 8
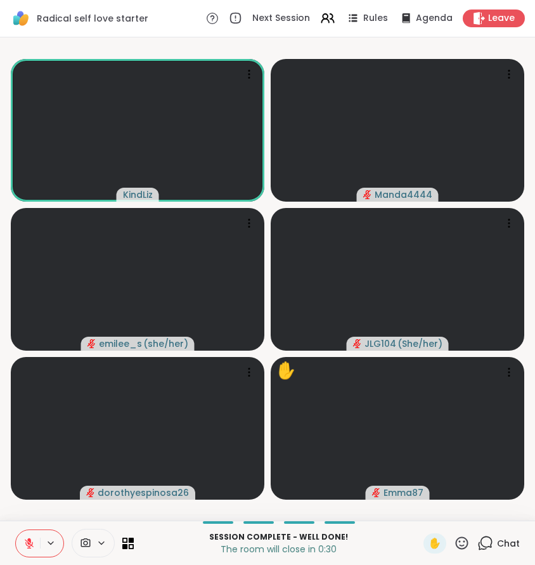
click at [488, 547] on icon at bounding box center [487, 541] width 12 height 11
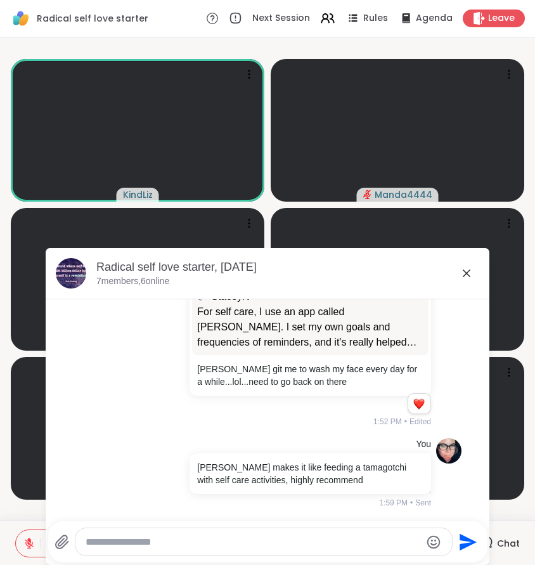
click at [467, 275] on icon at bounding box center [466, 273] width 15 height 15
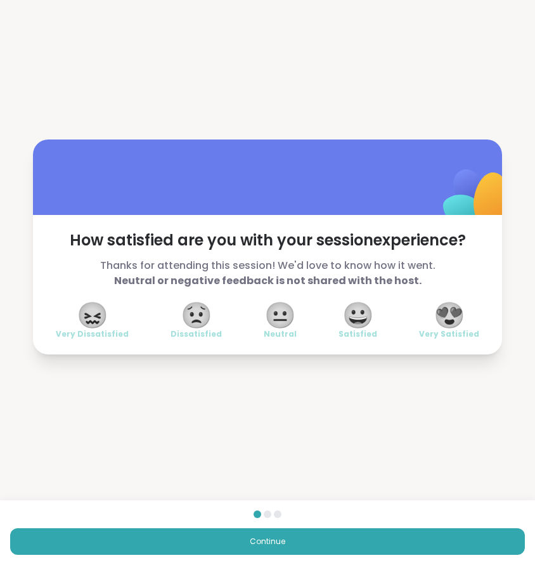
click at [452, 323] on span "😍" at bounding box center [450, 315] width 32 height 23
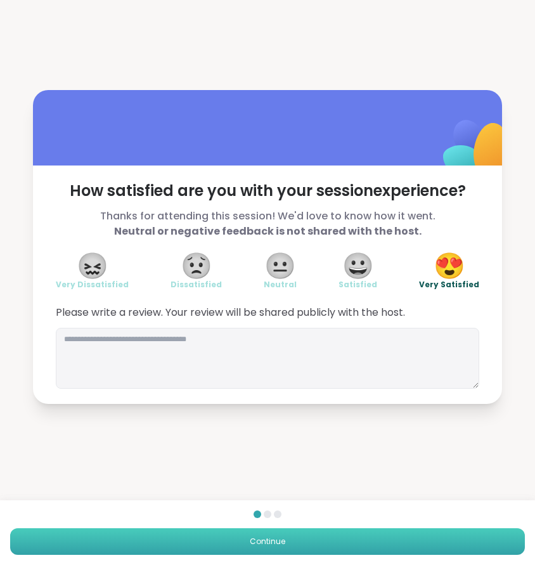
click at [401, 544] on button "Continue" at bounding box center [267, 541] width 515 height 27
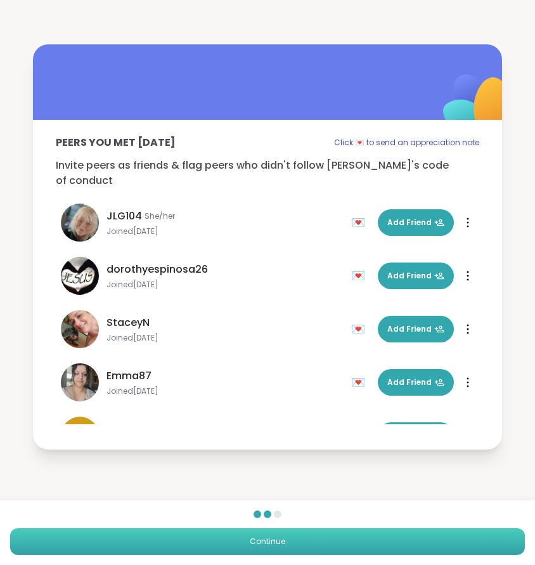
click at [401, 544] on button "Continue" at bounding box center [267, 541] width 515 height 27
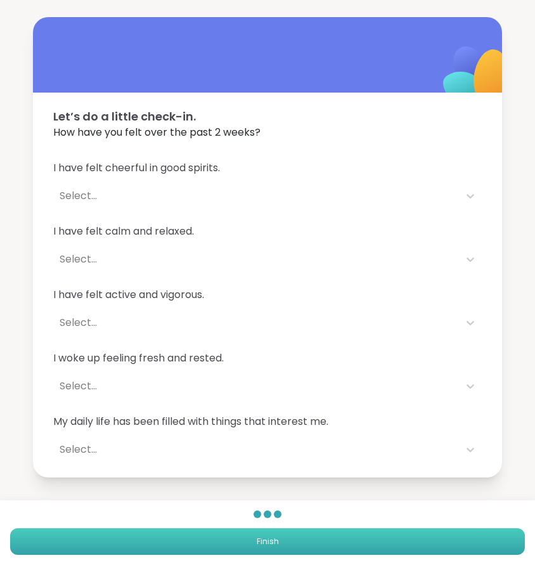
click at [401, 544] on button "Finish" at bounding box center [267, 541] width 515 height 27
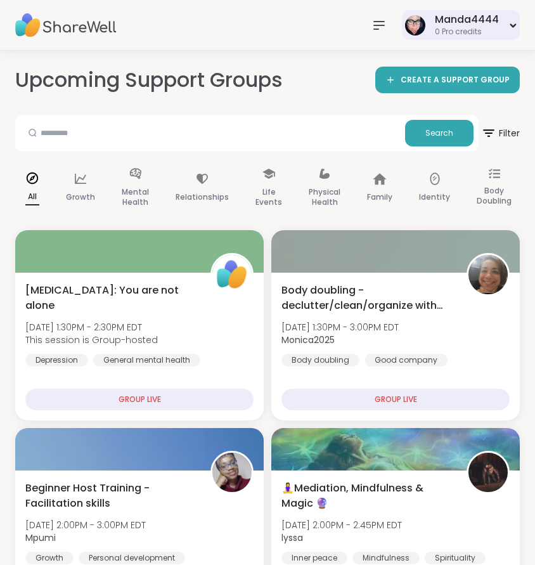
click at [455, 27] on div "Manda4444" at bounding box center [467, 20] width 64 height 14
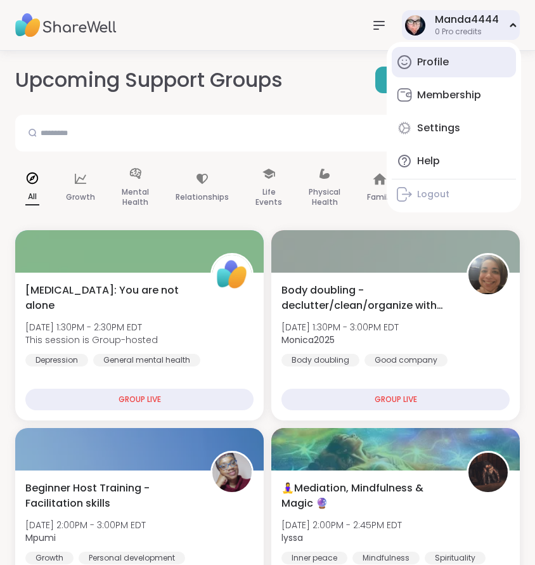
click at [434, 57] on div "Profile" at bounding box center [433, 62] width 32 height 14
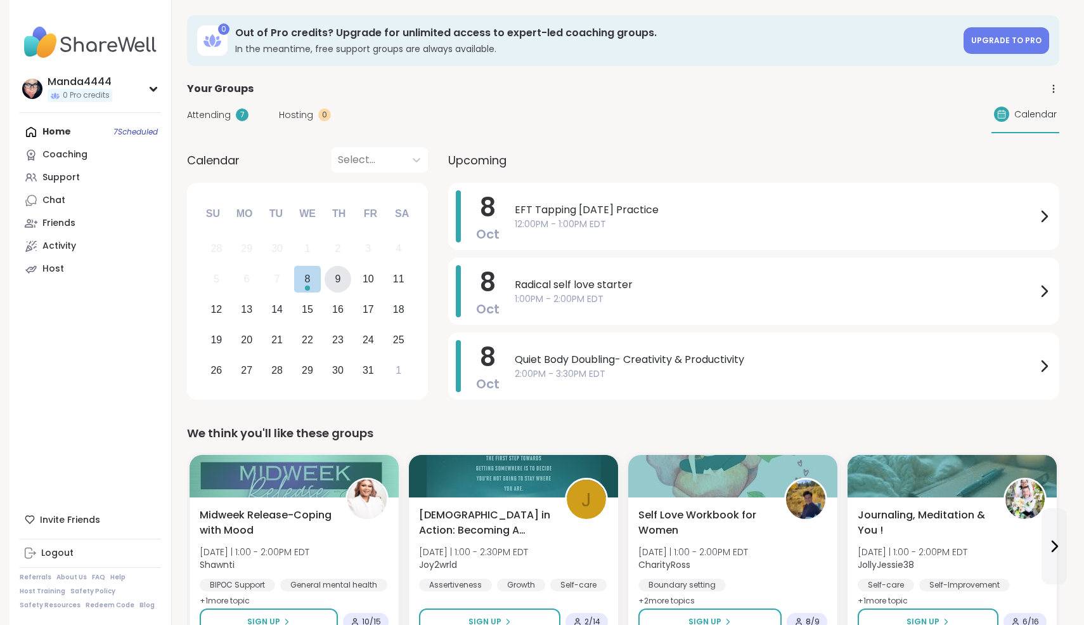
click at [339, 286] on div "9" at bounding box center [338, 278] width 6 height 17
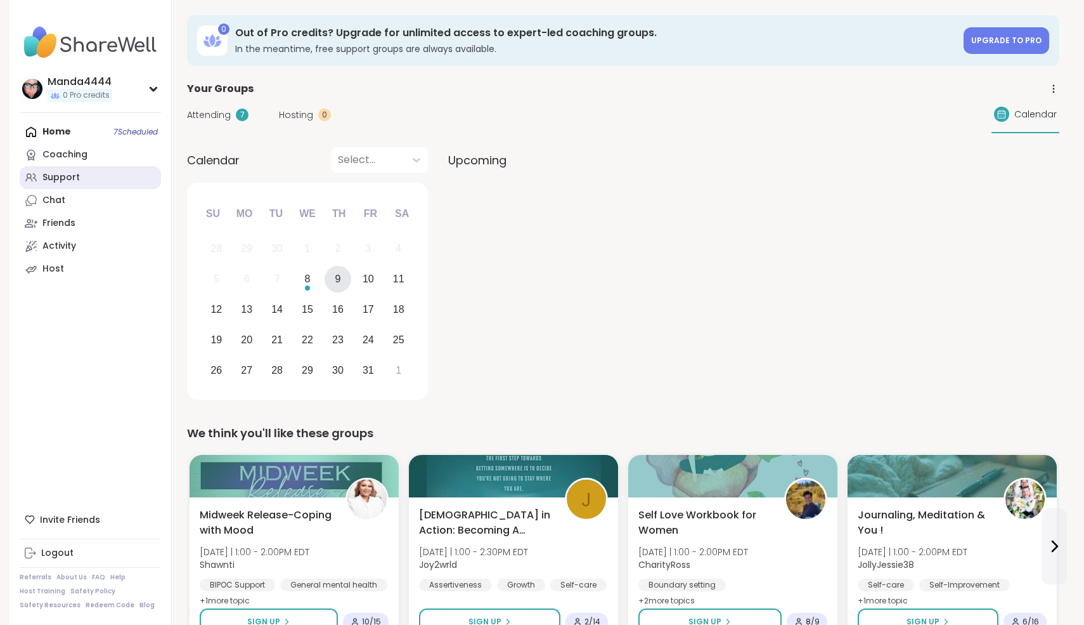
click at [65, 179] on div "Support" at bounding box center [60, 177] width 37 height 13
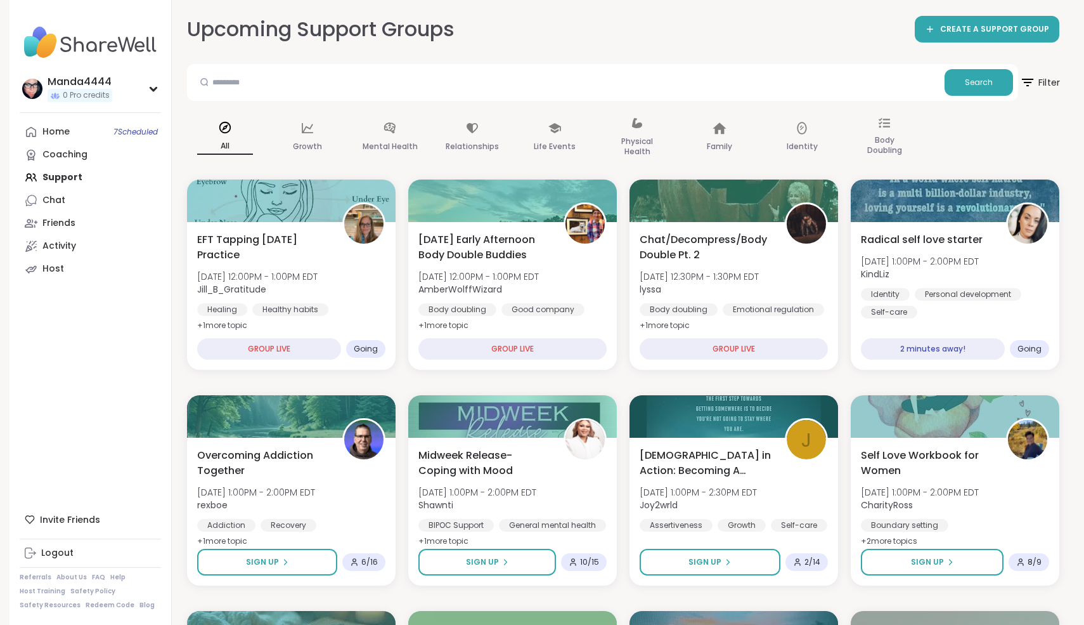
click at [1040, 82] on span "Filter" at bounding box center [1040, 83] width 41 height 32
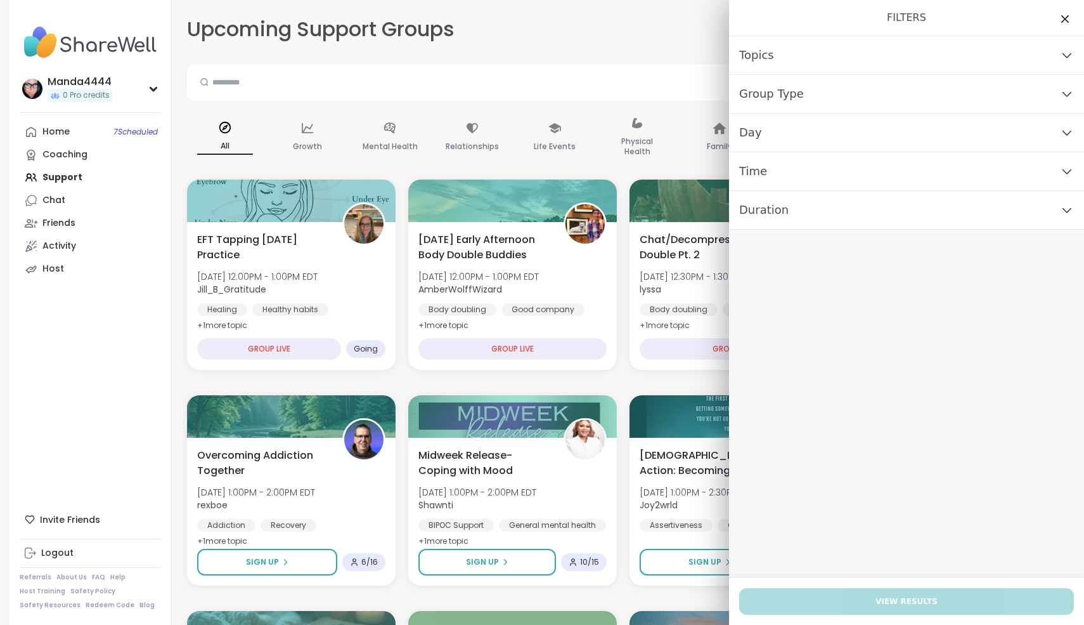
click at [839, 126] on div "Day" at bounding box center [906, 132] width 355 height 39
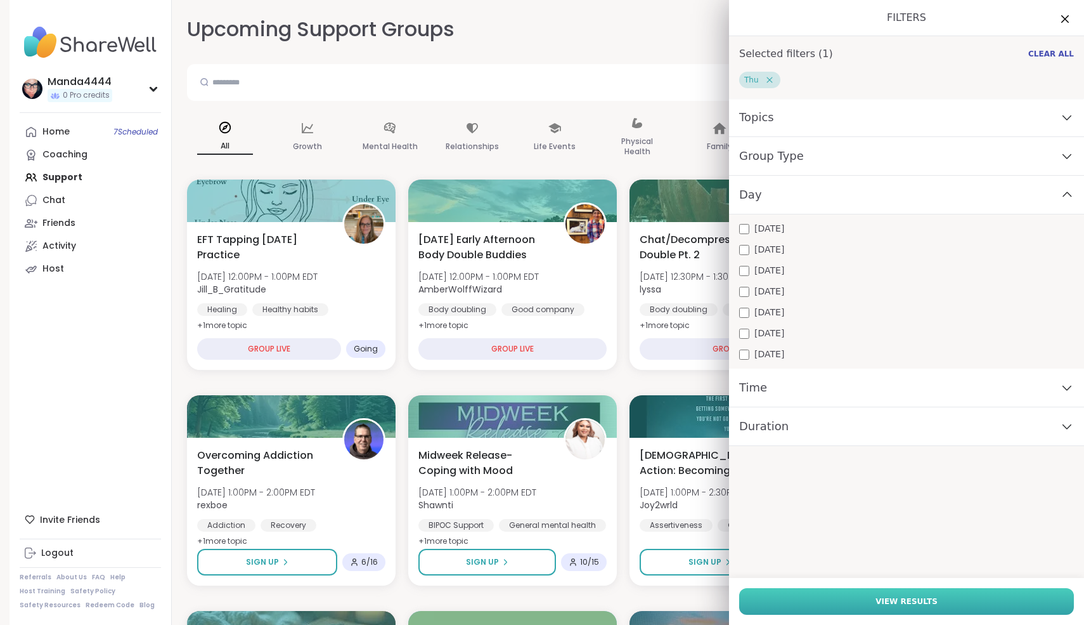
click at [914, 600] on span "View Results" at bounding box center [907, 600] width 62 height 11
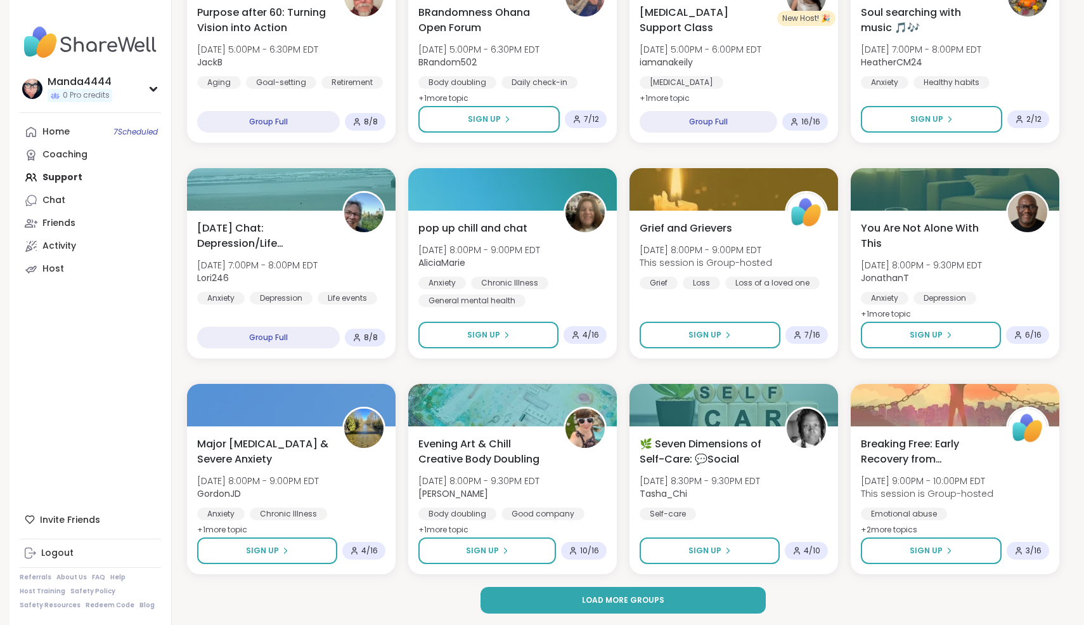
scroll to position [1548, 0]
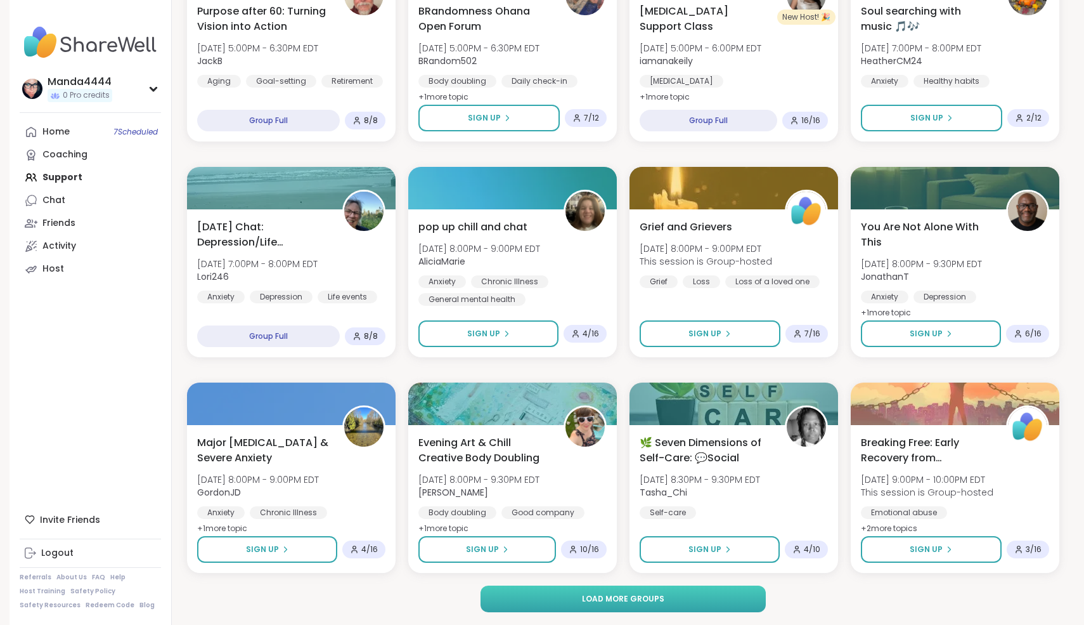
click at [621, 604] on span "Load more groups" at bounding box center [623, 598] width 82 height 11
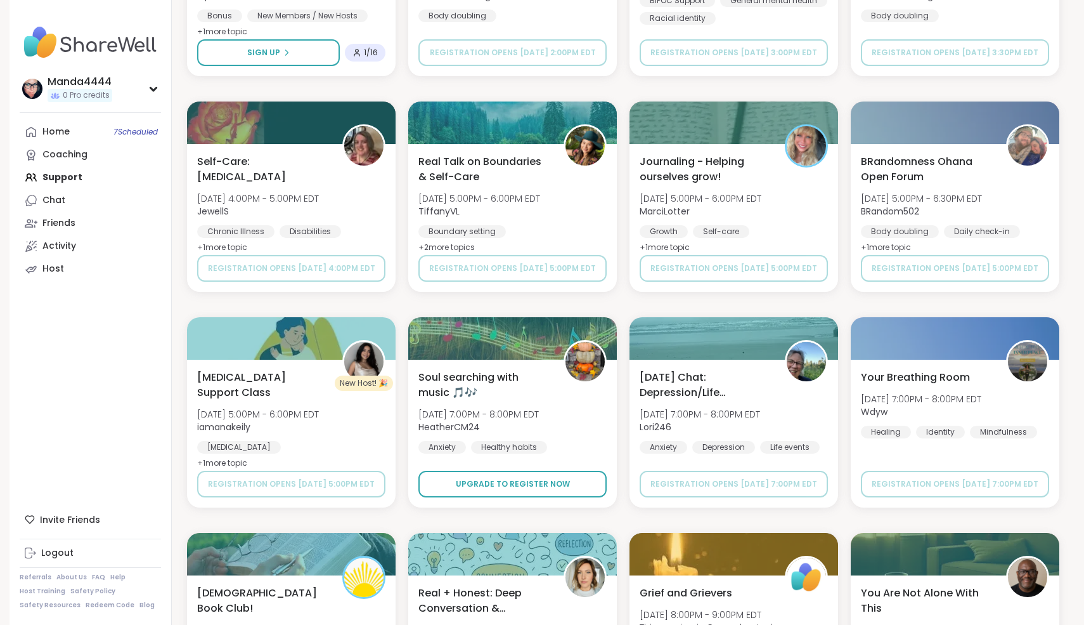
scroll to position [3489, 0]
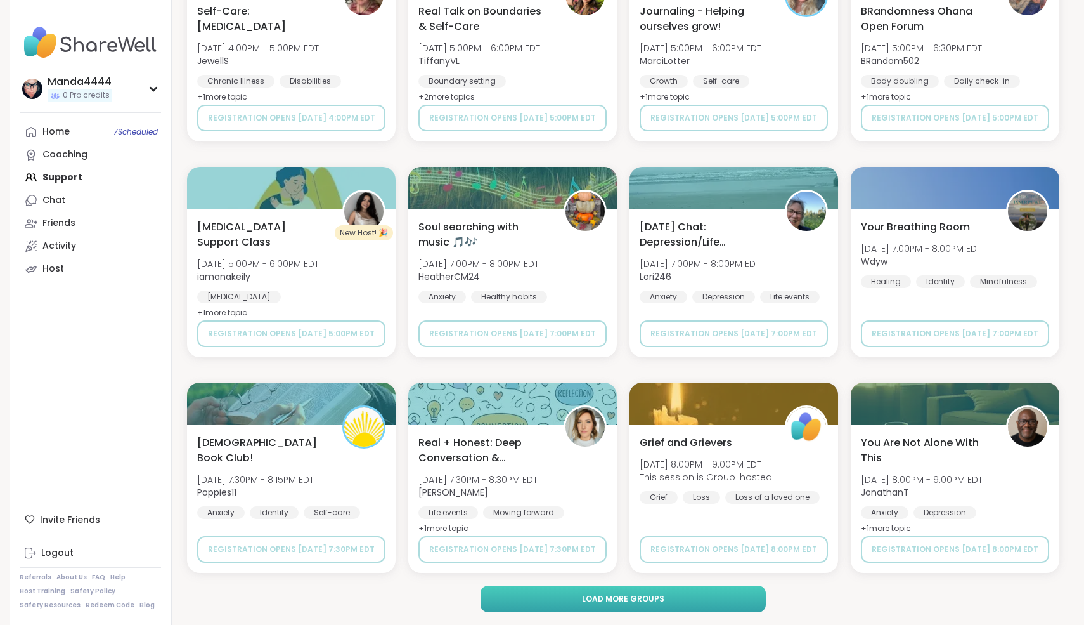
click at [671, 597] on button "Load more groups" at bounding box center [624, 598] width 286 height 27
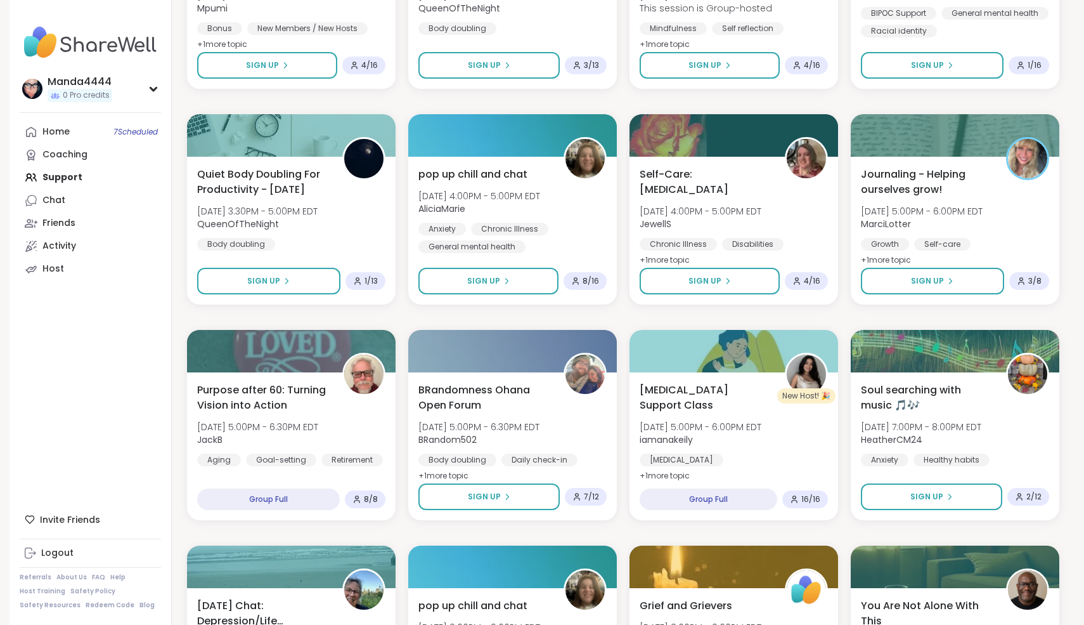
scroll to position [0, 0]
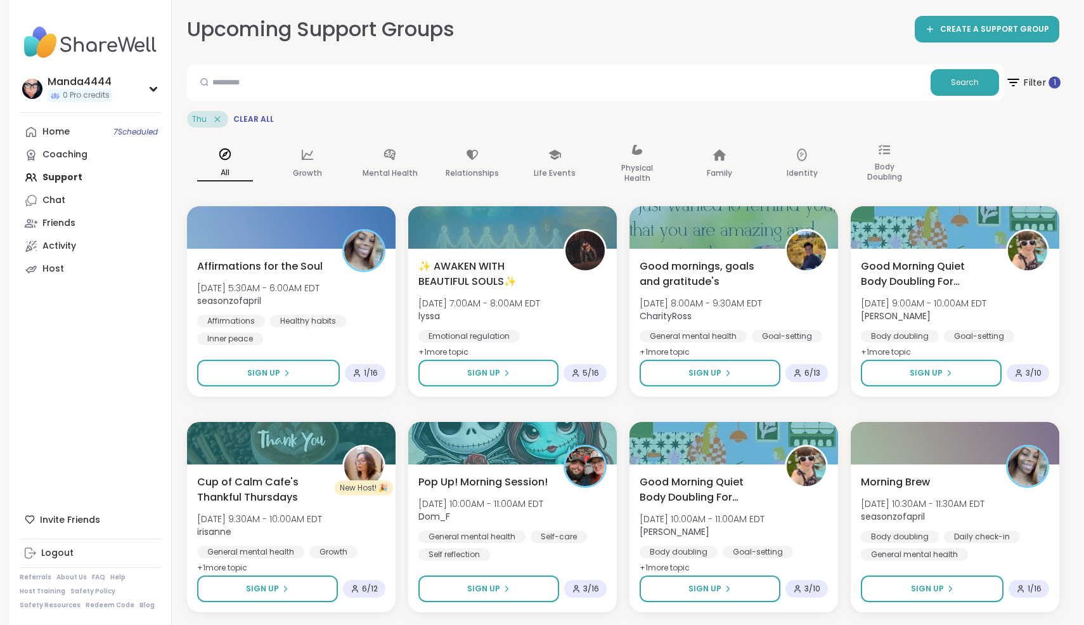
click at [1032, 80] on span "Filter 1" at bounding box center [1033, 83] width 55 height 32
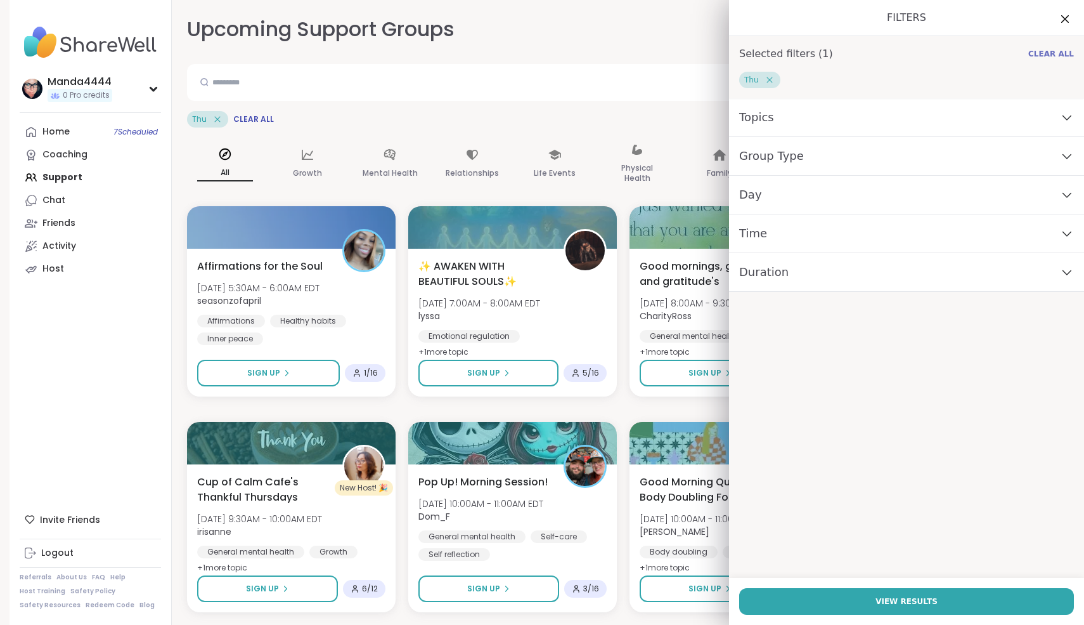
click at [1054, 51] on span "Clear All" at bounding box center [1051, 54] width 46 height 10
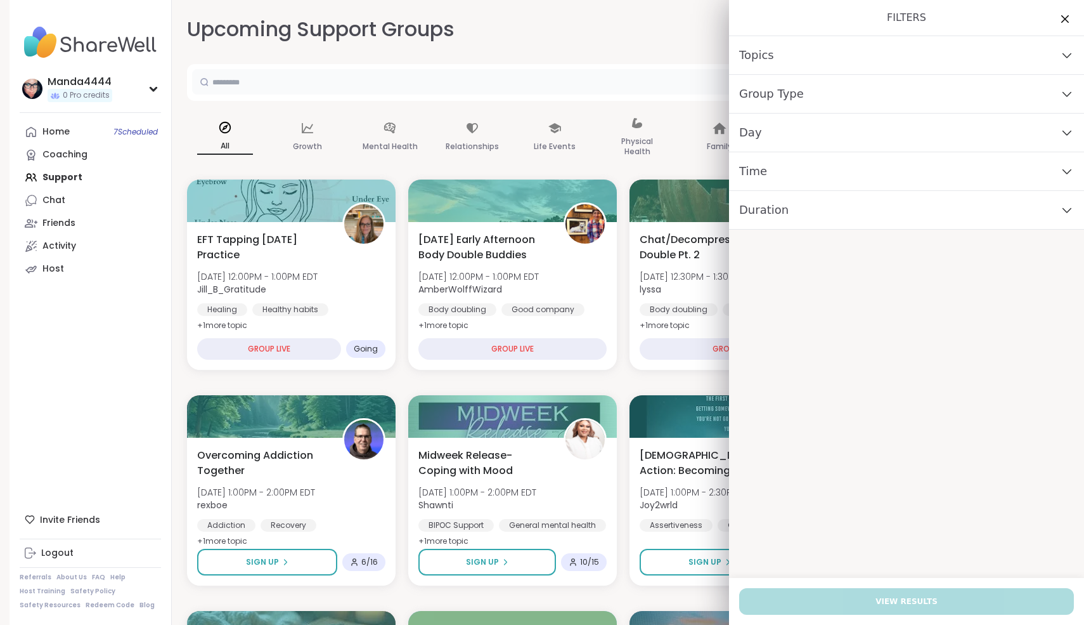
click at [545, 85] on input "text" at bounding box center [566, 81] width 748 height 25
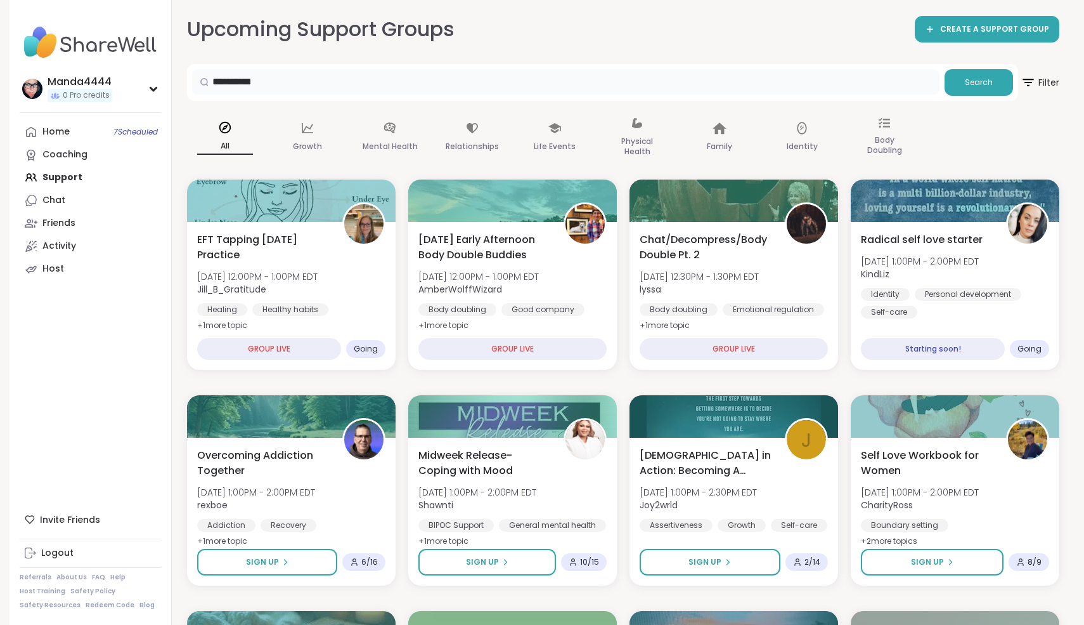
type input "**********"
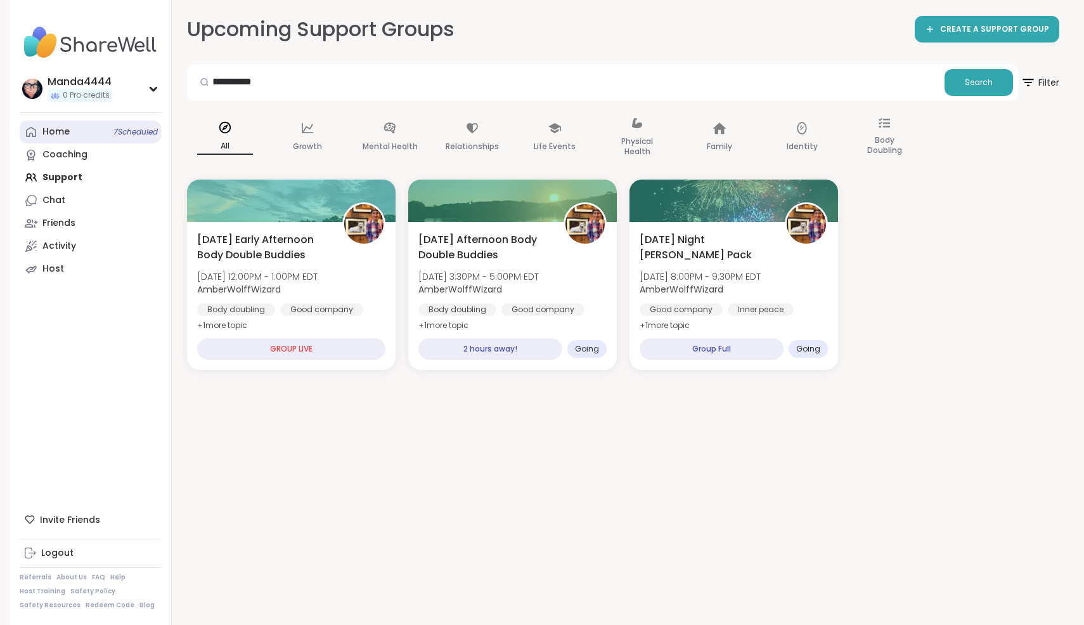
click at [80, 135] on link "Home 7 Scheduled" at bounding box center [90, 131] width 141 height 23
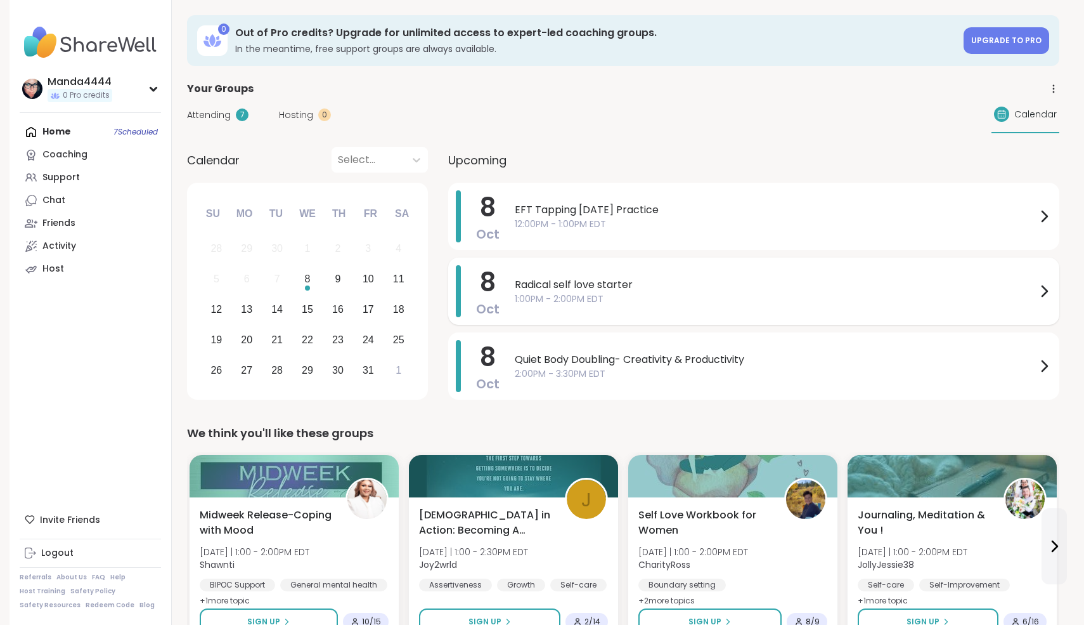
click at [667, 293] on span "1:00PM - 2:00PM EDT" at bounding box center [776, 298] width 522 height 13
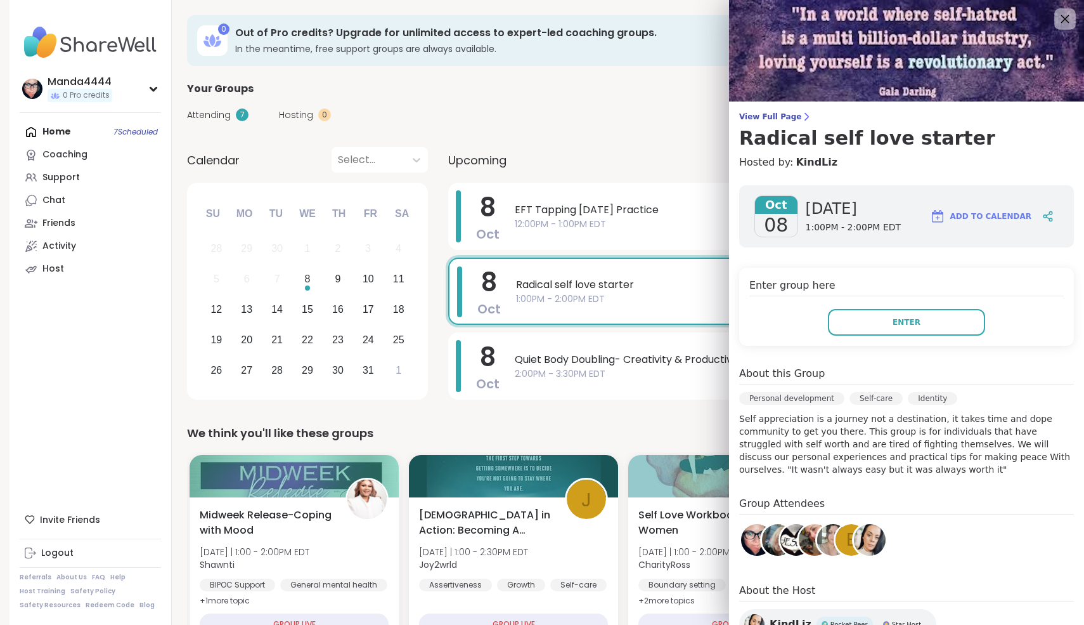
click at [1068, 16] on icon at bounding box center [1065, 19] width 8 height 8
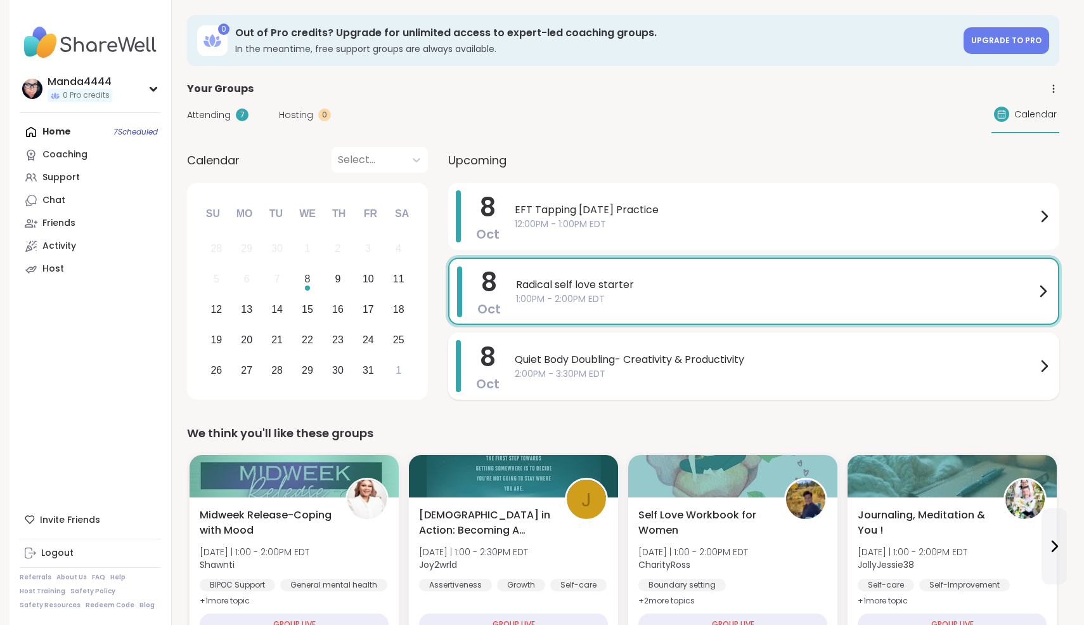
click at [682, 358] on span "Quiet Body Doubling- Creativity & Productivity" at bounding box center [776, 359] width 522 height 15
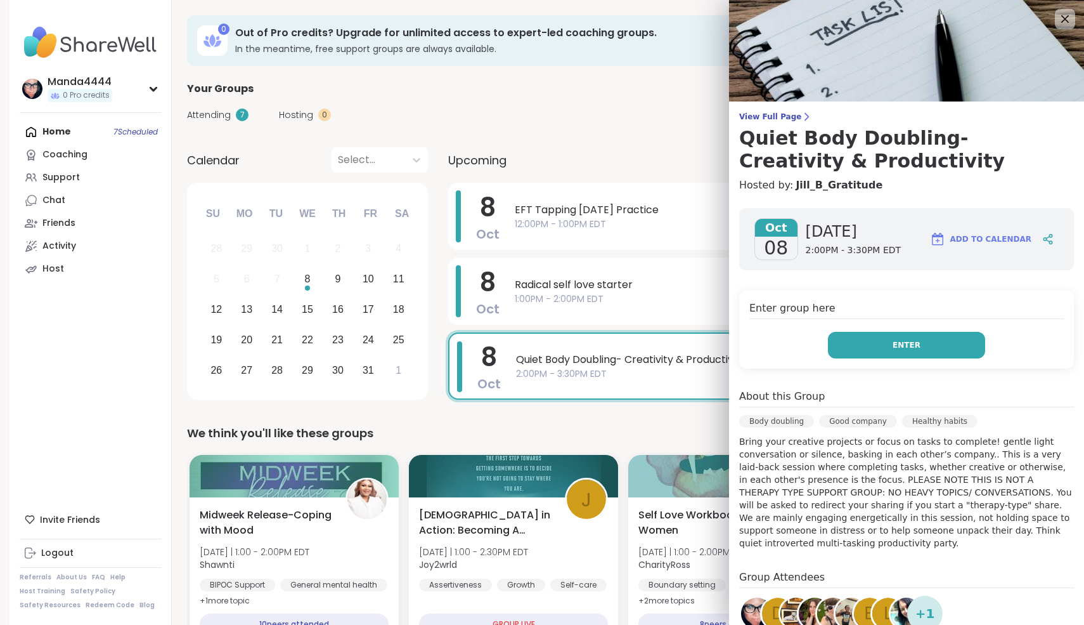
click at [894, 343] on button "Enter" at bounding box center [906, 345] width 157 height 27
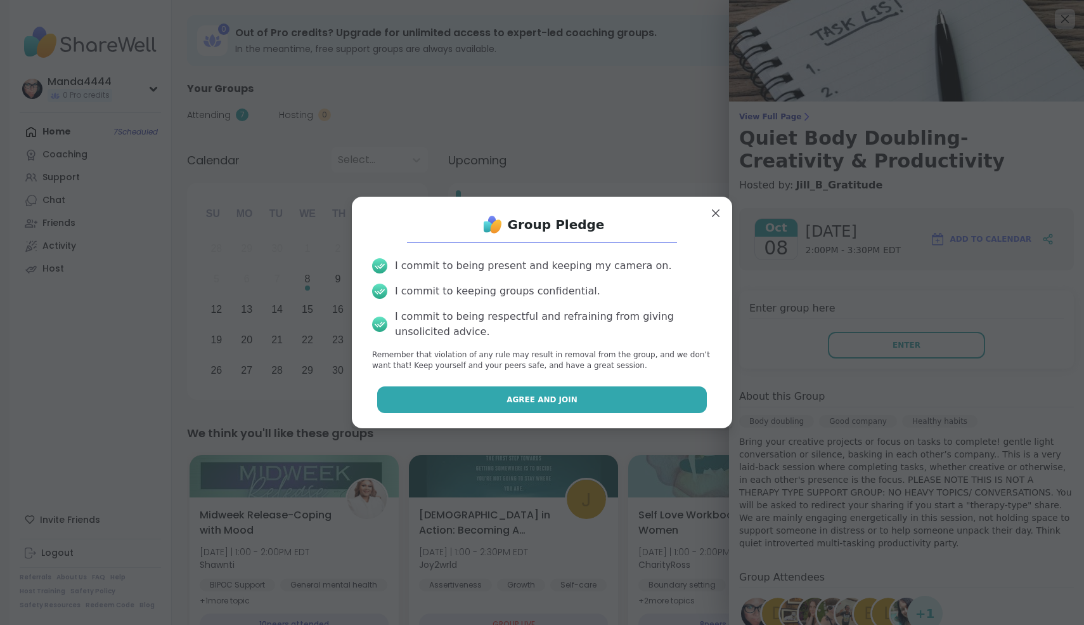
click at [555, 401] on span "Agree and Join" at bounding box center [542, 399] width 71 height 11
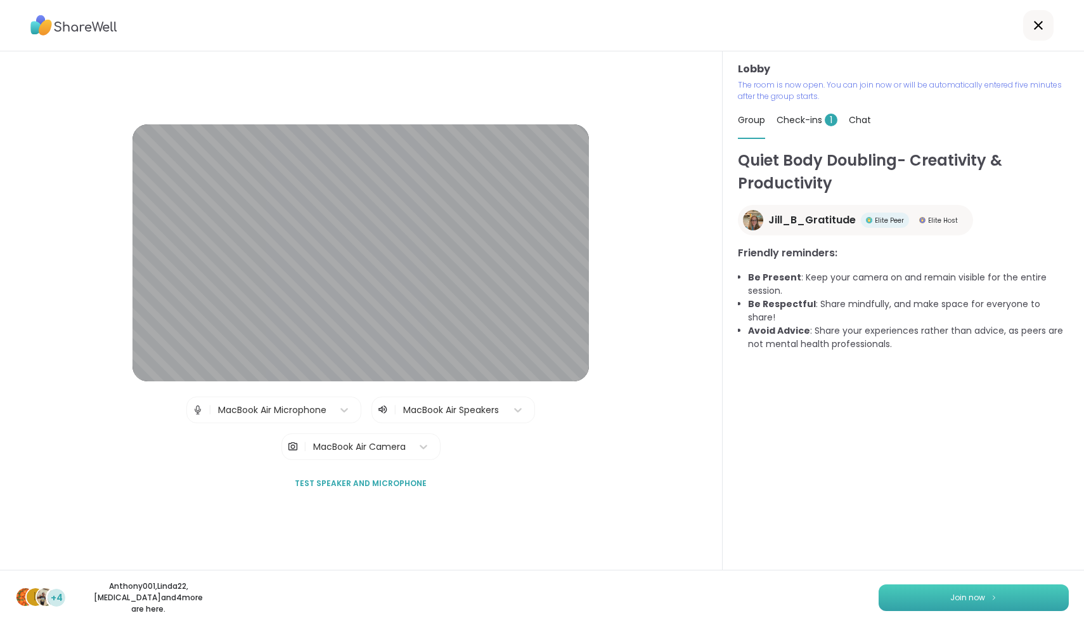
click at [977, 608] on button "Join now" at bounding box center [974, 597] width 190 height 27
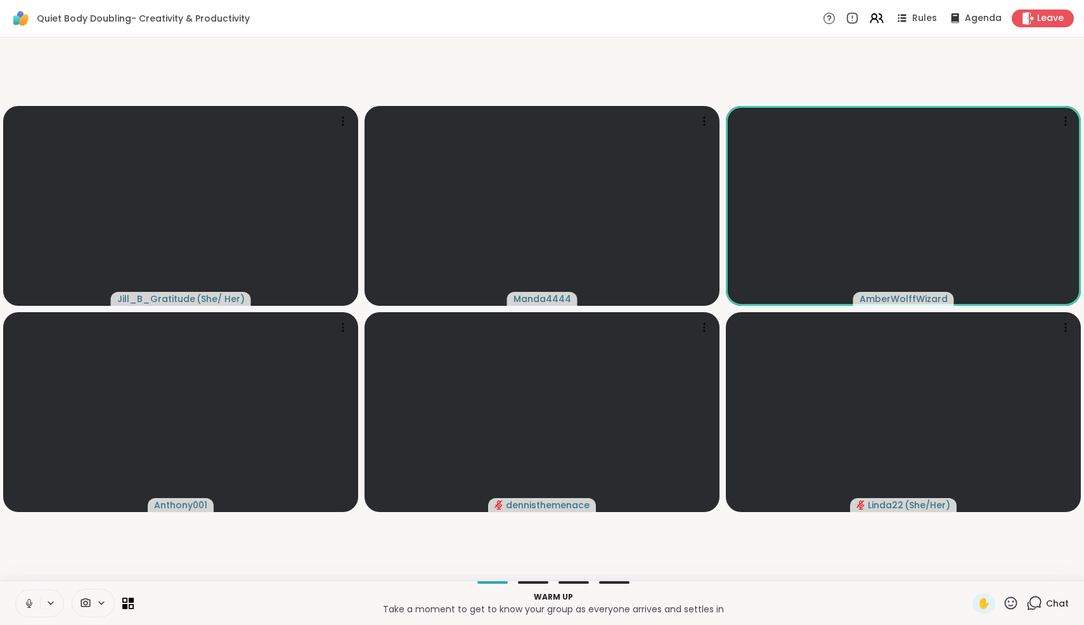
click at [23, 603] on icon at bounding box center [28, 602] width 11 height 11
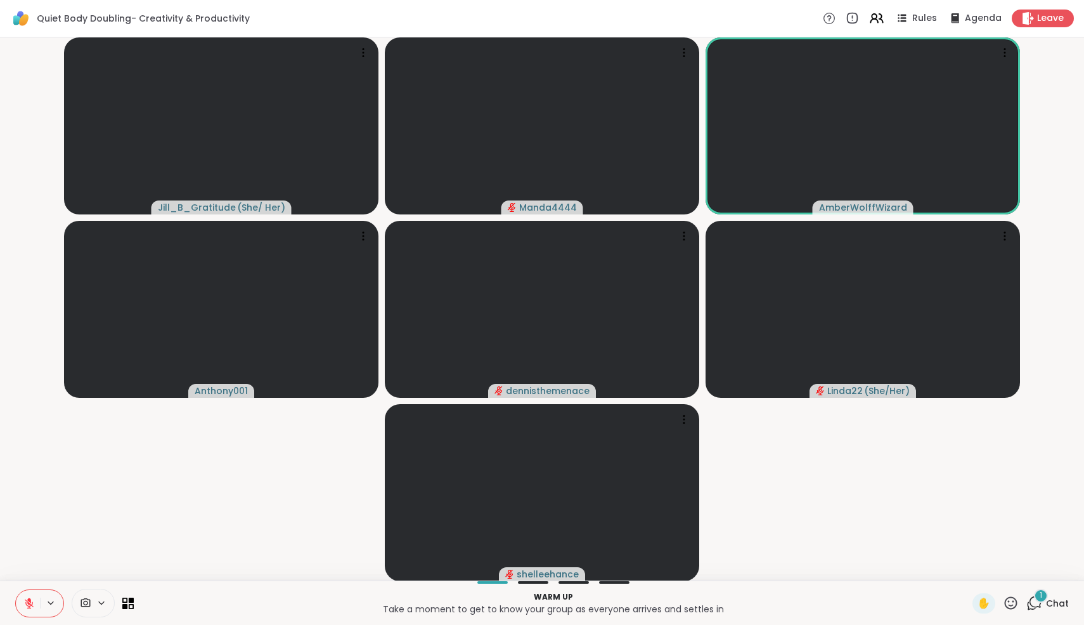
click at [25, 595] on button at bounding box center [28, 603] width 24 height 27
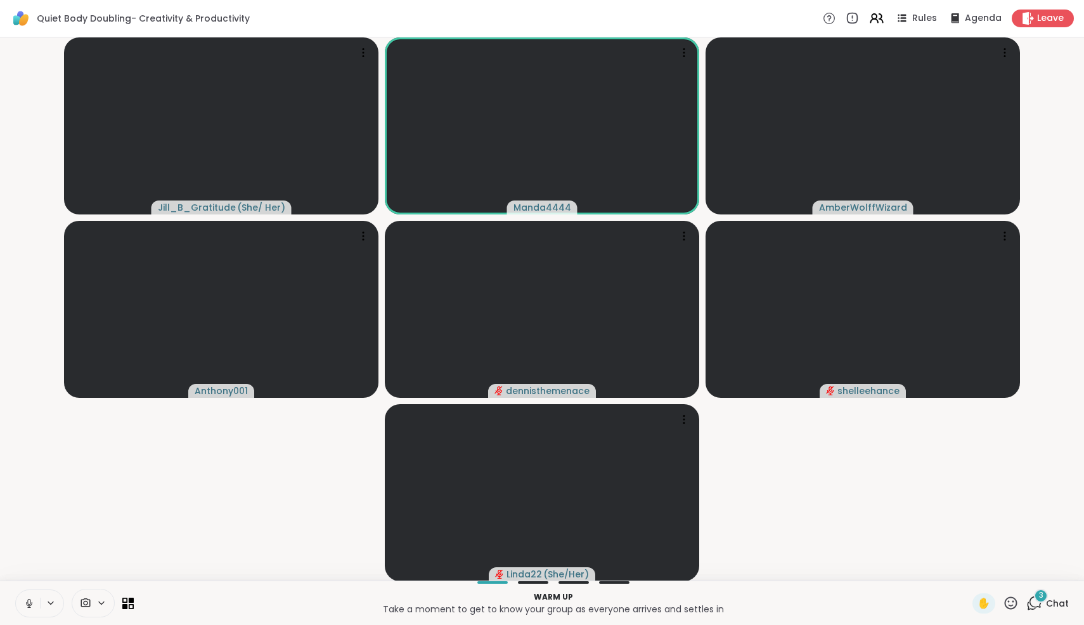
click at [30, 600] on icon at bounding box center [28, 602] width 11 height 11
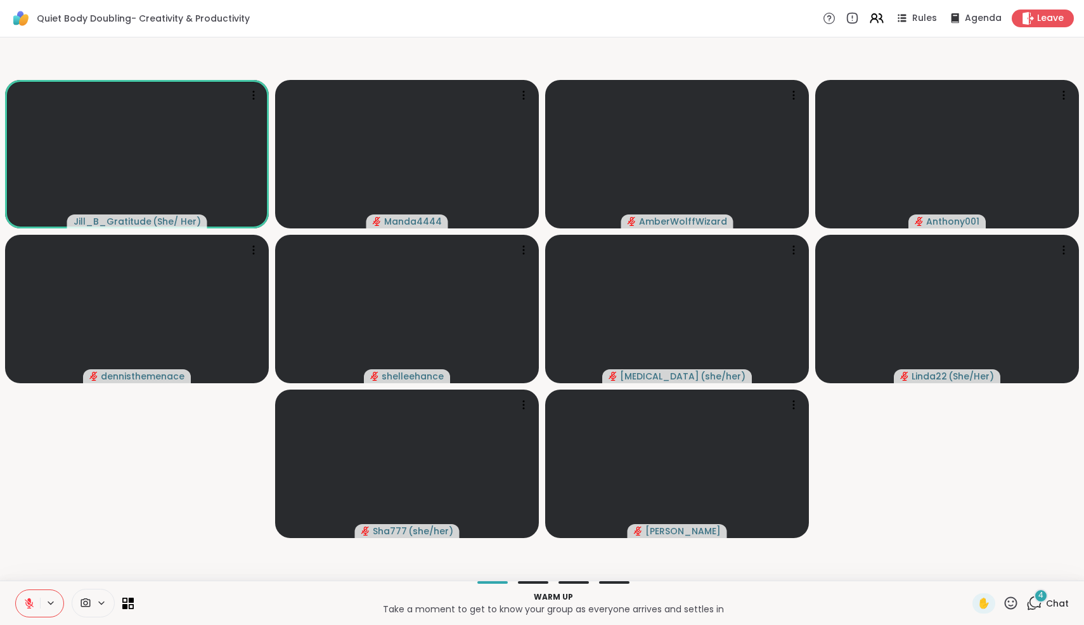
click at [1035, 607] on icon at bounding box center [1035, 603] width 16 height 16
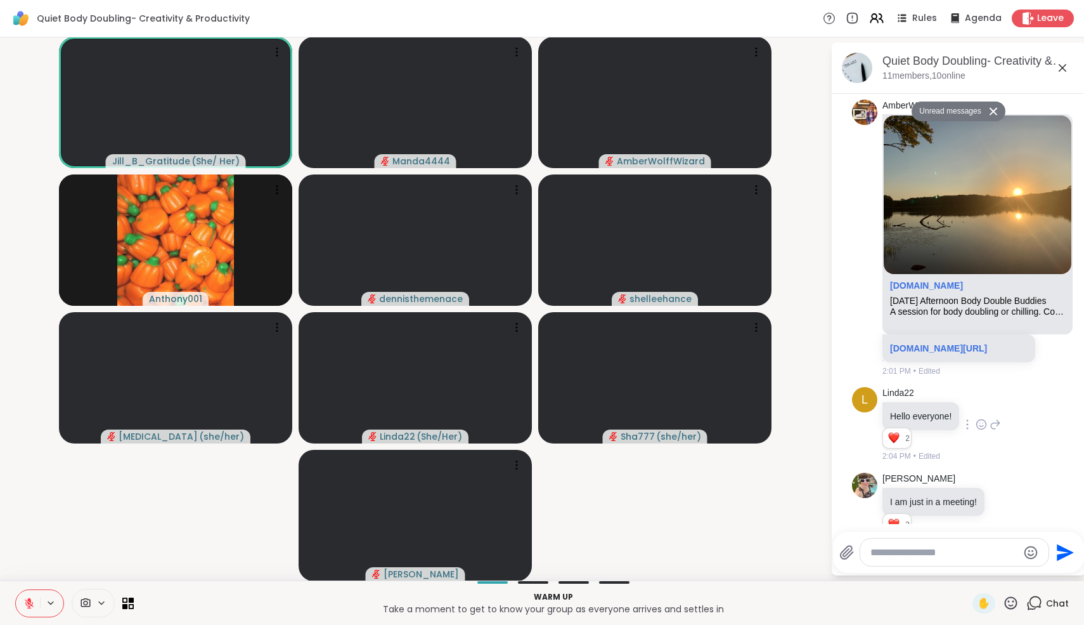
scroll to position [962, 0]
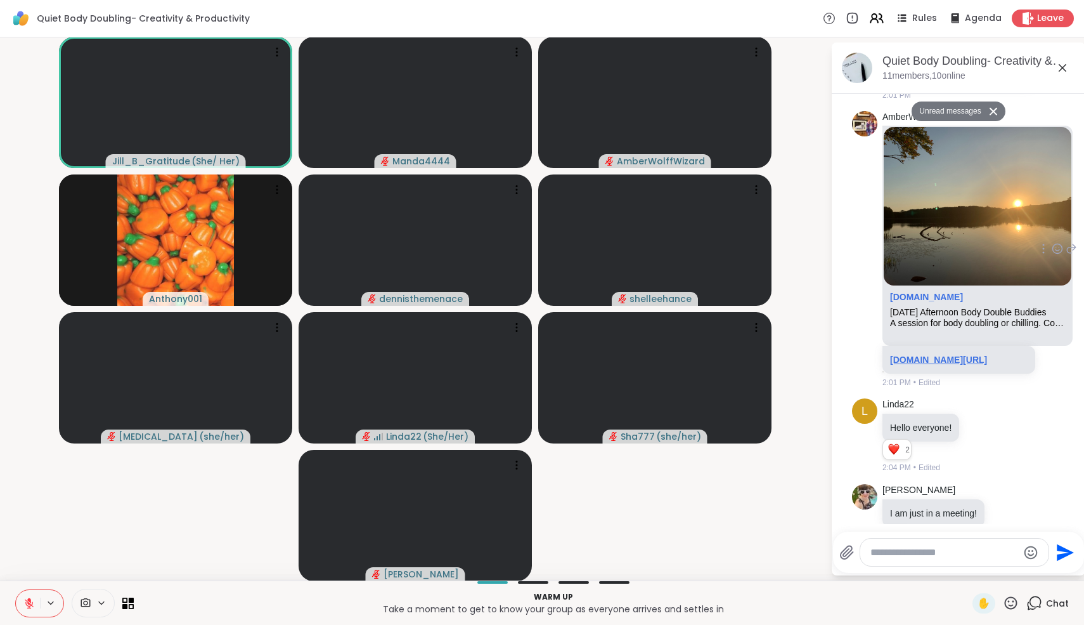
click at [923, 365] on link "sharewellnow.com/session/333fa590-5e14-4373-a7a2-7a2376de57d9" at bounding box center [938, 359] width 97 height 10
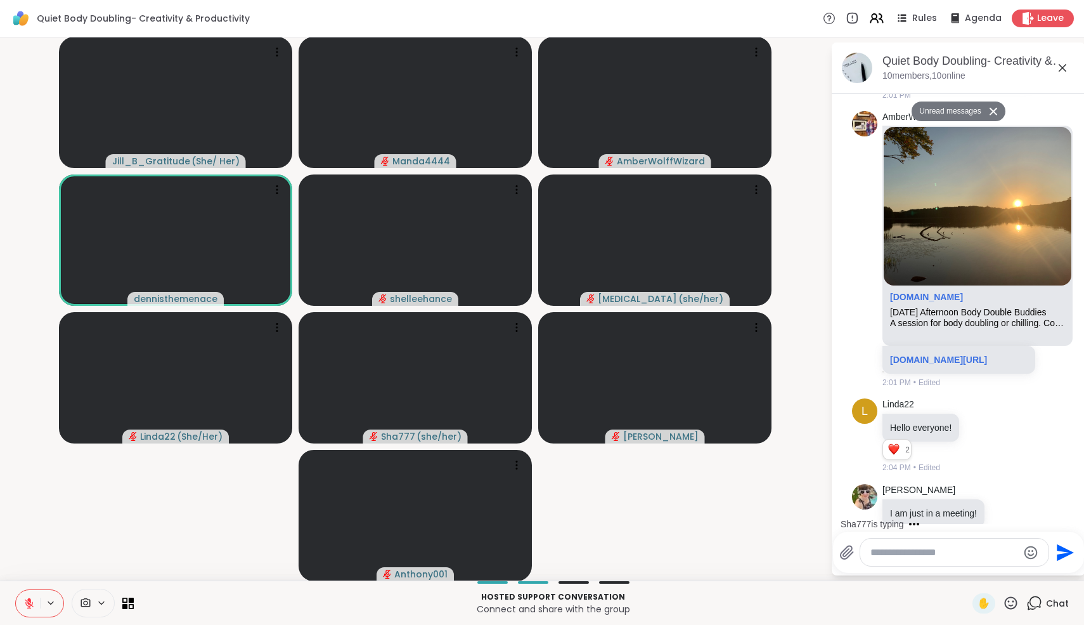
click at [896, 553] on textarea "Type your message" at bounding box center [945, 552] width 148 height 13
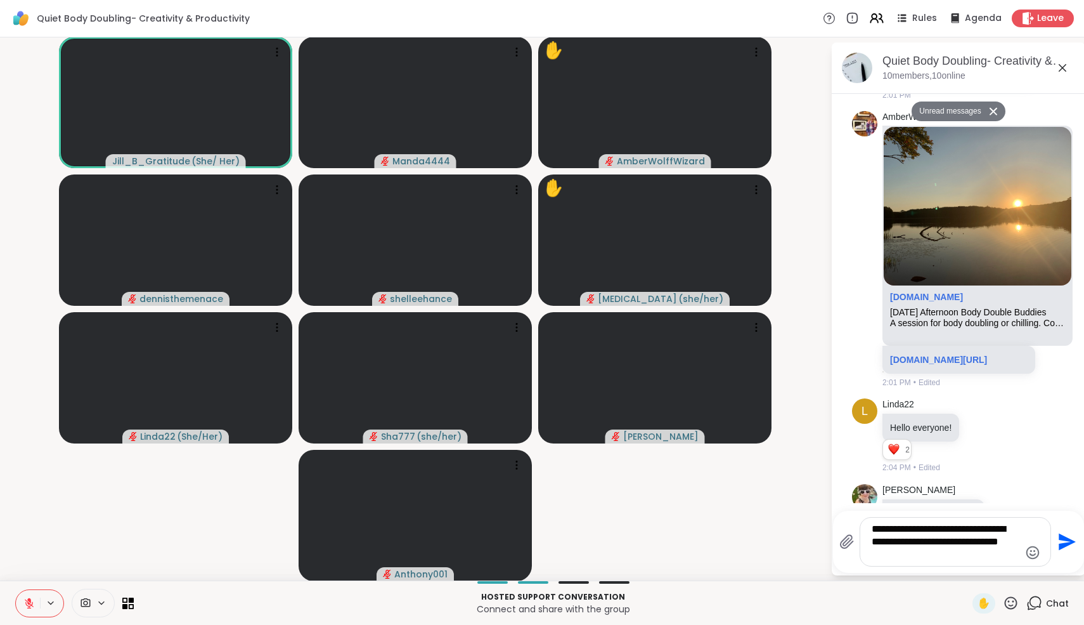
scroll to position [1164, 0]
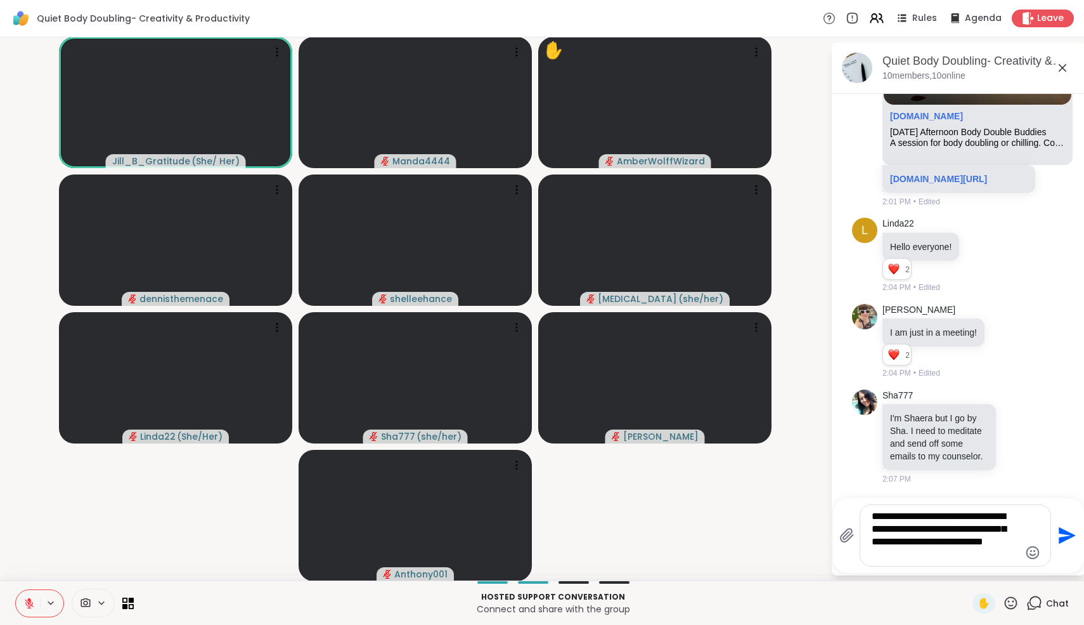
type textarea "**********"
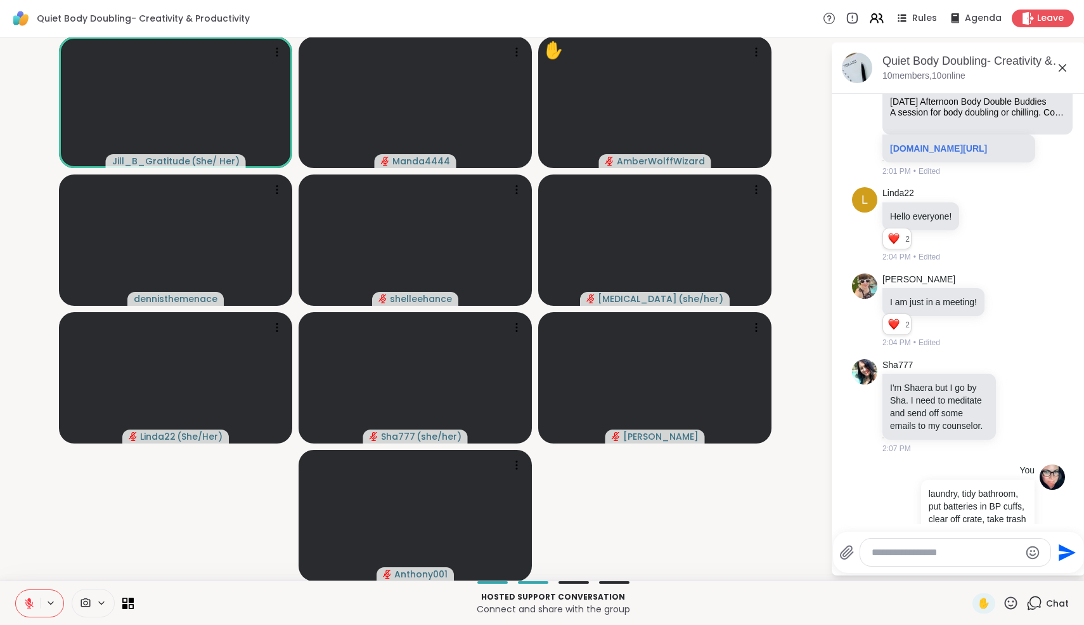
scroll to position [1261, 0]
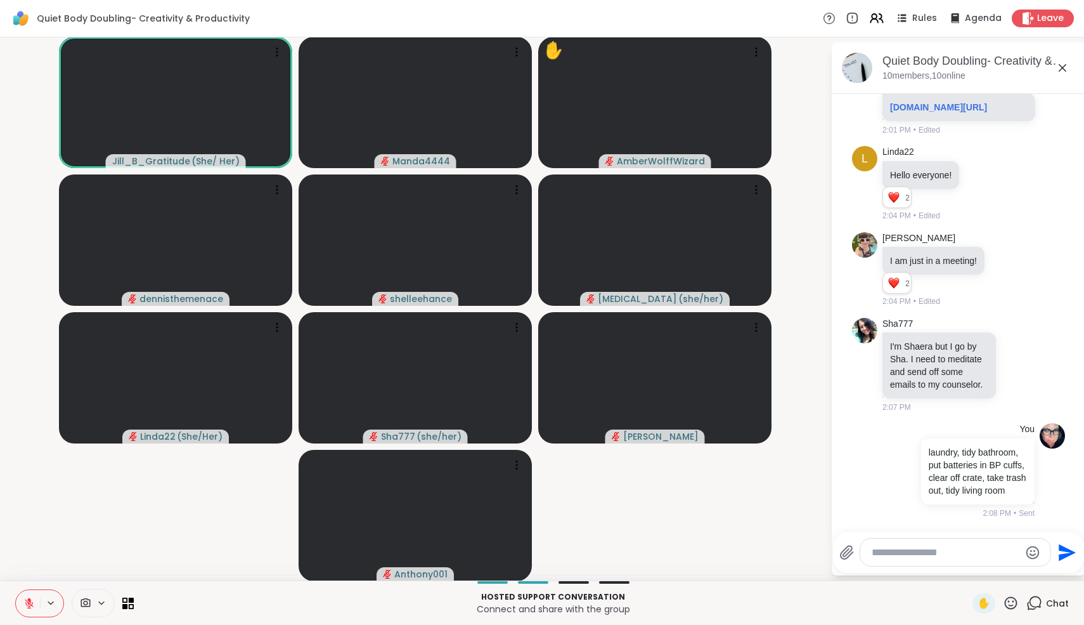
click at [32, 609] on button at bounding box center [28, 603] width 24 height 27
click at [29, 600] on icon at bounding box center [29, 599] width 4 height 5
click at [30, 601] on icon at bounding box center [28, 602] width 3 height 6
click at [30, 601] on icon at bounding box center [29, 599] width 4 height 5
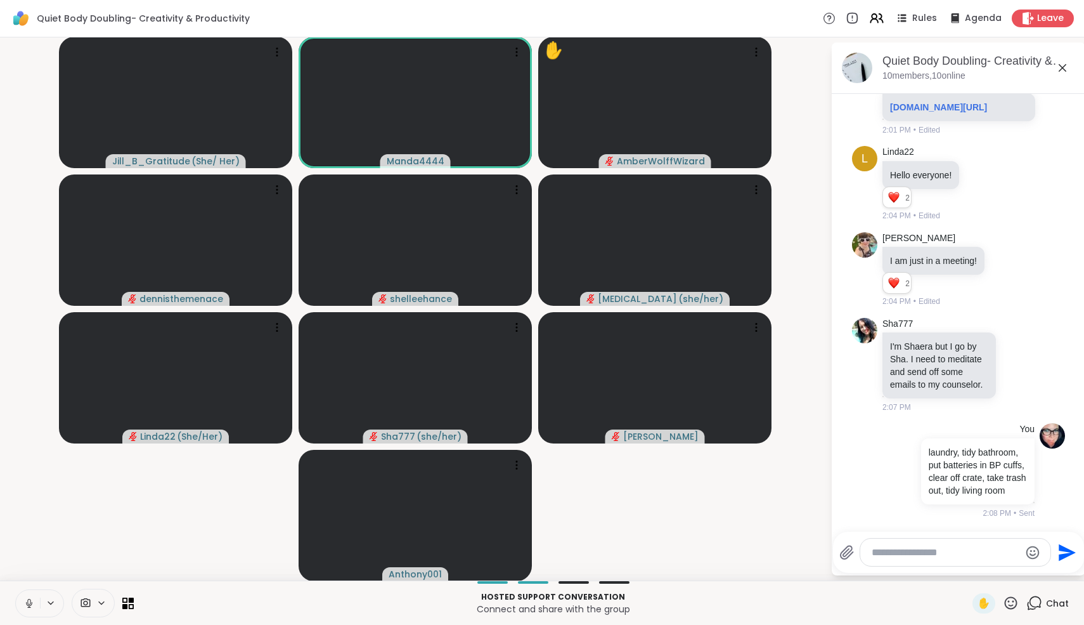
click at [30, 603] on icon at bounding box center [28, 602] width 3 height 6
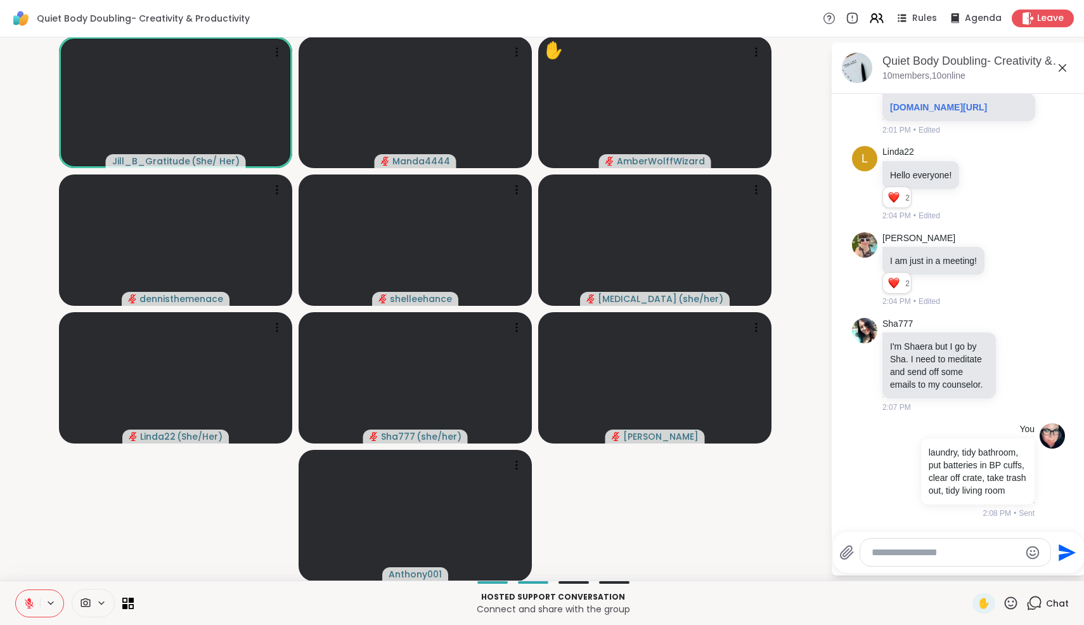
click at [32, 601] on icon at bounding box center [28, 602] width 11 height 11
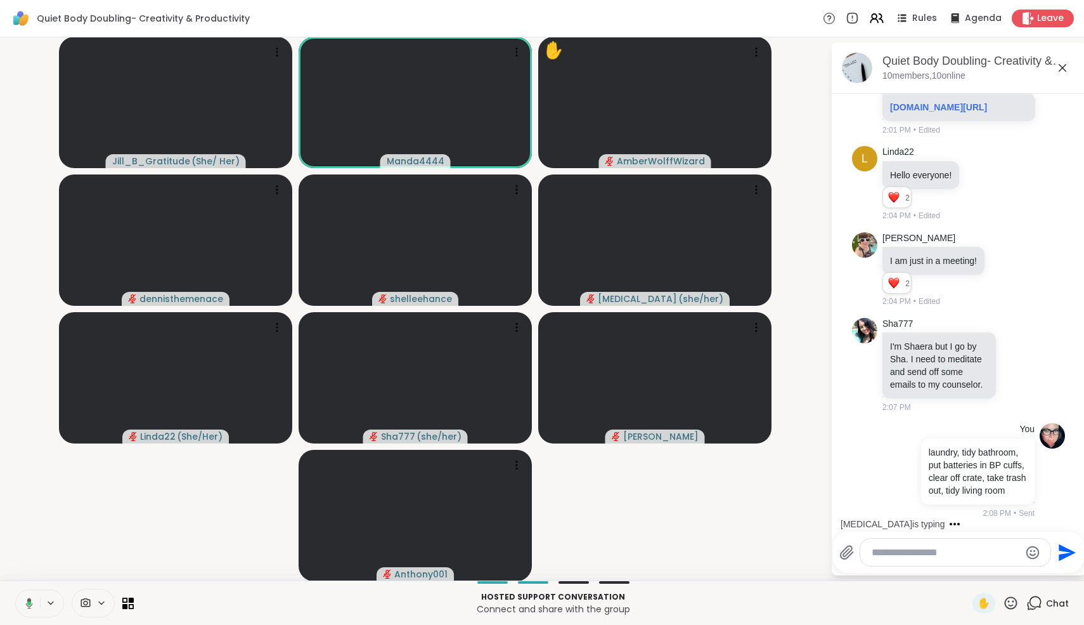
click at [29, 598] on icon at bounding box center [29, 602] width 7 height 11
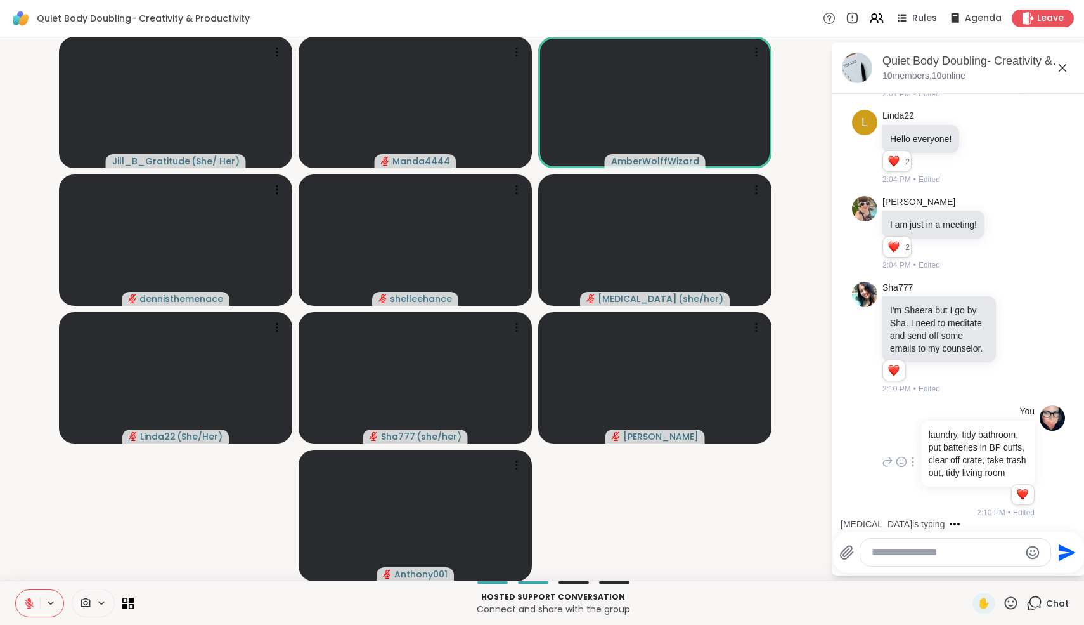
scroll to position [1403, 0]
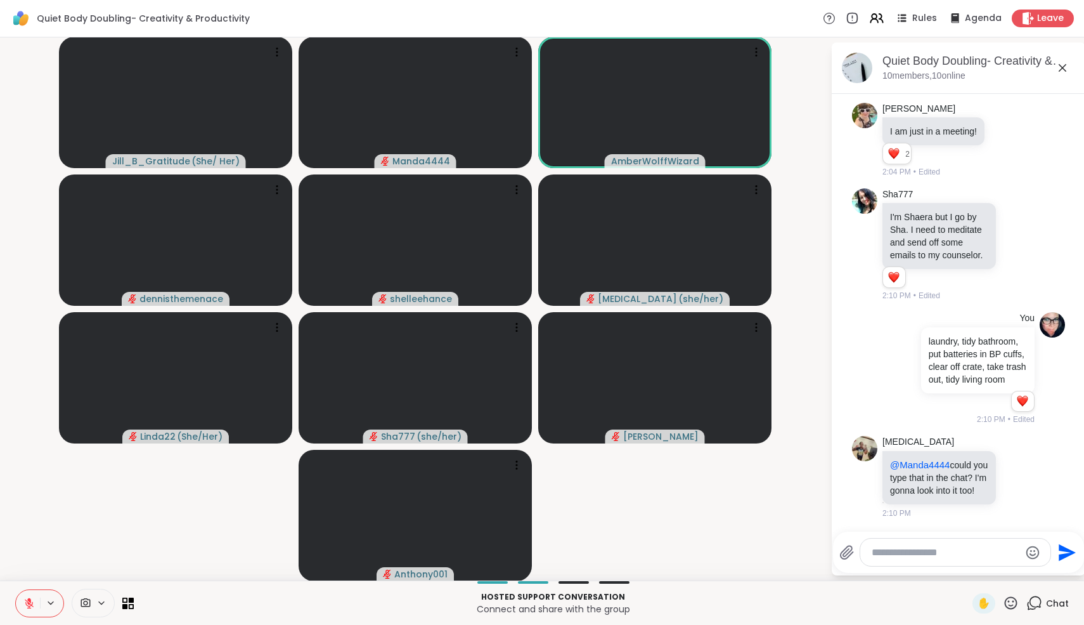
click at [910, 554] on textarea "Type your message" at bounding box center [946, 552] width 148 height 13
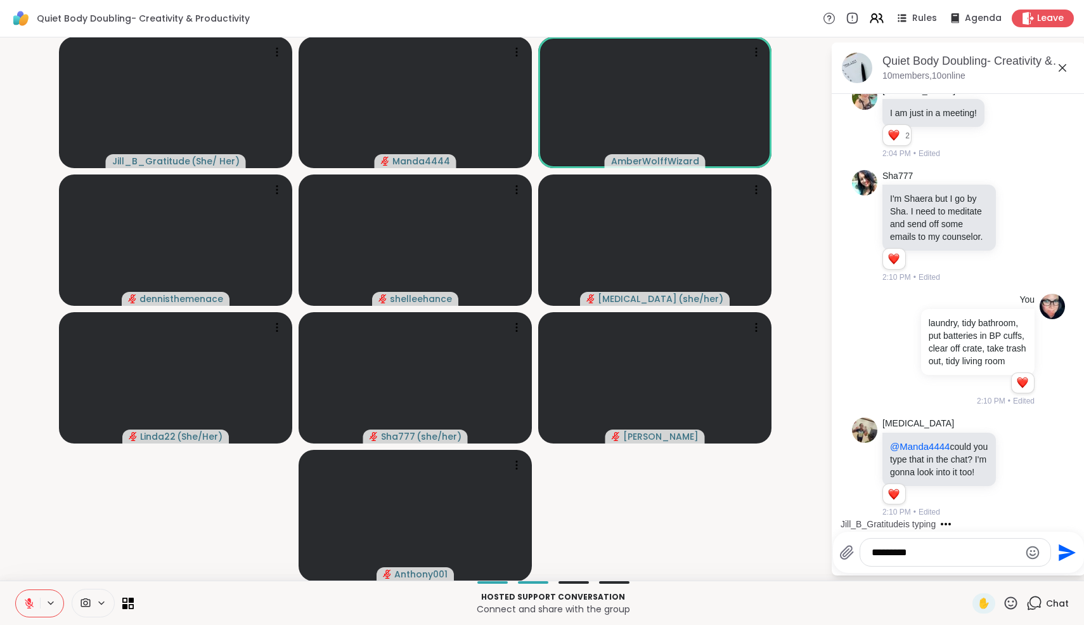
type textarea "**********"
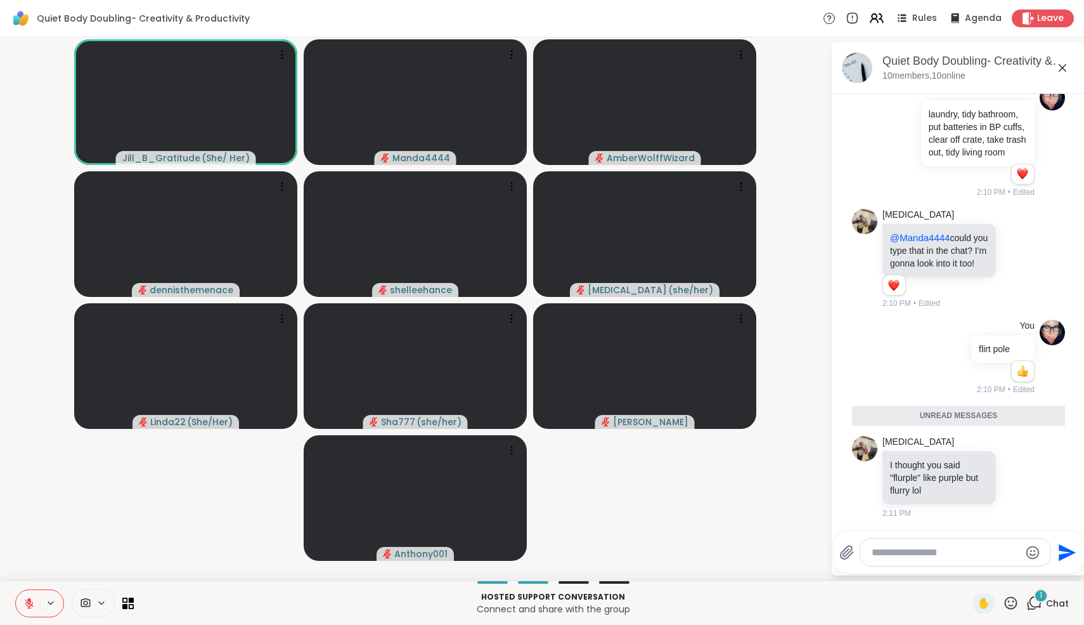
scroll to position [1600, 0]
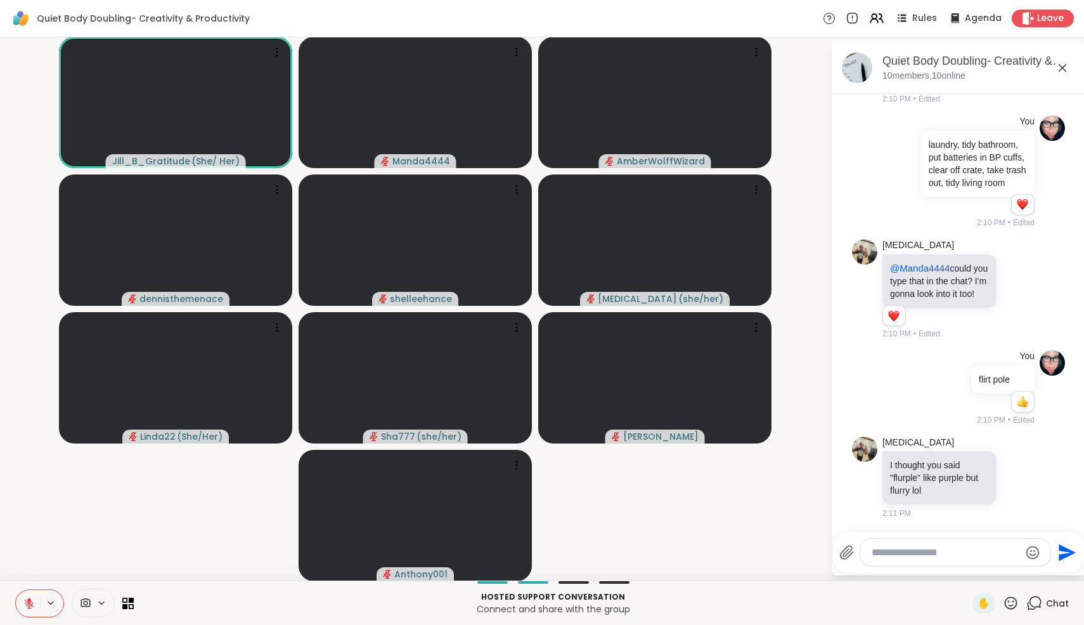
paste textarea "**********"
type textarea "**********"
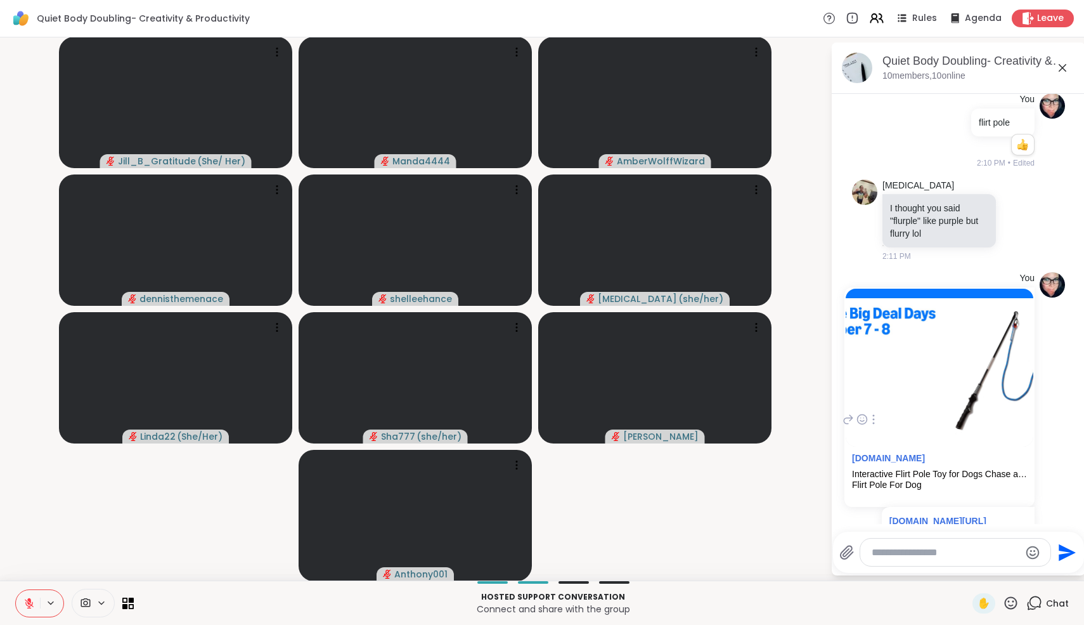
scroll to position [1766, 0]
click at [1021, 227] on icon at bounding box center [1018, 220] width 11 height 13
click at [857, 206] on div "Select Reaction: Joy" at bounding box center [861, 200] width 11 height 11
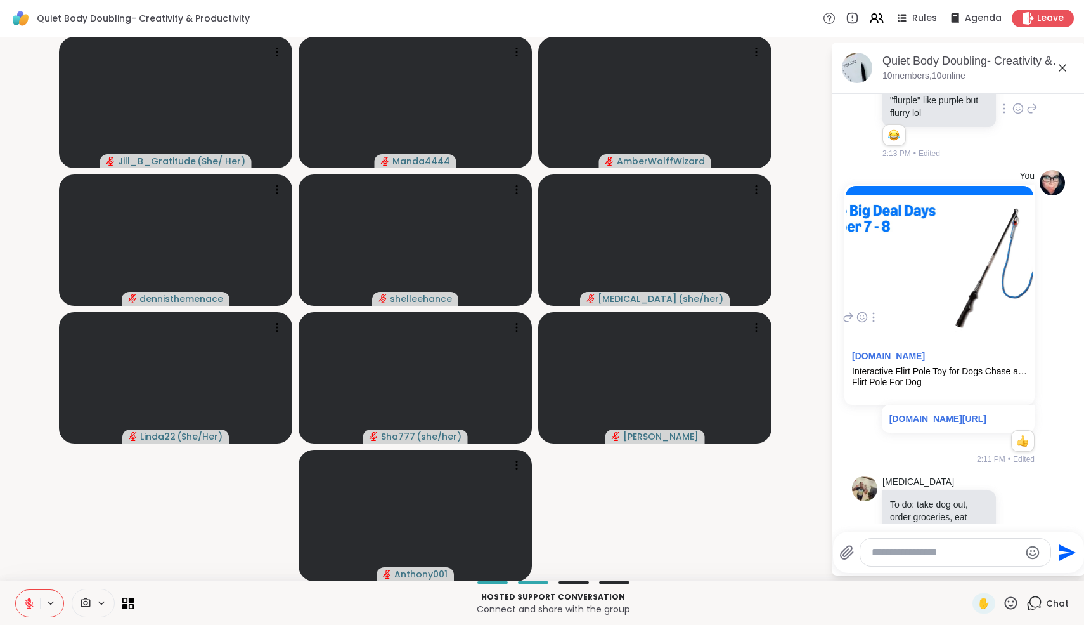
scroll to position [1888, 0]
click at [911, 376] on div "Interactive Flirt Pole Toy for Dogs Chase and Tug of War,Durable Teaser Wand wi…" at bounding box center [939, 370] width 175 height 11
click at [927, 423] on link "amazon.com/Interactive-Durable-Outdoor-Exercise-Training/dp/B086L77P6B/ref=sr_1…" at bounding box center [938, 418] width 97 height 10
